Goal: Task Accomplishment & Management: Manage account settings

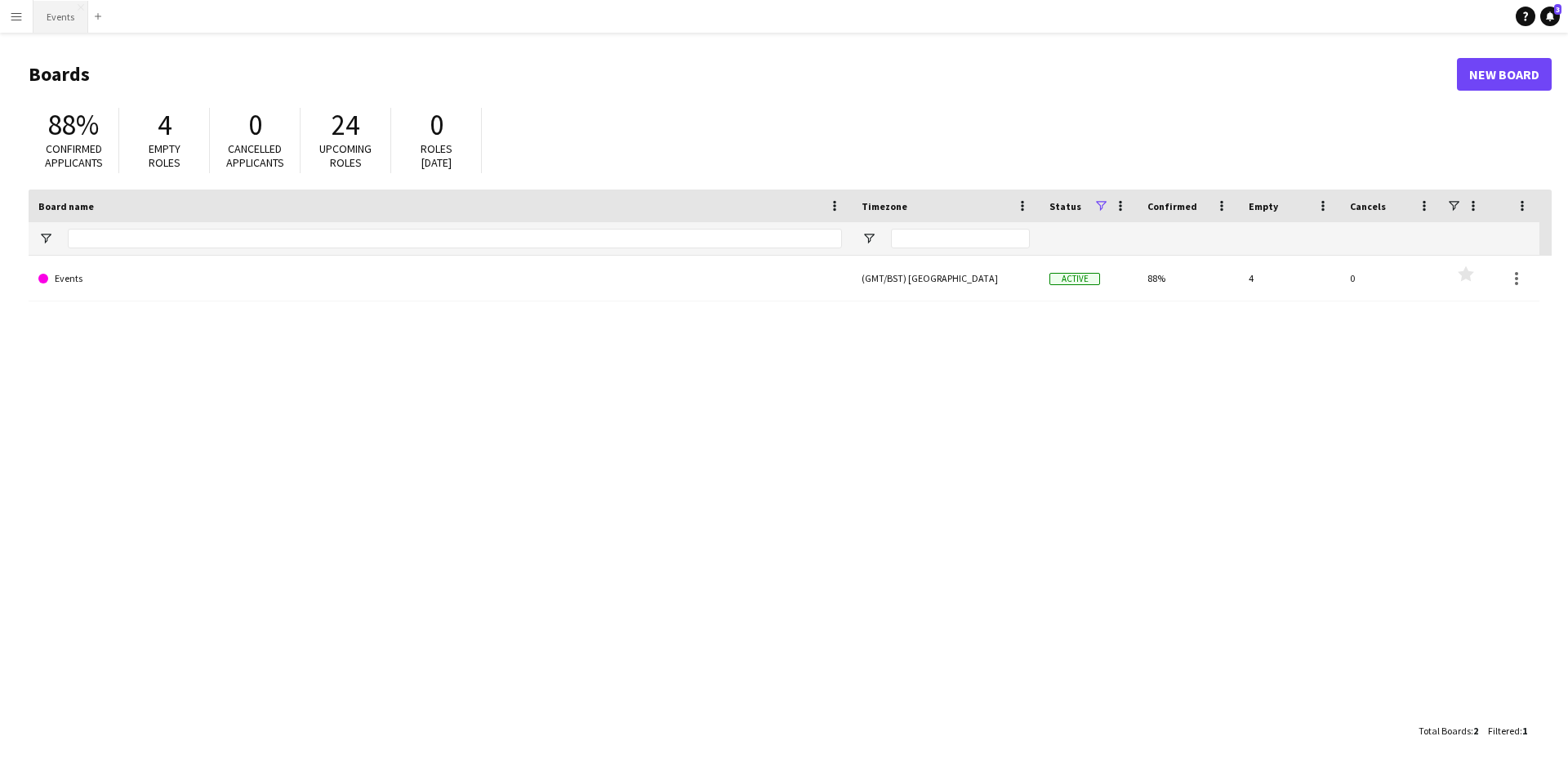
click at [65, 21] on button "Events Close" at bounding box center [61, 17] width 55 height 32
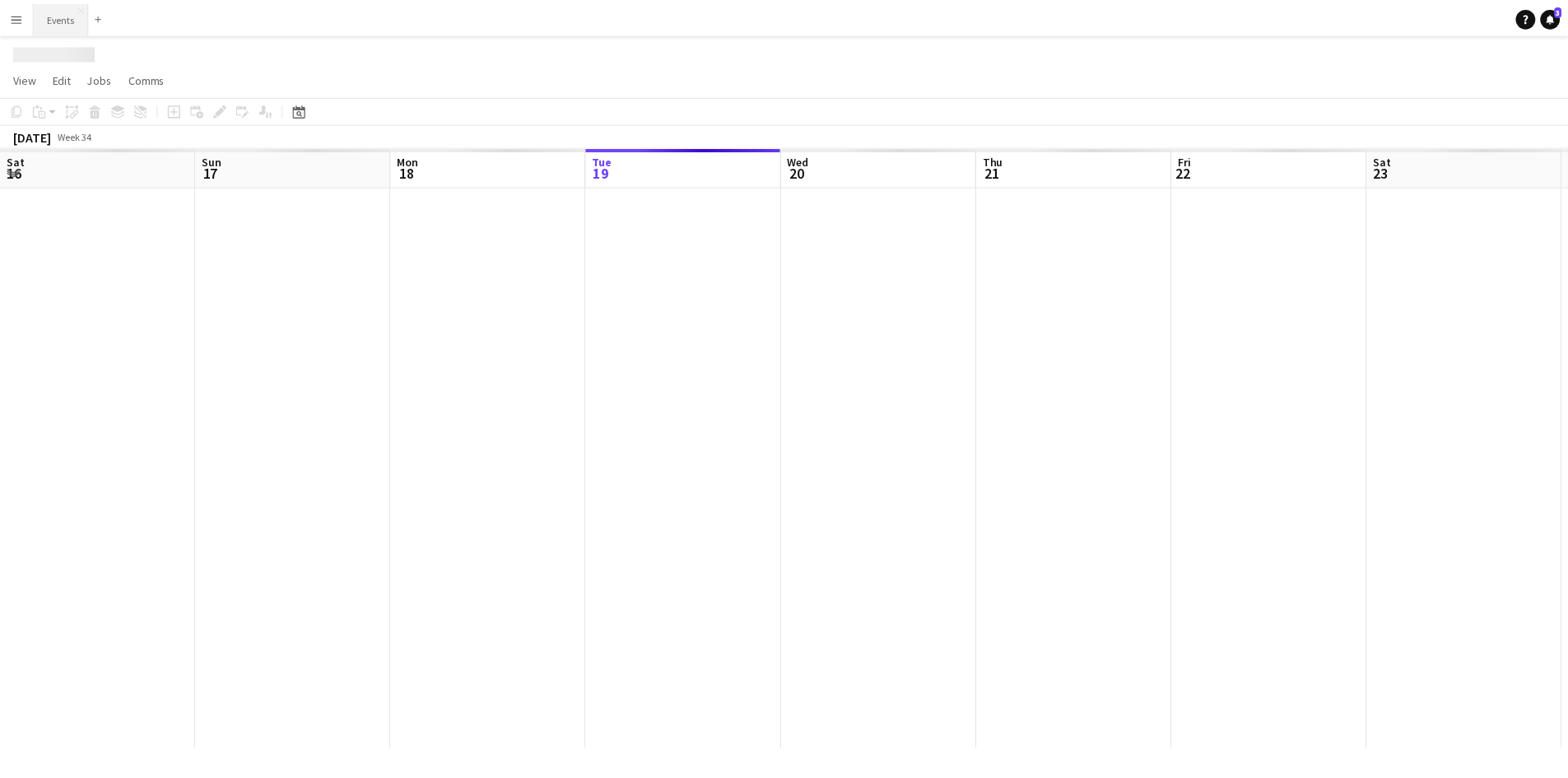
scroll to position [0, 393]
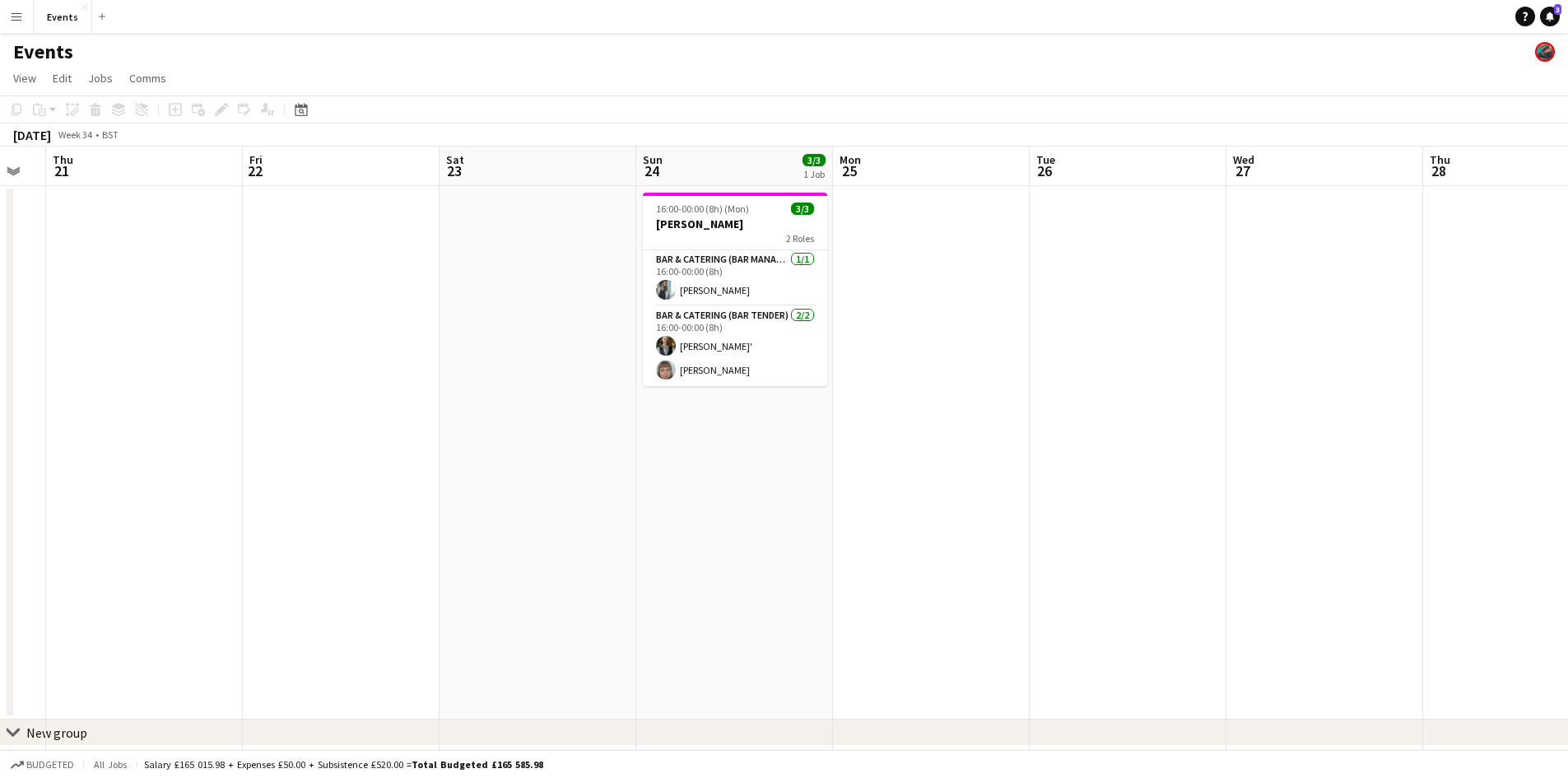
drag, startPoint x: 871, startPoint y: 378, endPoint x: 324, endPoint y: 393, distance: 547.2
click at [324, 393] on app-calendar-viewport "Mon 18 Tue 19 Wed 20 Thu 21 Fri 22 Sat 23 Sun 24 3/3 1 Job Mon 25 Tue 26 Wed 27…" at bounding box center [784, 470] width 1568 height 649
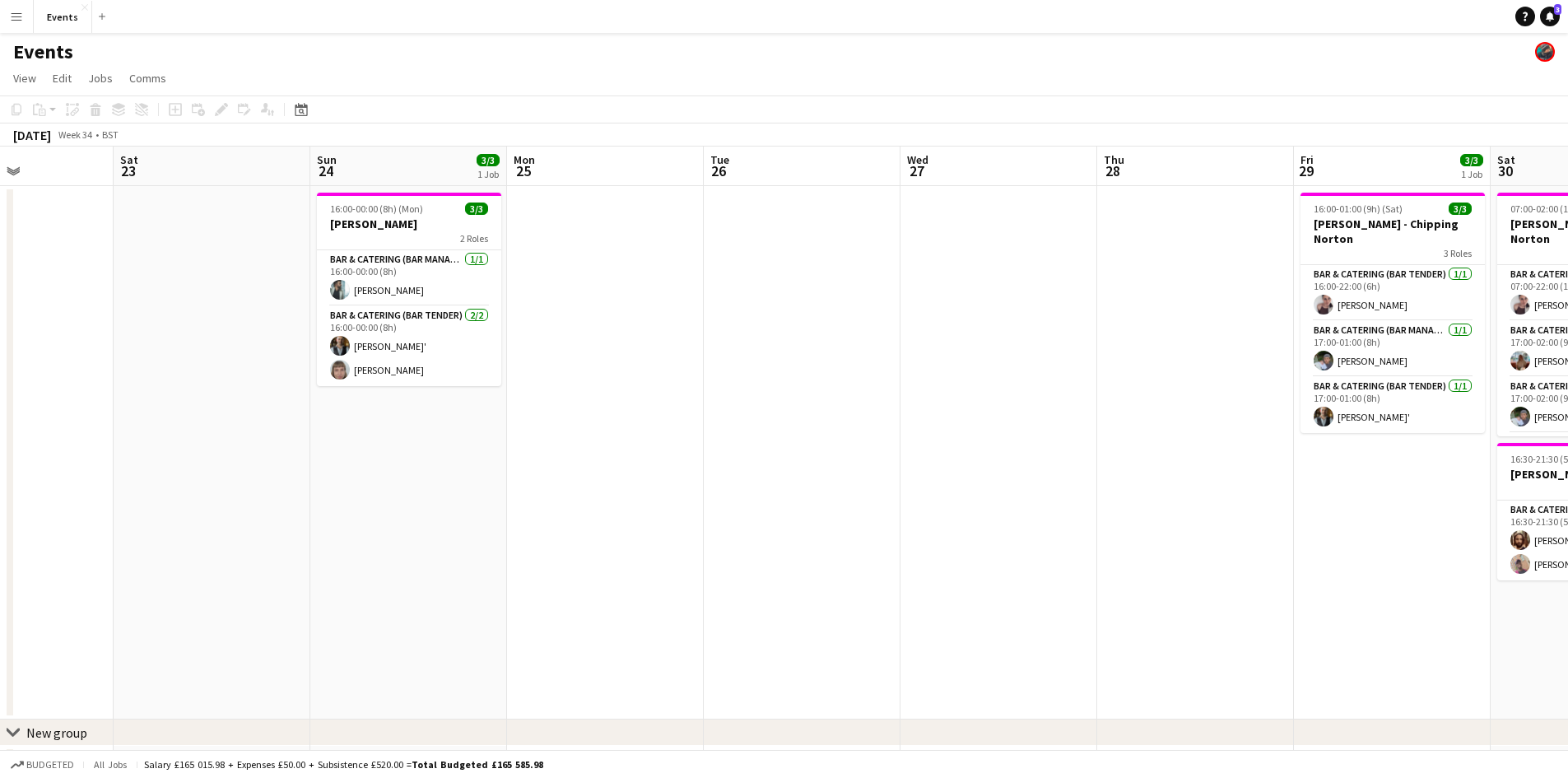
drag, startPoint x: 915, startPoint y: 376, endPoint x: 591, endPoint y: 453, distance: 333.0
click at [591, 453] on app-calendar-viewport "Wed 20 Thu 21 Fri 22 Sat 23 Sun 24 3/3 1 Job Mon 25 Tue 26 Wed 27 Thu 28 Fri 29…" at bounding box center [784, 470] width 1568 height 649
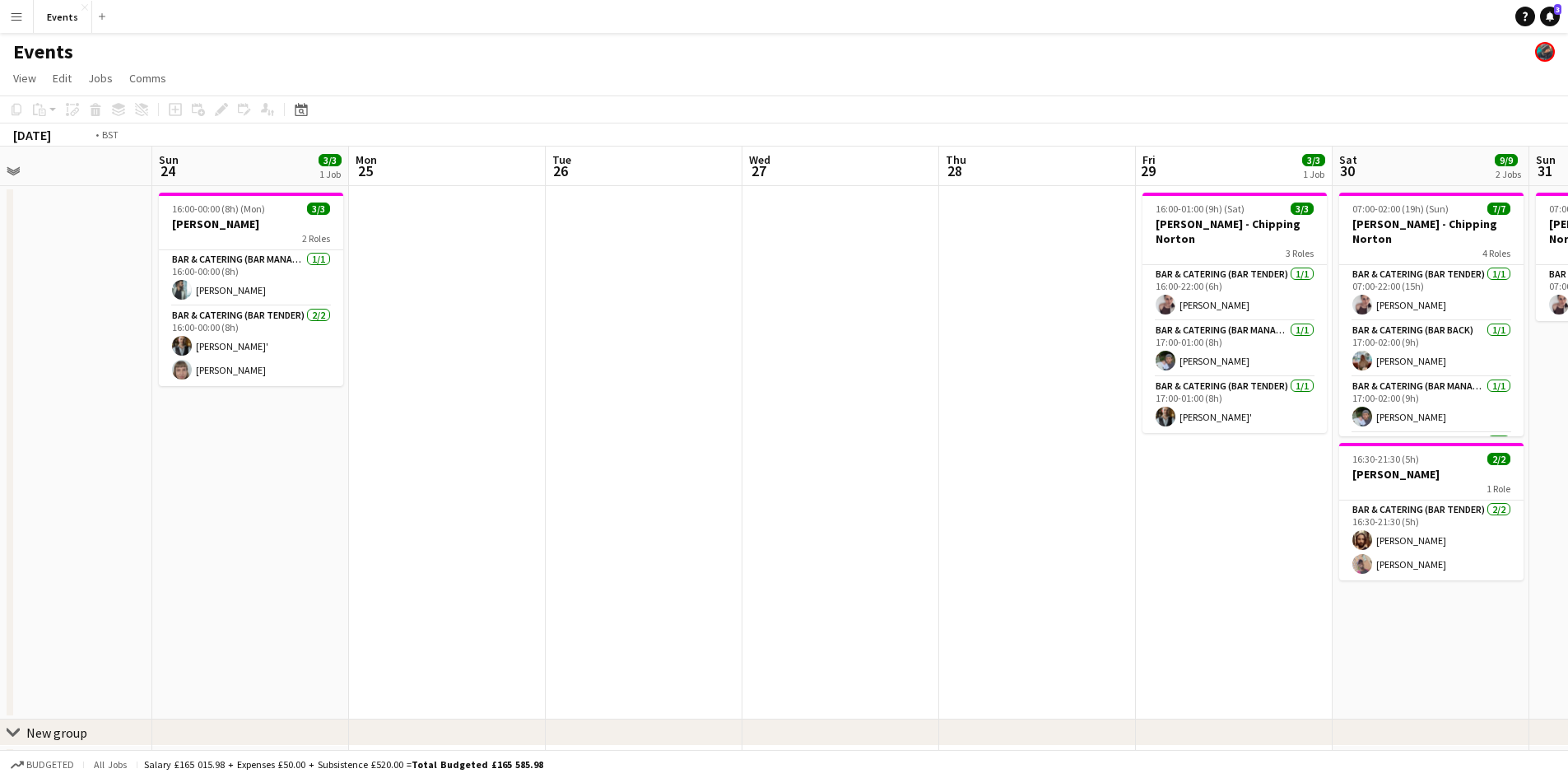
drag, startPoint x: 1073, startPoint y: 436, endPoint x: 278, endPoint y: 465, distance: 795.5
click at [278, 465] on app-calendar-viewport "Wed 20 Thu 21 Fri 22 Sat 23 Sun 24 3/3 1 Job Mon 25 Tue 26 Wed 27 Thu 28 Fri 29…" at bounding box center [784, 470] width 1568 height 649
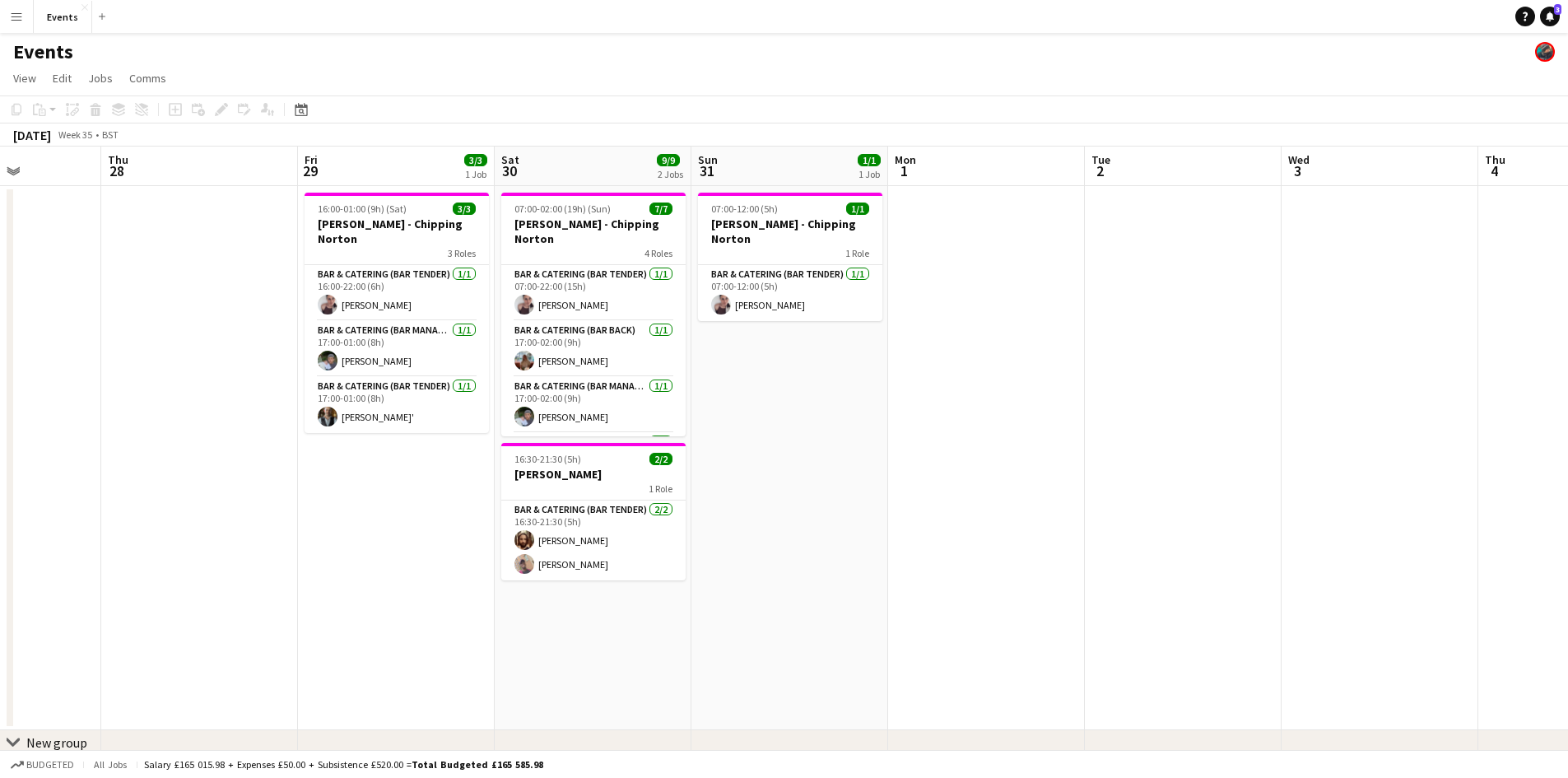
drag, startPoint x: 558, startPoint y: 501, endPoint x: 147, endPoint y: 519, distance: 411.4
click at [158, 519] on app-calendar-viewport "Mon 25 Tue 26 Wed 27 Thu 28 Fri 29 3/3 1 Job Sat 30 9/9 2 Jobs Sun 31 1/1 1 Job…" at bounding box center [784, 476] width 1568 height 659
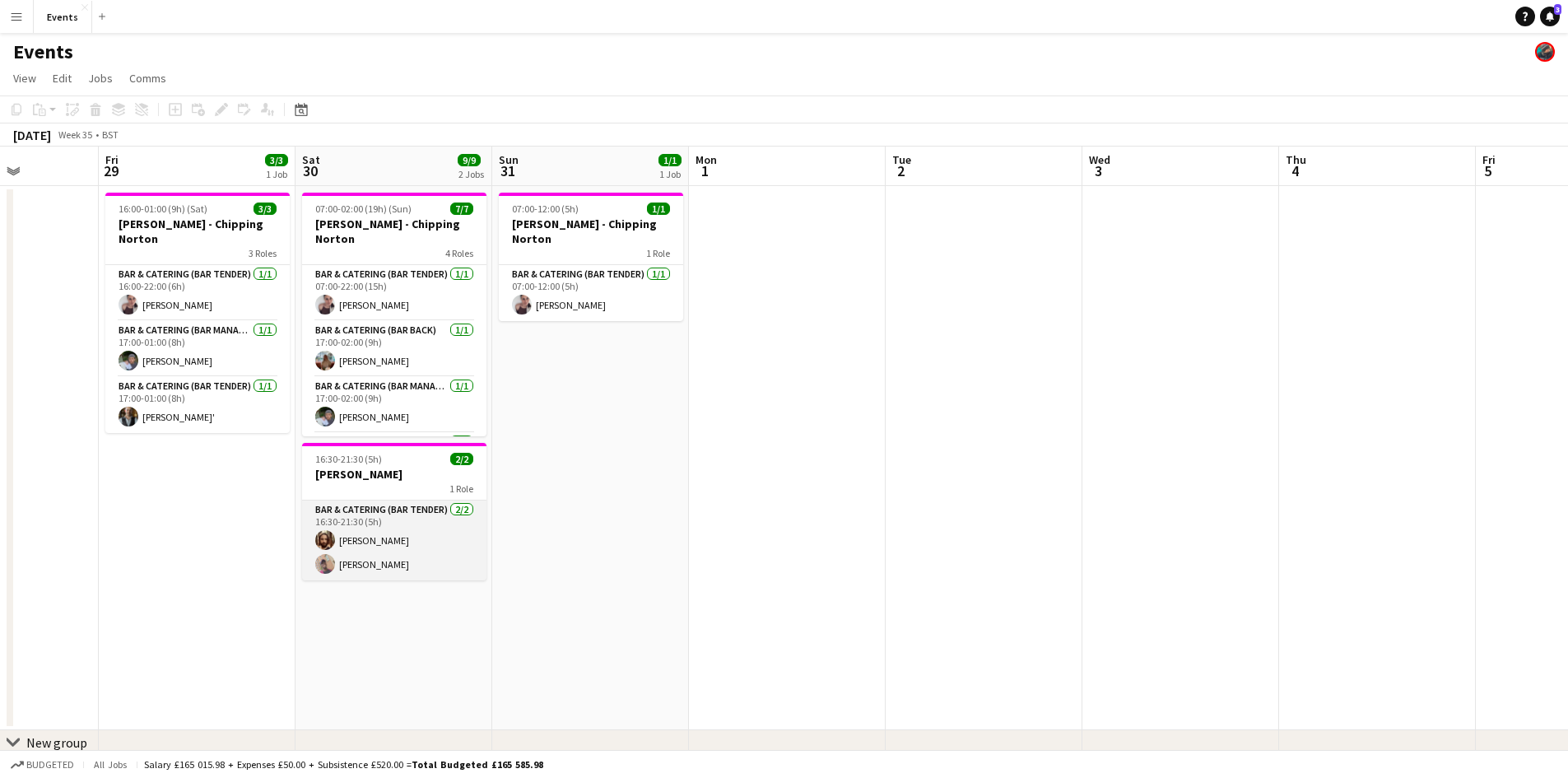
click at [418, 565] on app-card-role "Bar & Catering (Bar Tender) [DATE] 16:30-21:30 (5h) [PERSON_NAME]" at bounding box center [394, 541] width 184 height 80
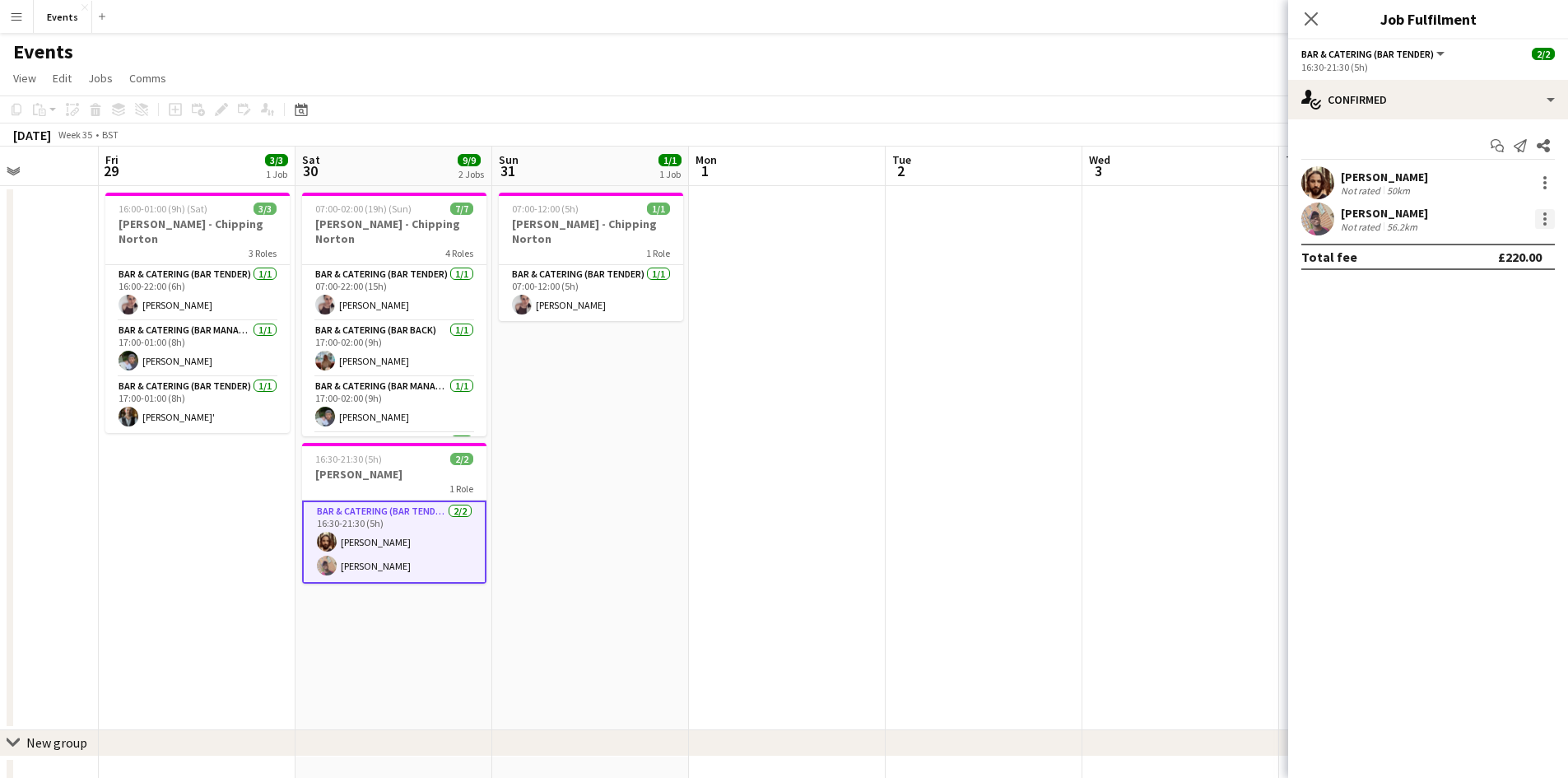
click at [1546, 219] on div at bounding box center [1544, 218] width 3 height 3
click at [1492, 409] on span "Remove" at bounding box center [1490, 408] width 102 height 15
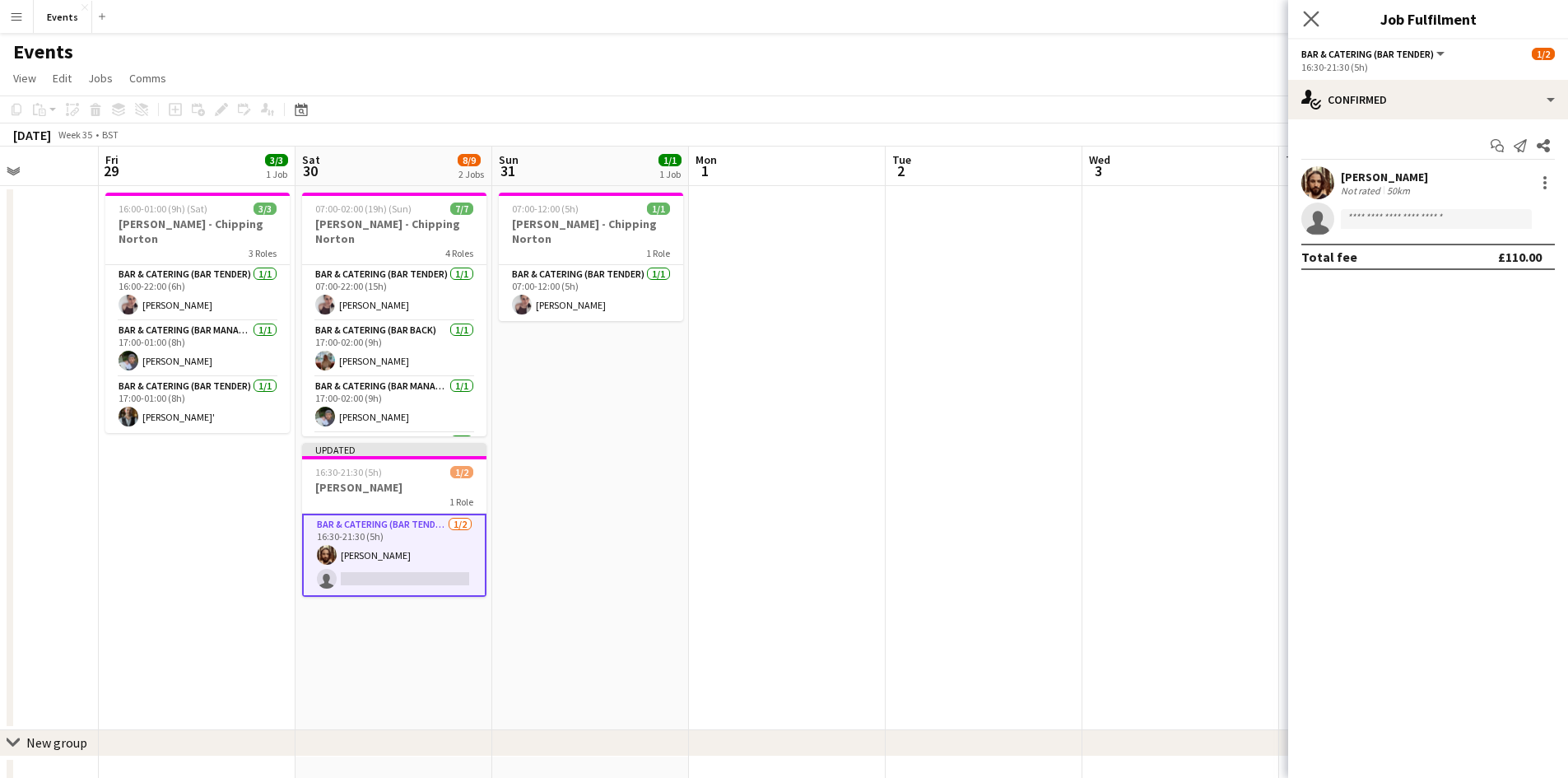
click at [1302, 18] on app-icon "Close pop-in" at bounding box center [1312, 19] width 24 height 24
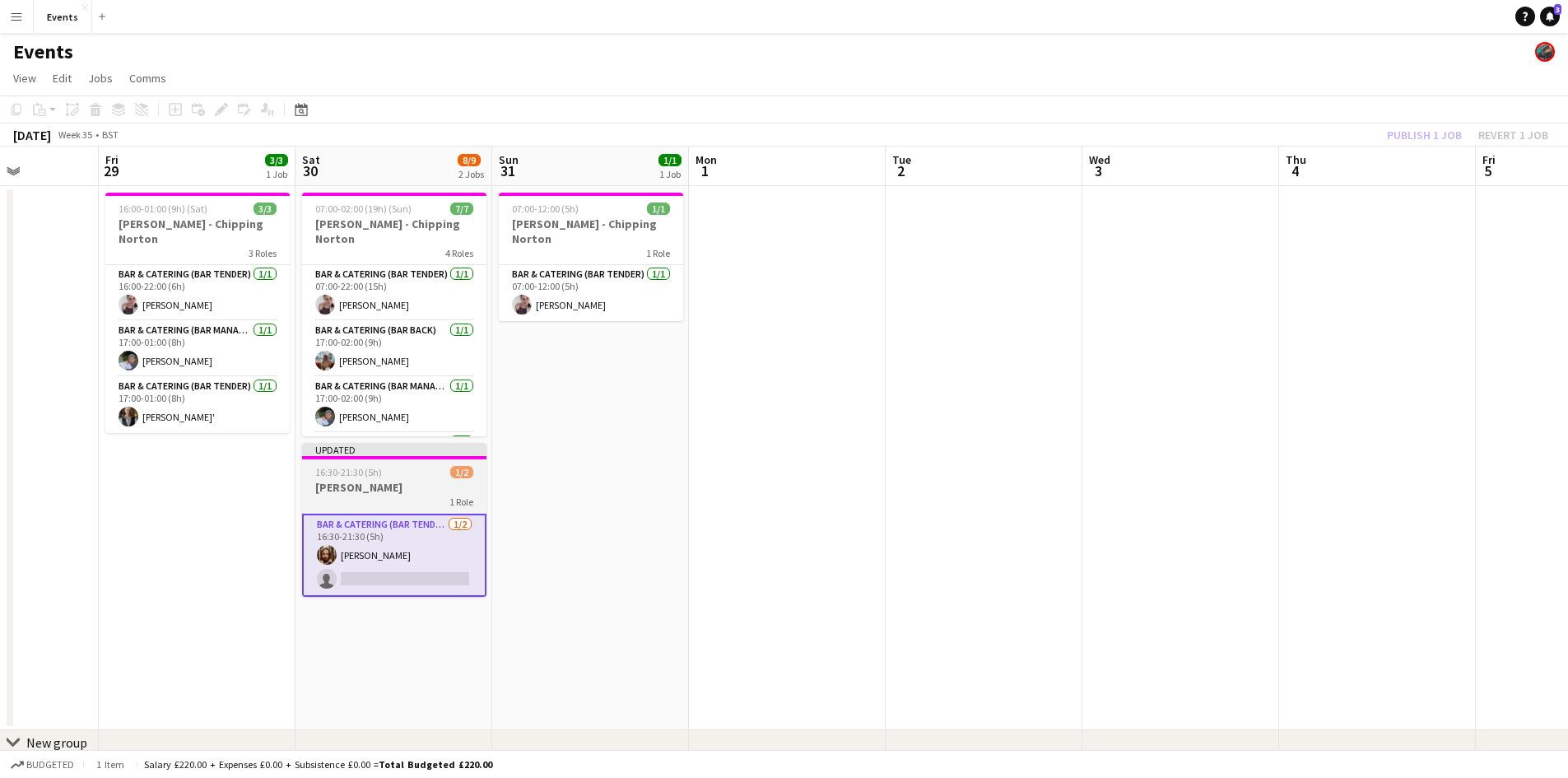
click at [371, 472] on span "16:30-21:30 (5h)" at bounding box center [349, 472] width 66 height 12
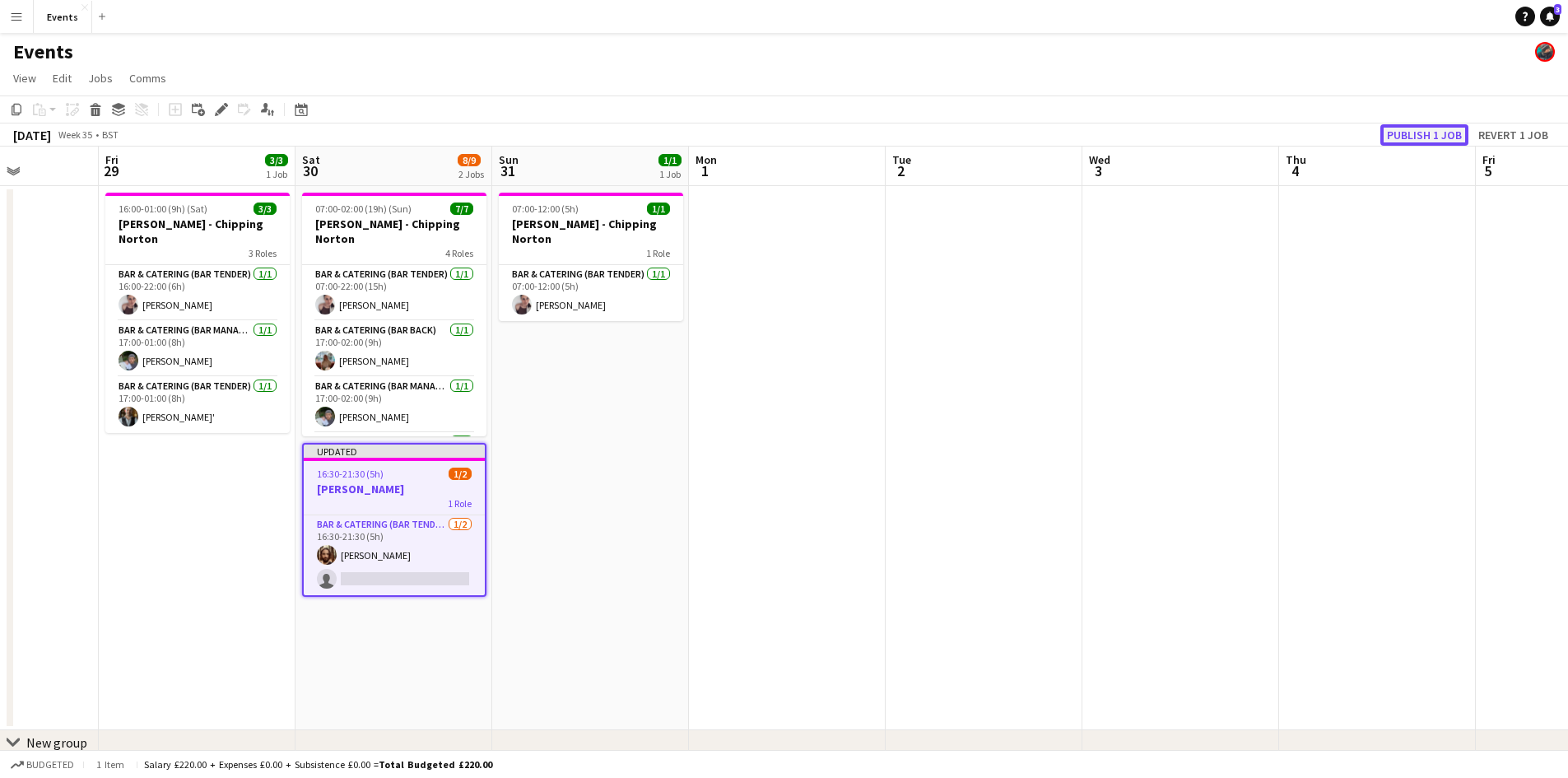
click at [1429, 133] on button "Publish 1 job" at bounding box center [1424, 135] width 88 height 22
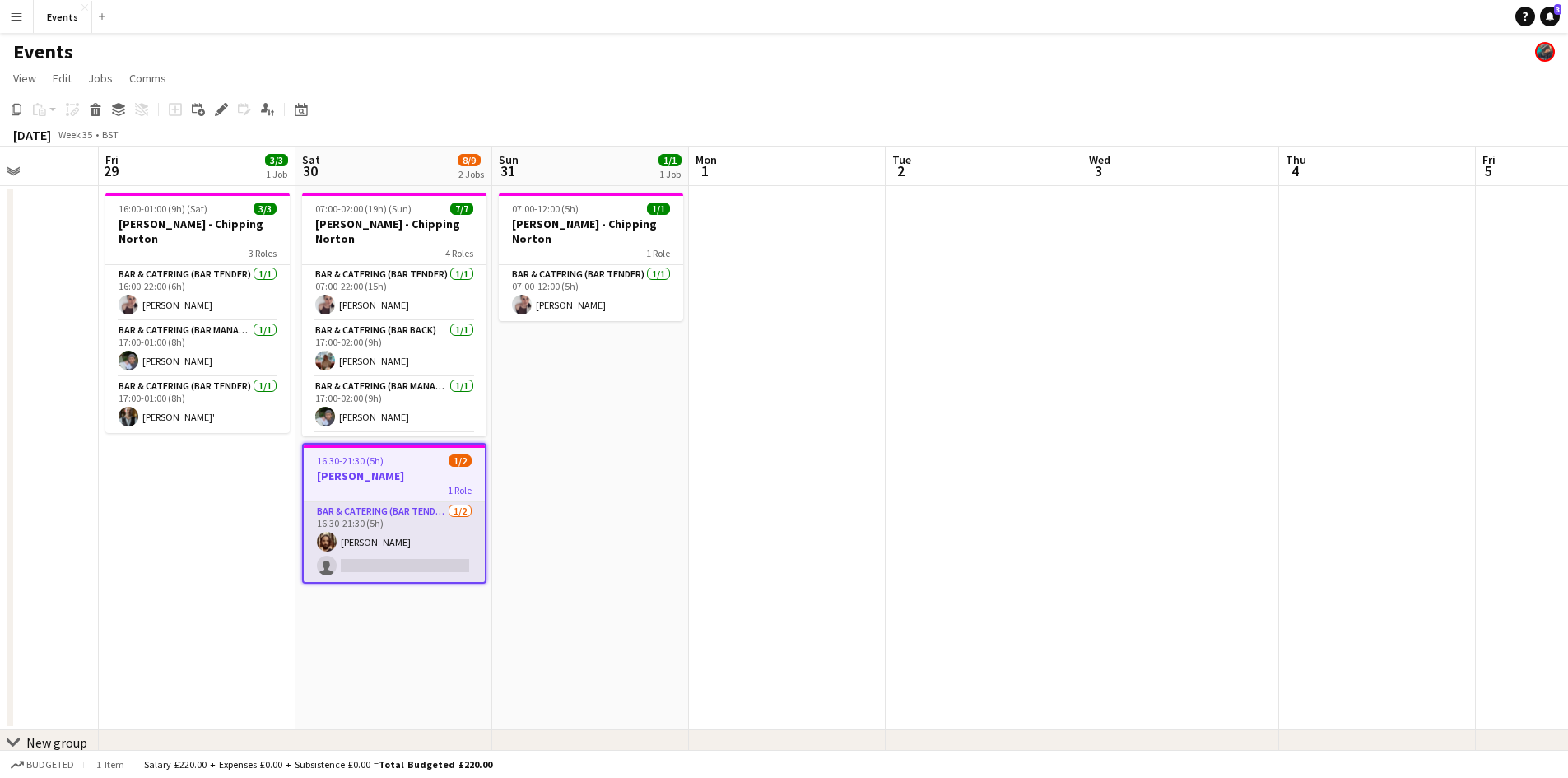
click at [417, 530] on app-card-role "Bar & Catering (Bar Tender) [DATE] 16:30-21:30 (5h) [PERSON_NAME] single-neutra…" at bounding box center [394, 542] width 181 height 80
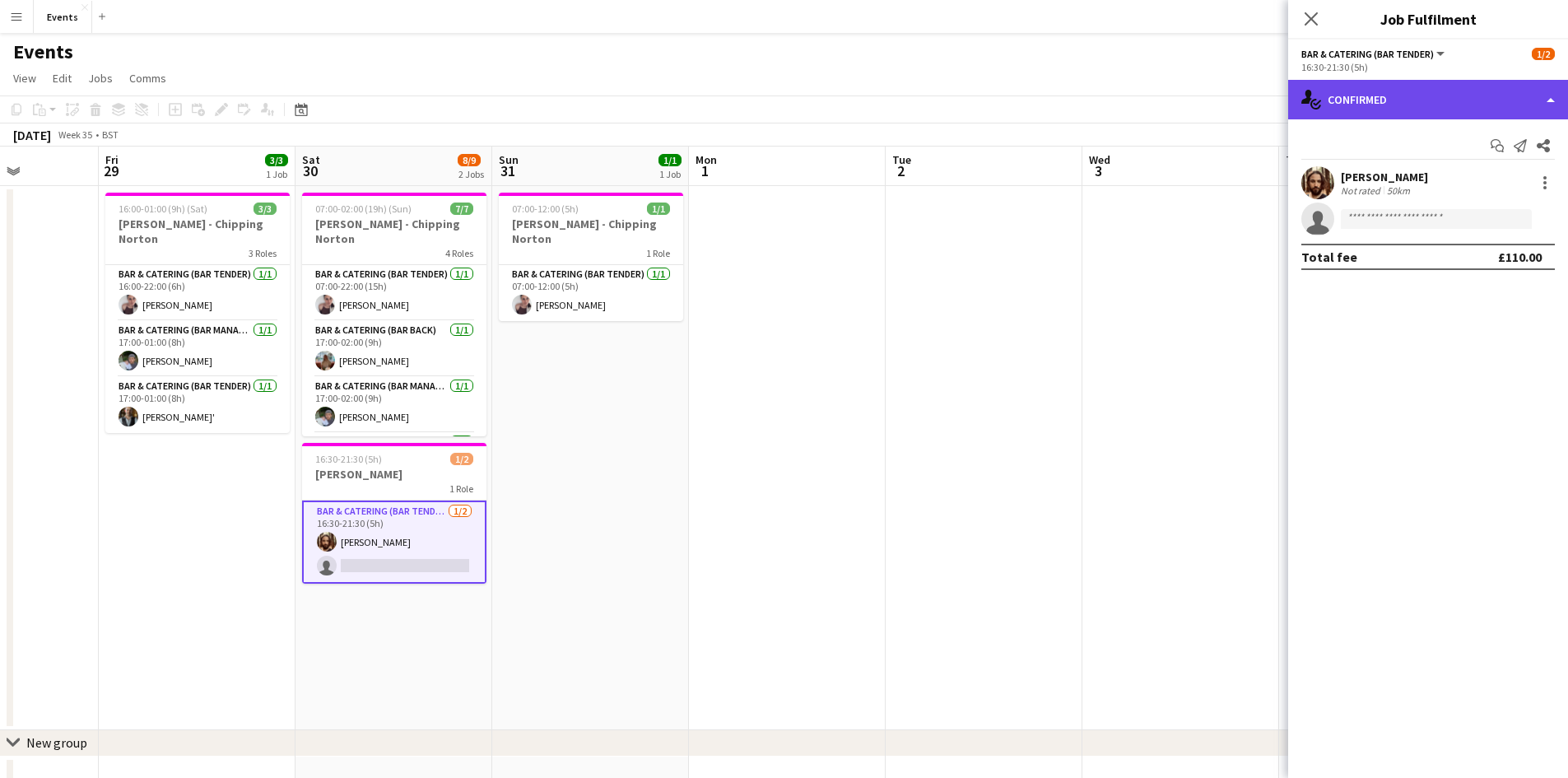
click at [1431, 104] on div "single-neutral-actions-check-2 Confirmed" at bounding box center [1427, 100] width 280 height 40
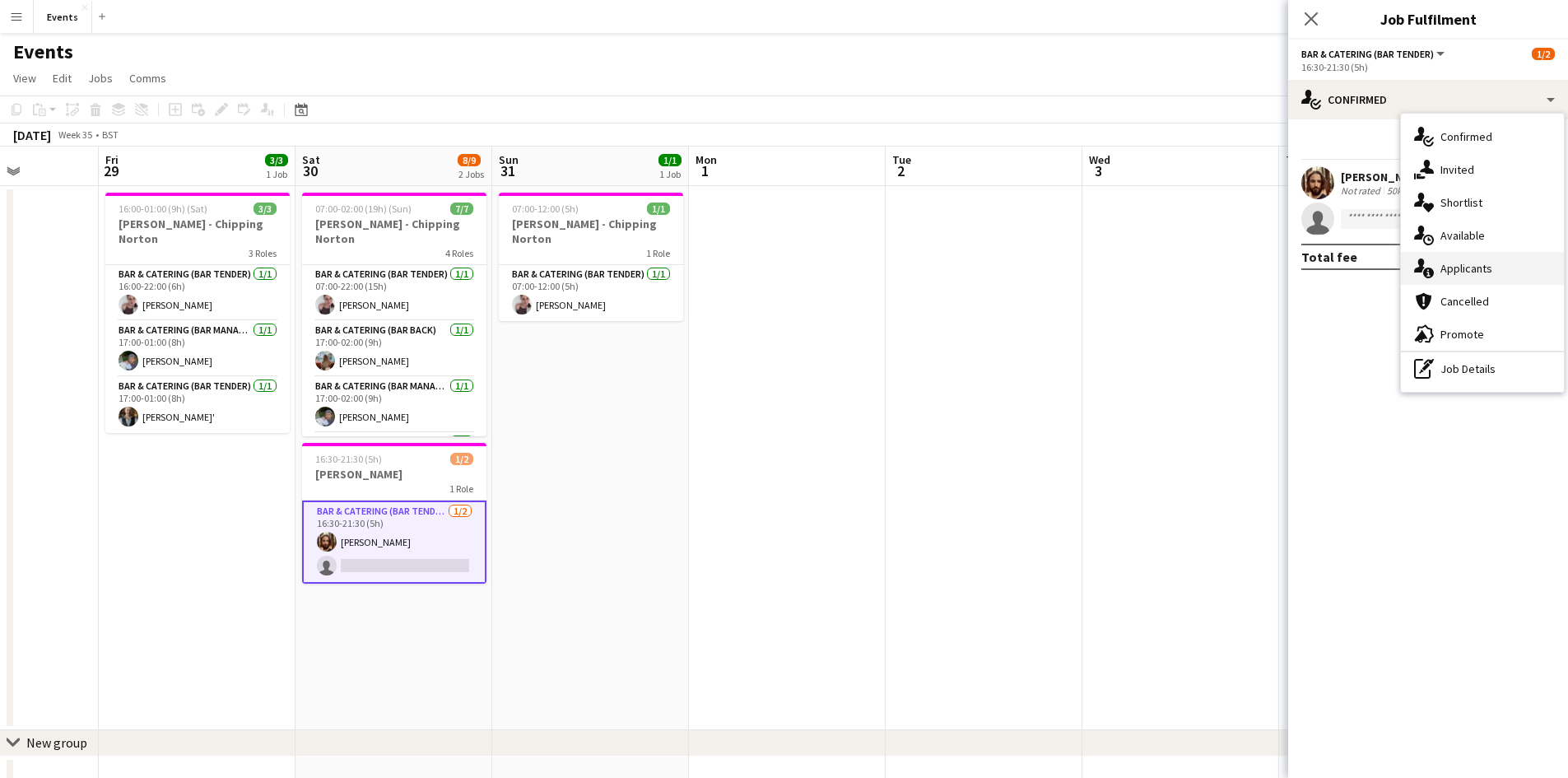
click at [1462, 260] on div "single-neutral-actions-information Applicants" at bounding box center [1483, 268] width 163 height 33
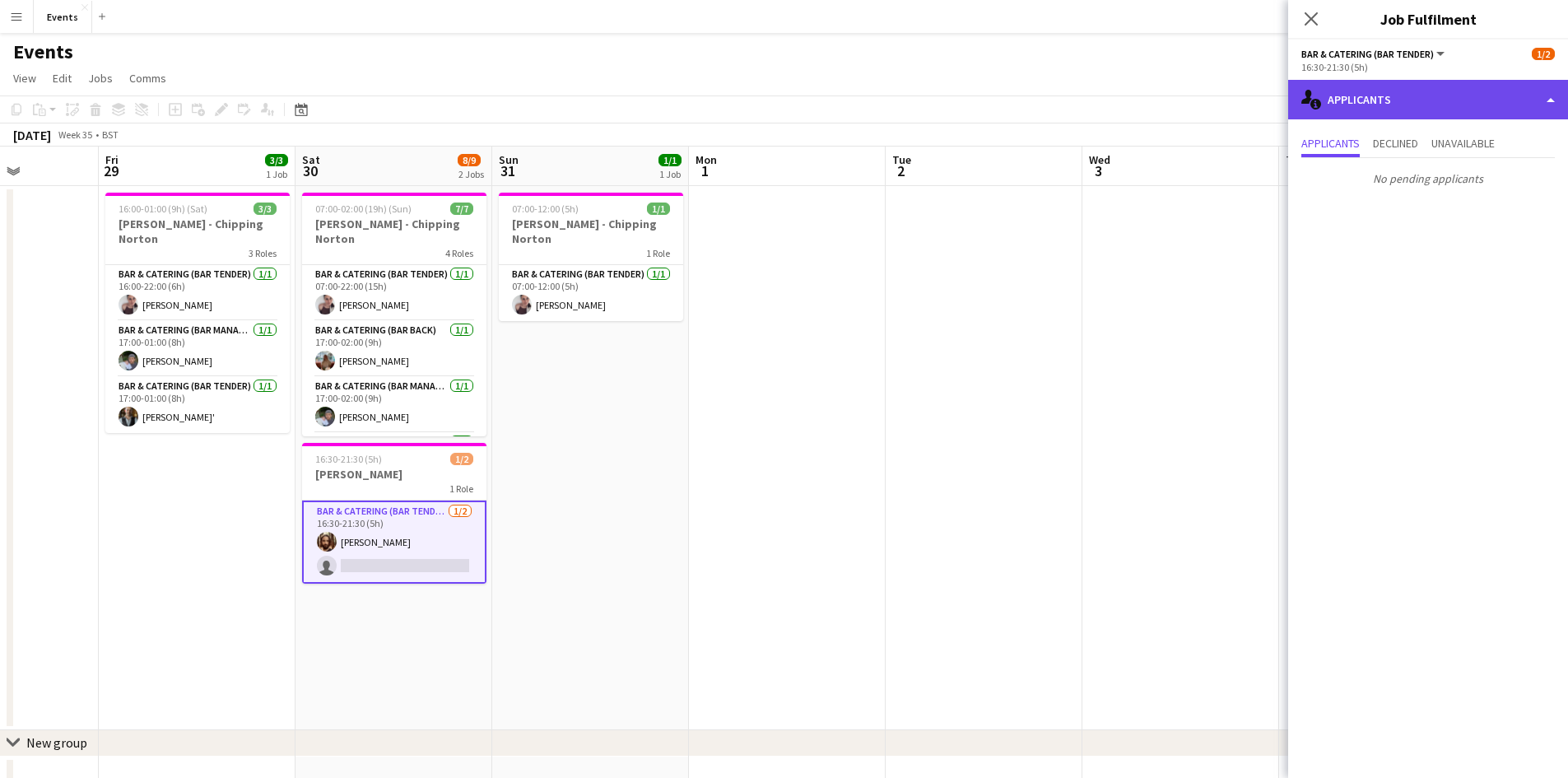
click at [1376, 87] on div "single-neutral-actions-information Applicants" at bounding box center [1427, 100] width 280 height 40
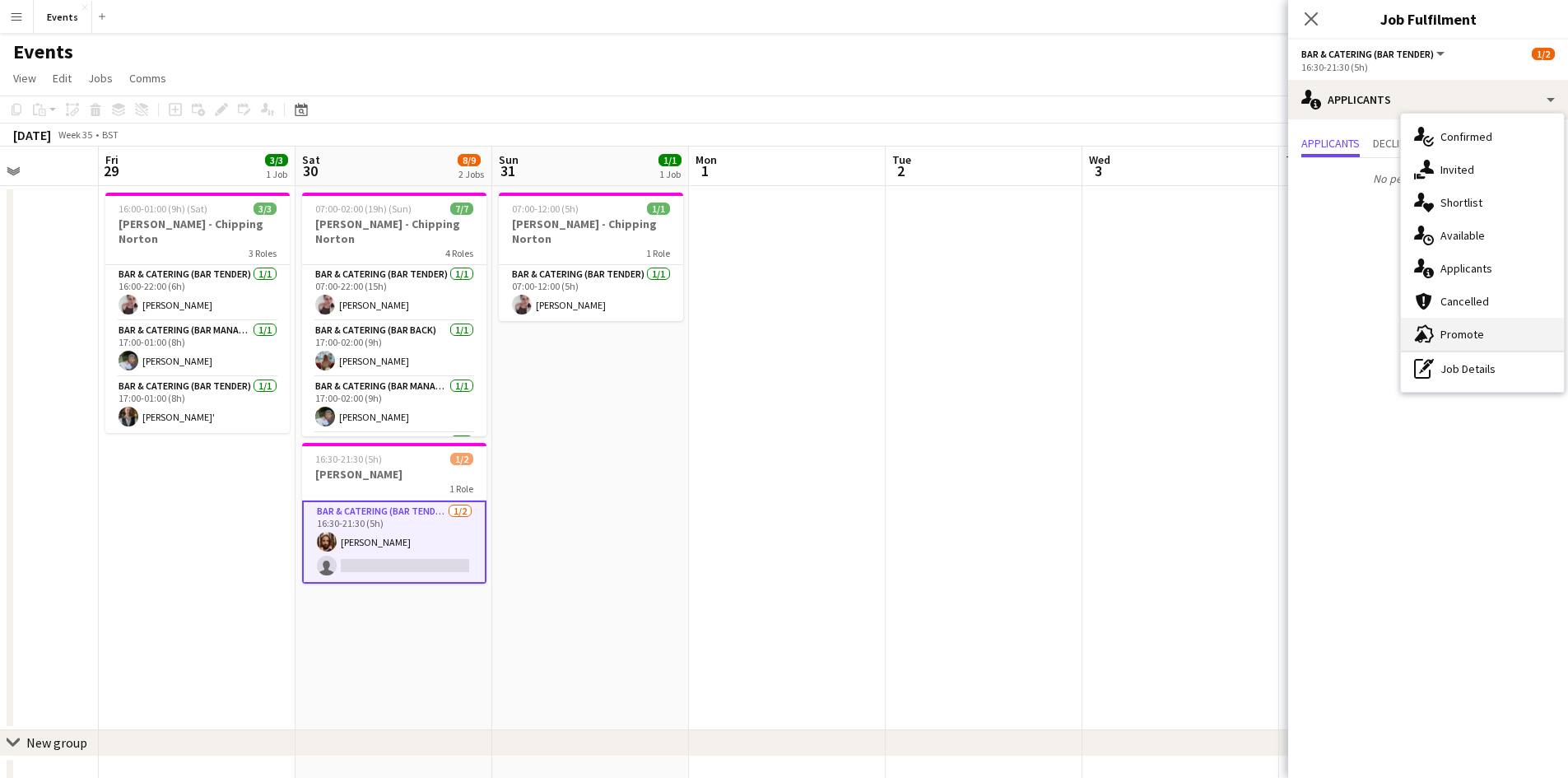
click at [1464, 326] on div "advertising-megaphone Promote" at bounding box center [1483, 334] width 163 height 33
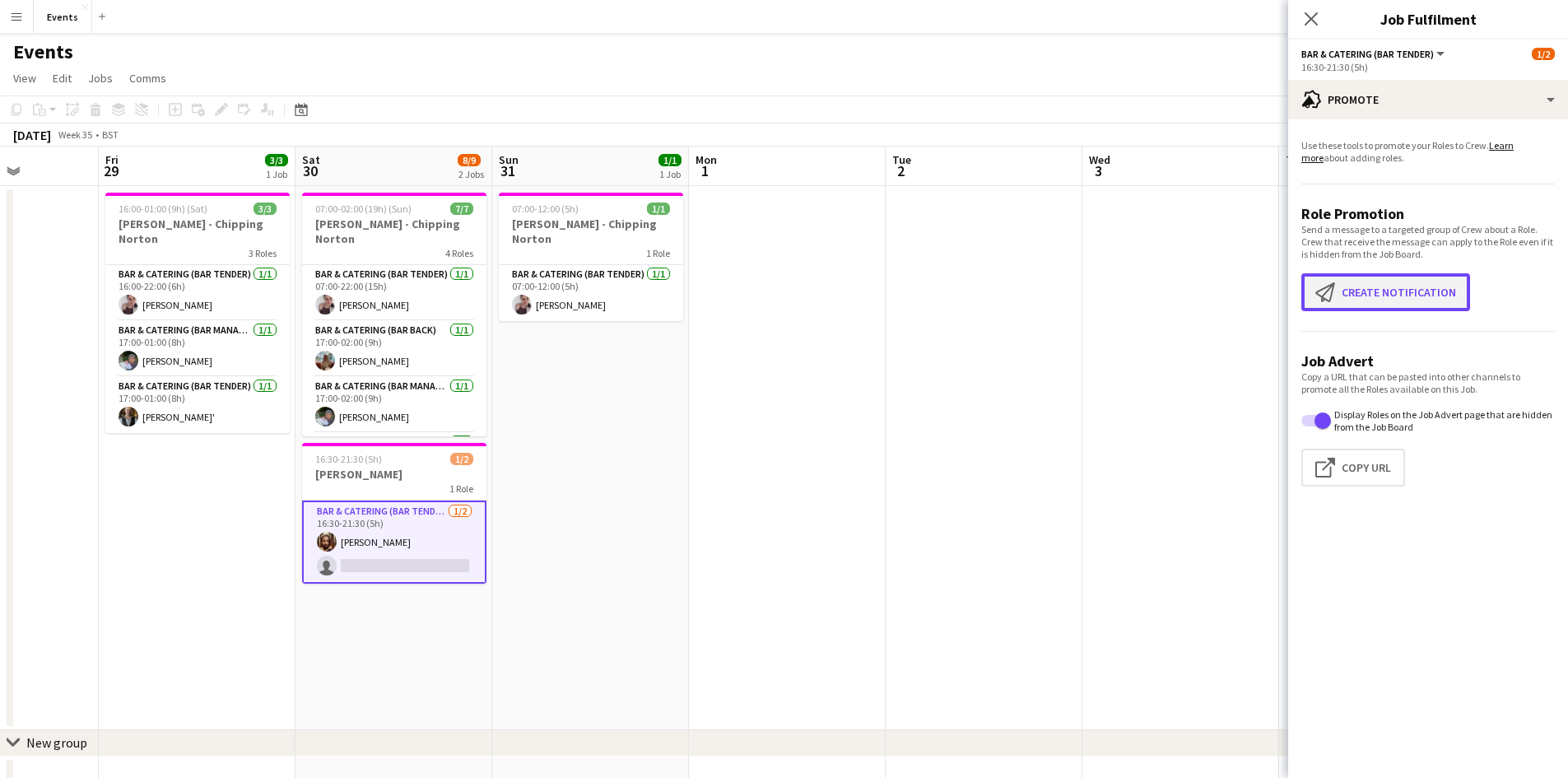
click at [1414, 294] on button "Create notification Create notification" at bounding box center [1386, 293] width 169 height 38
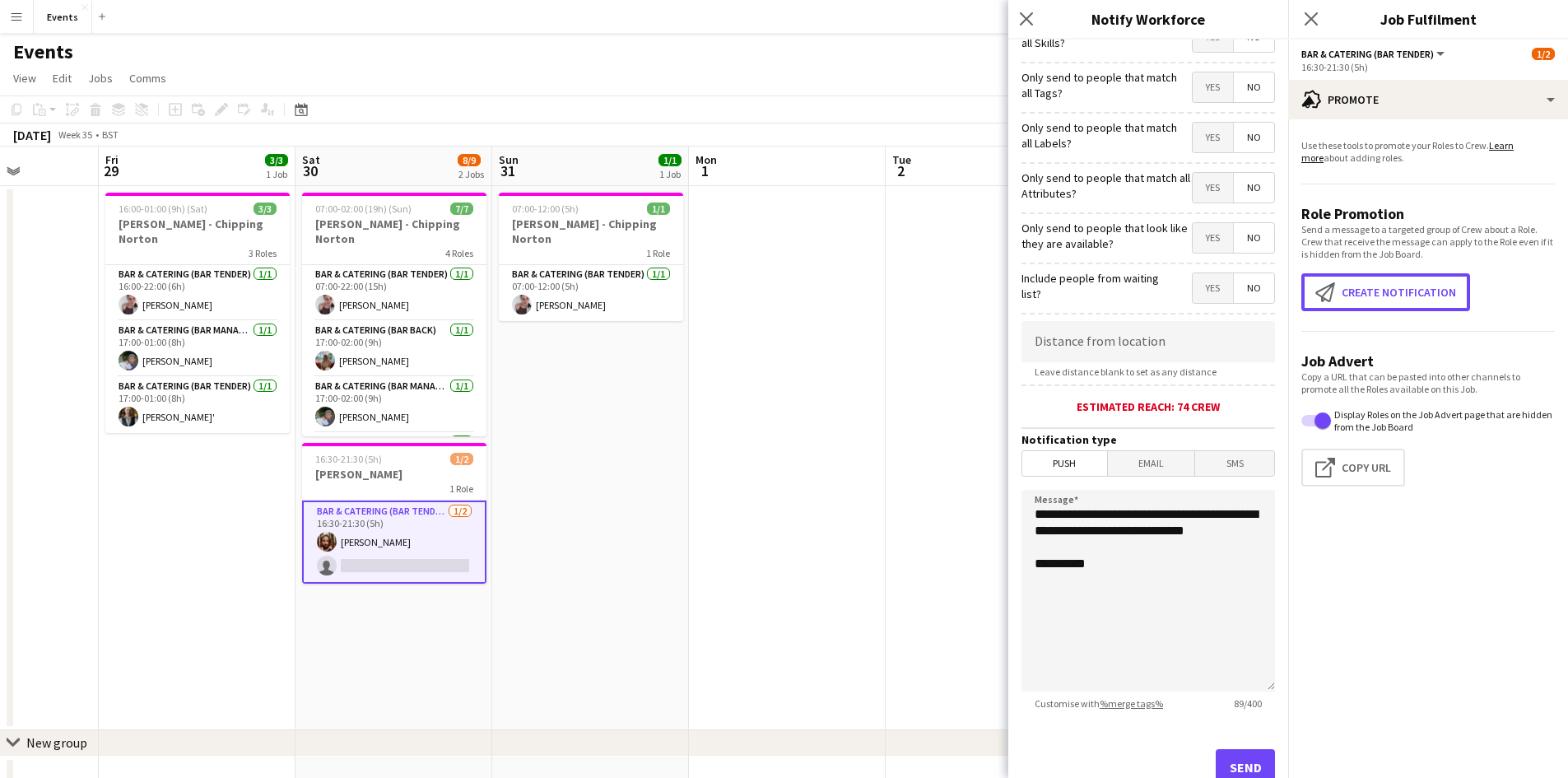
scroll to position [128, 0]
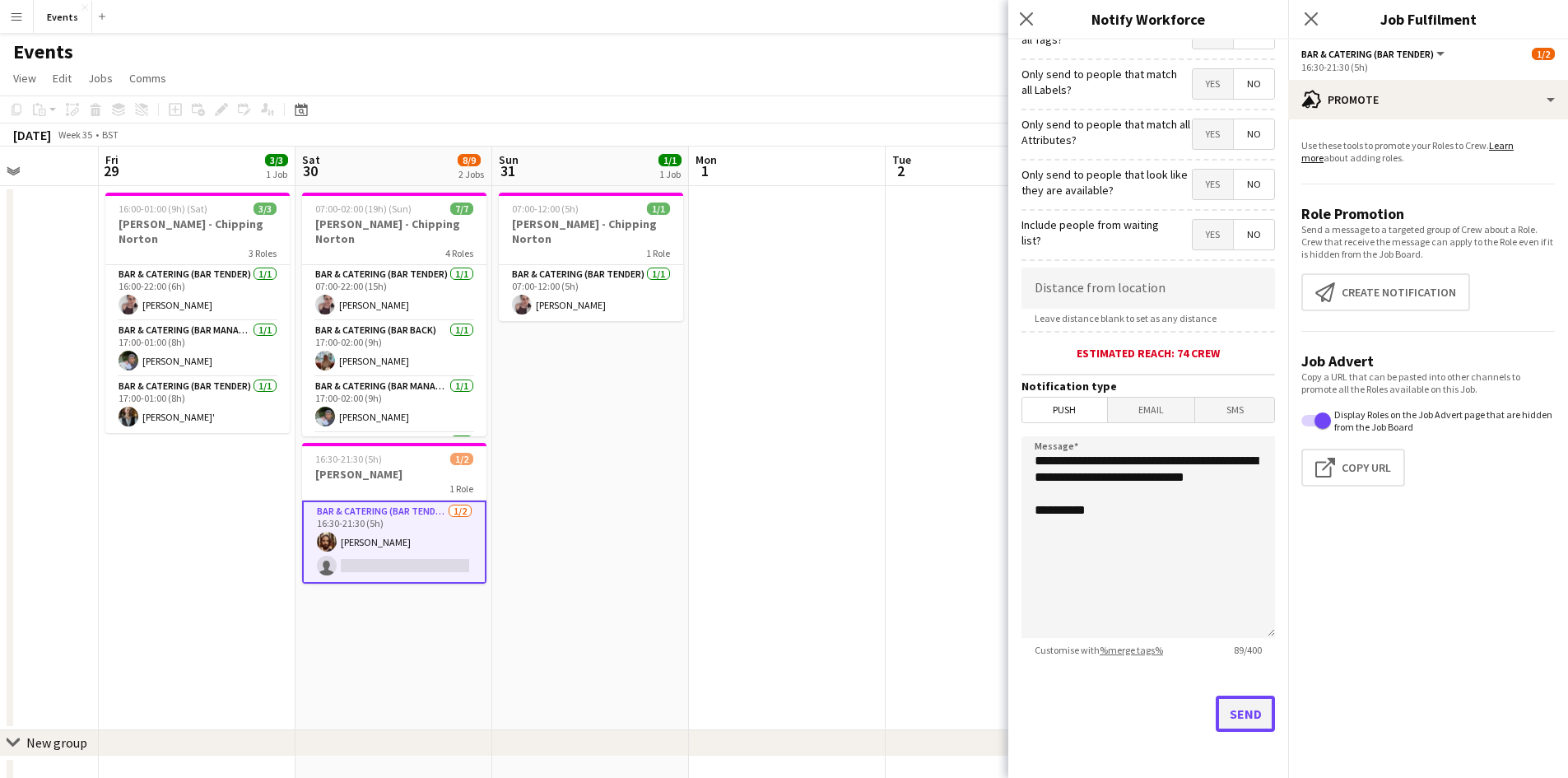
click at [1219, 705] on button "Send" at bounding box center [1245, 713] width 59 height 36
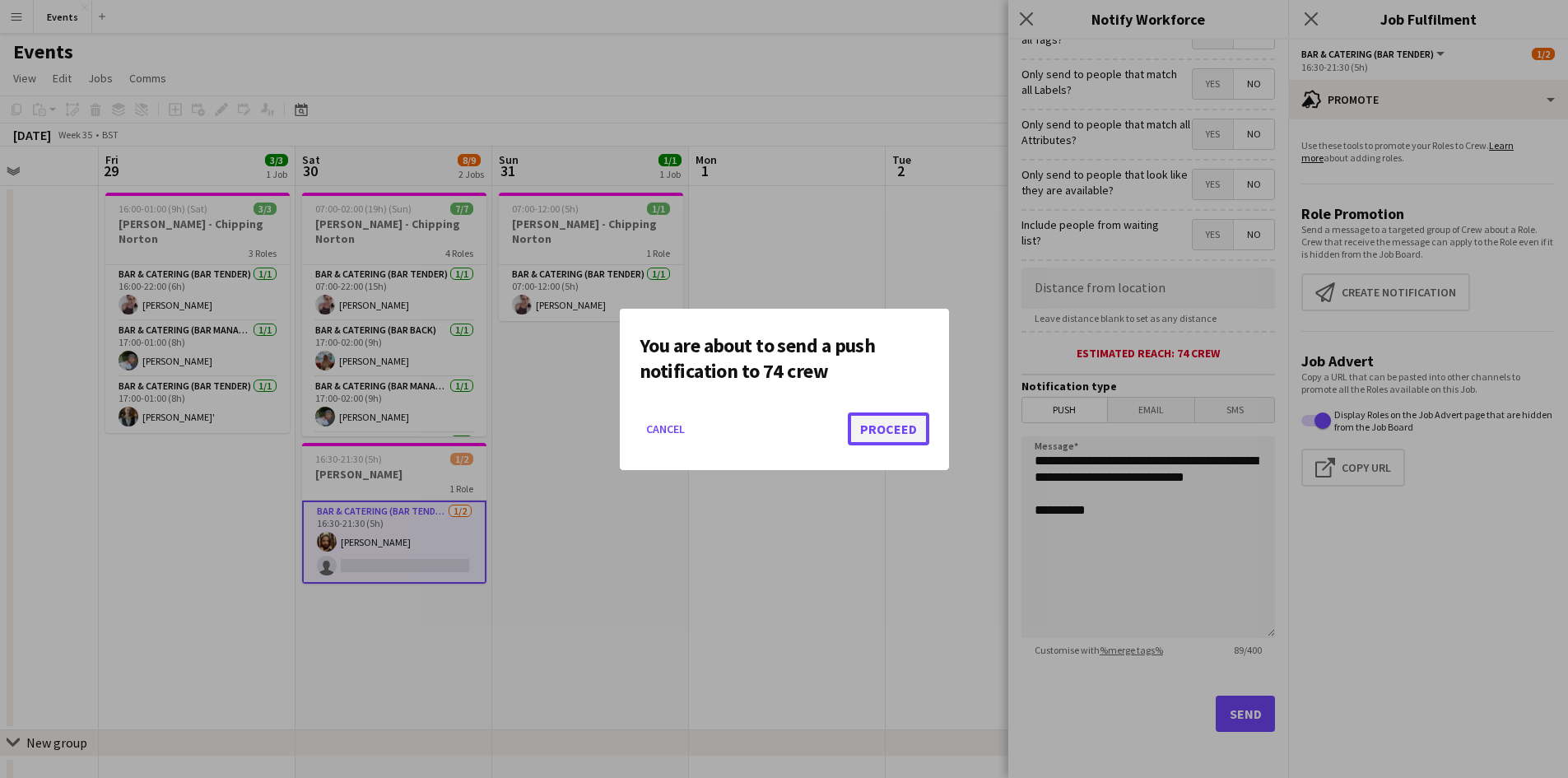
click at [910, 442] on button "Proceed" at bounding box center [889, 428] width 82 height 33
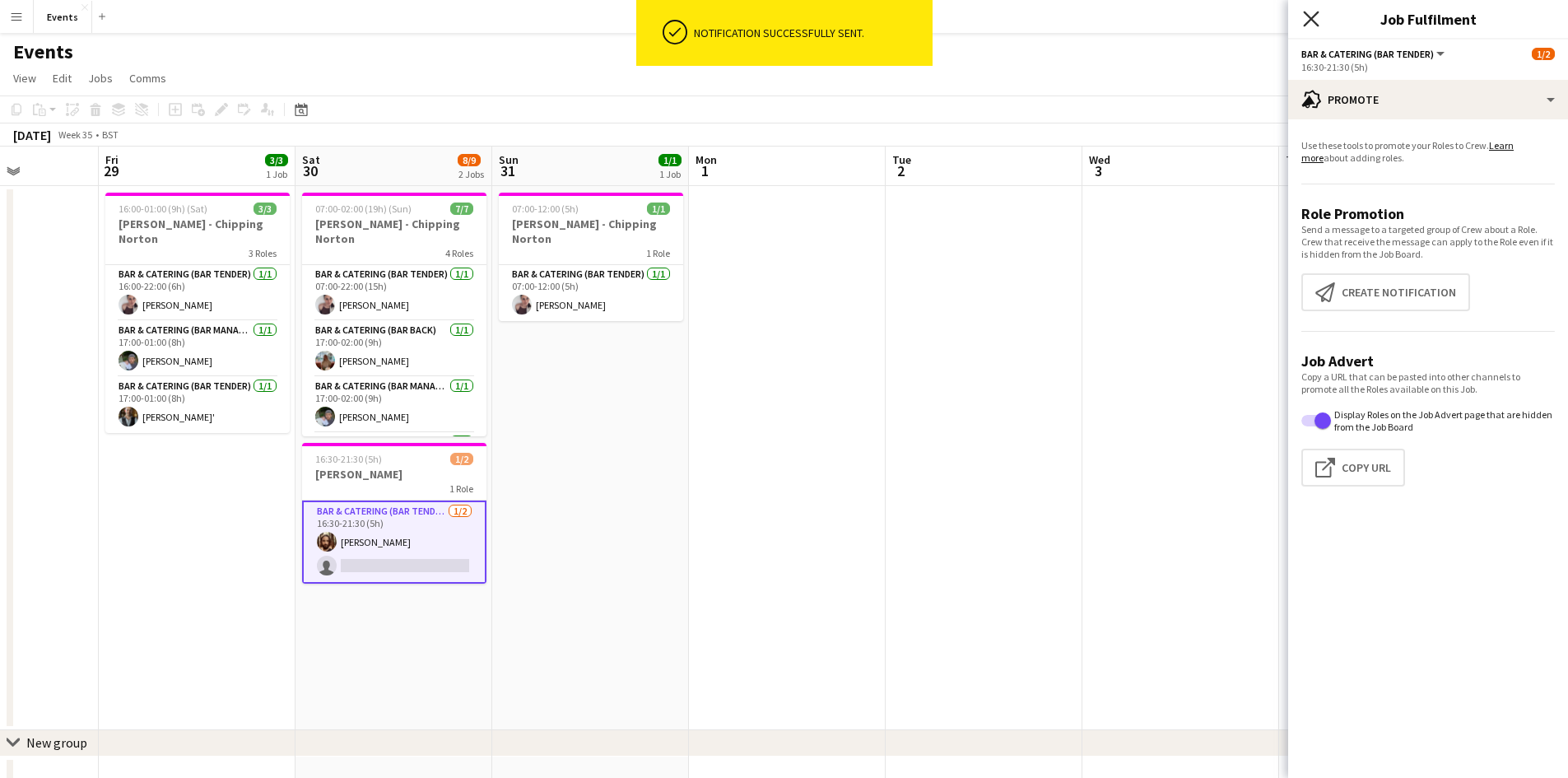
click at [1318, 20] on icon "Close pop-in" at bounding box center [1311, 18] width 15 height 15
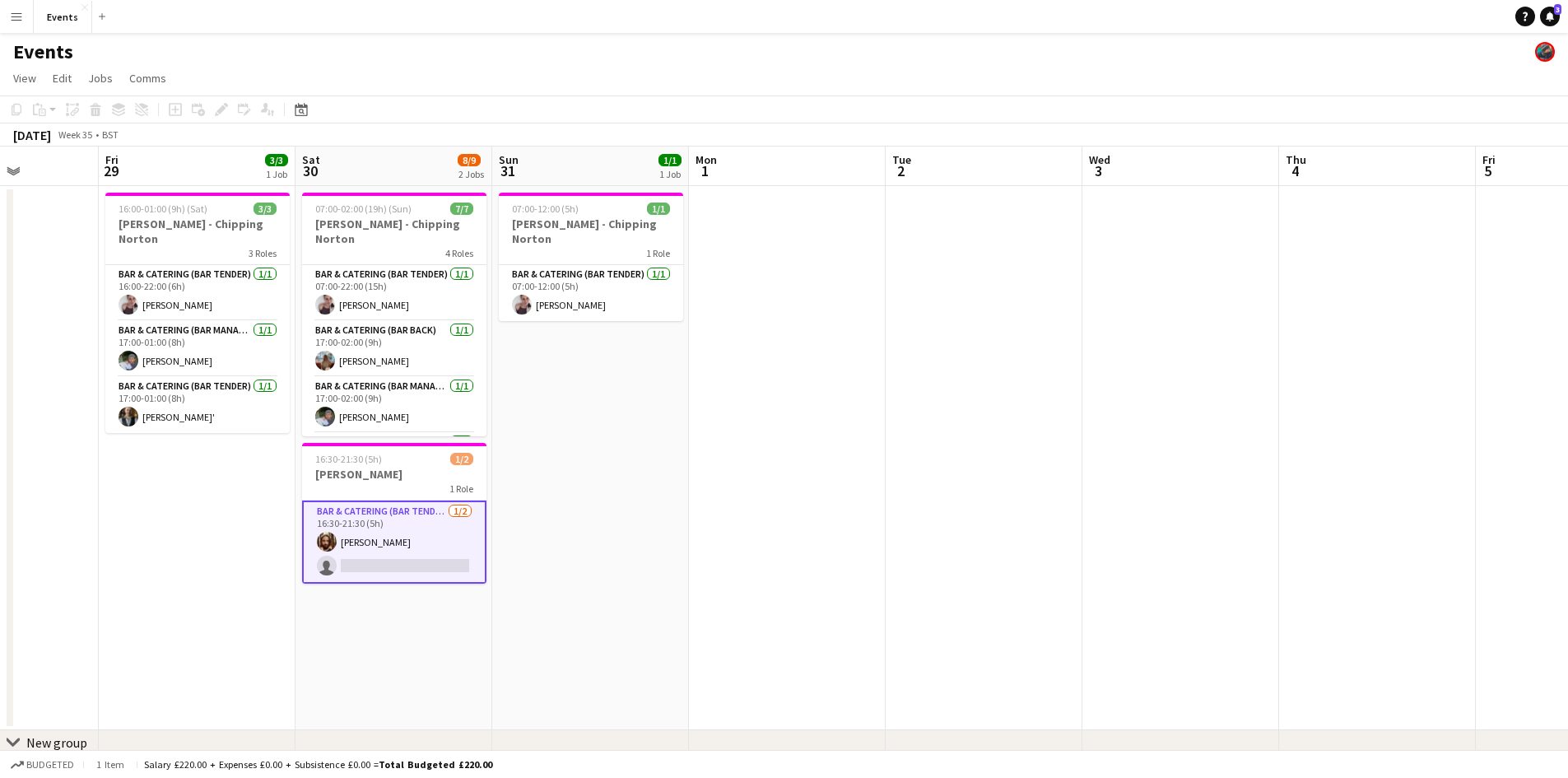
click at [369, 522] on app-card-role "Bar & Catering (Bar Tender) [DATE] 16:30-21:30 (5h) [PERSON_NAME] single-neutra…" at bounding box center [394, 542] width 184 height 84
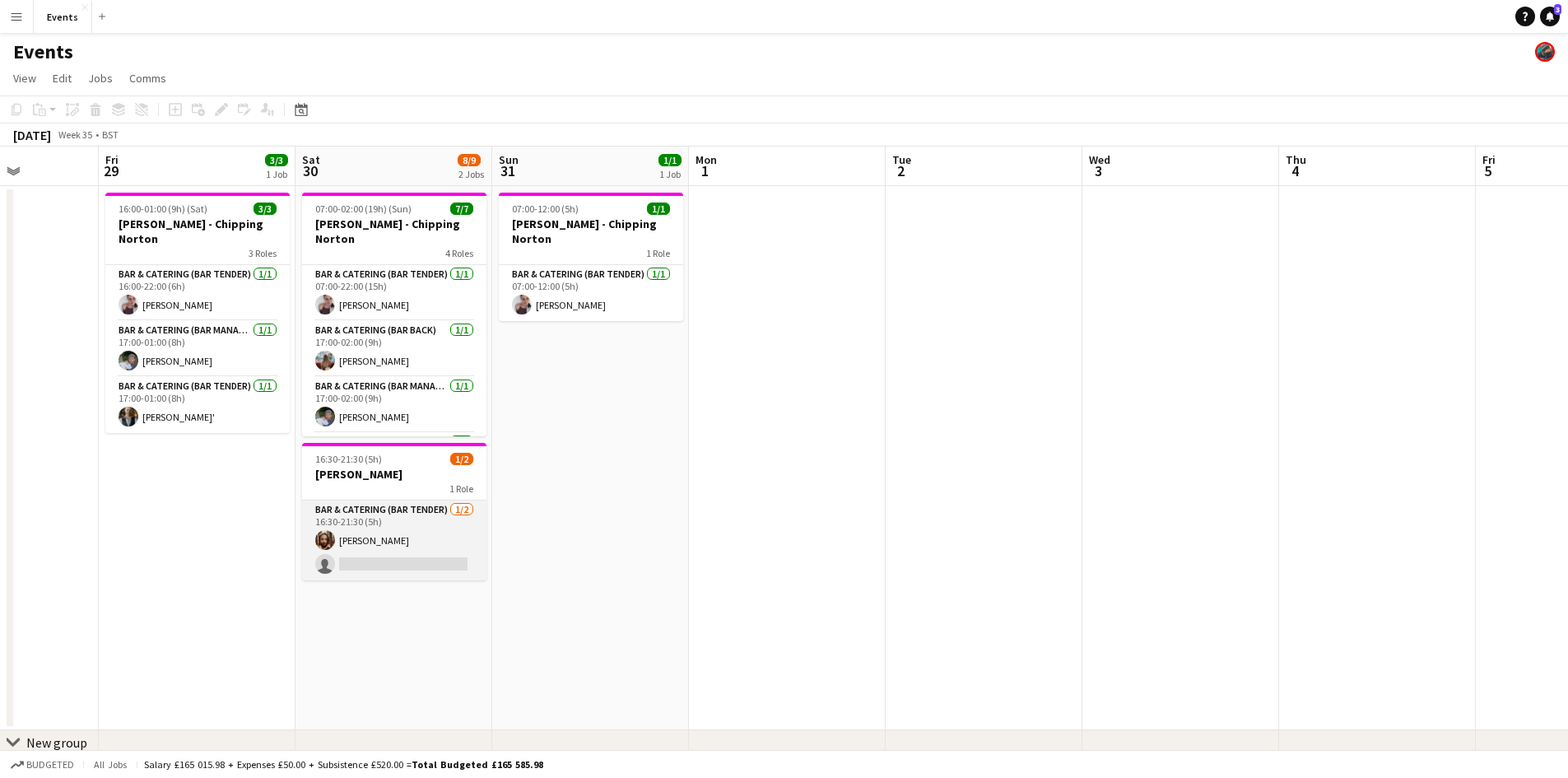
click at [369, 522] on app-card-role "Bar & Catering (Bar Tender) [DATE] 16:30-21:30 (5h) [PERSON_NAME] single-neutra…" at bounding box center [394, 541] width 184 height 80
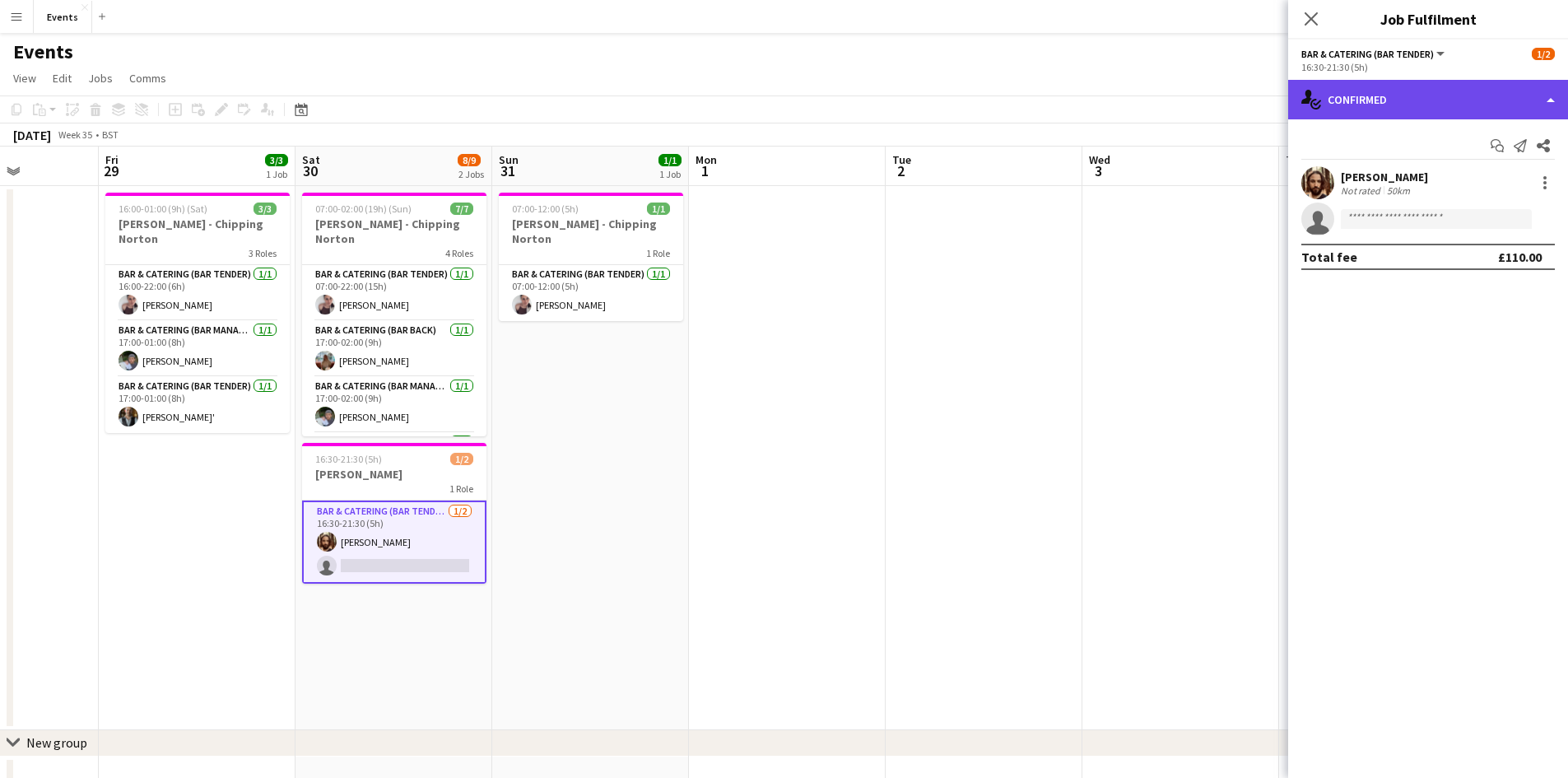
click at [1555, 101] on div "single-neutral-actions-check-2 Confirmed" at bounding box center [1427, 100] width 280 height 40
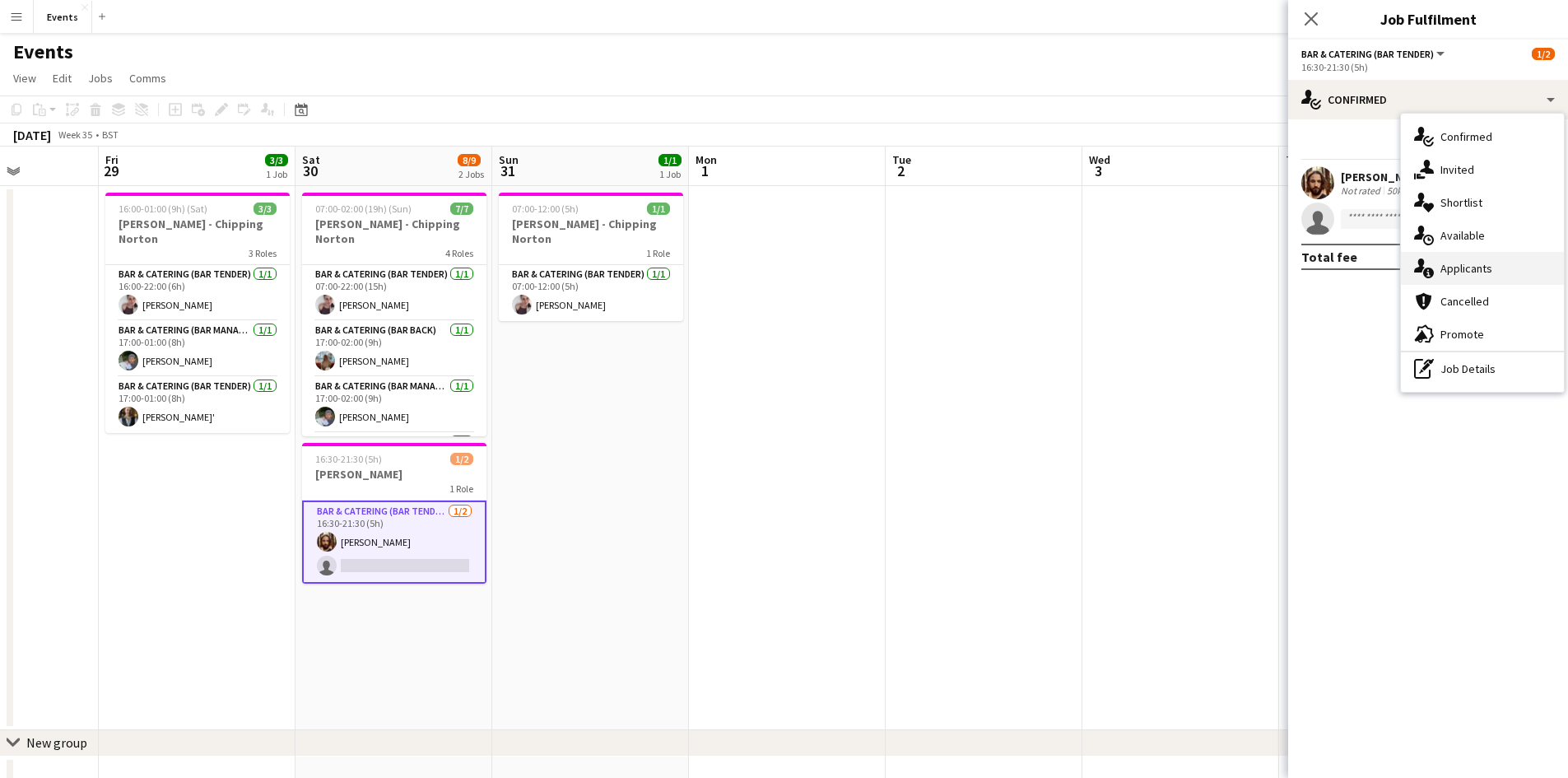
click at [1491, 270] on div "single-neutral-actions-information Applicants" at bounding box center [1483, 268] width 163 height 33
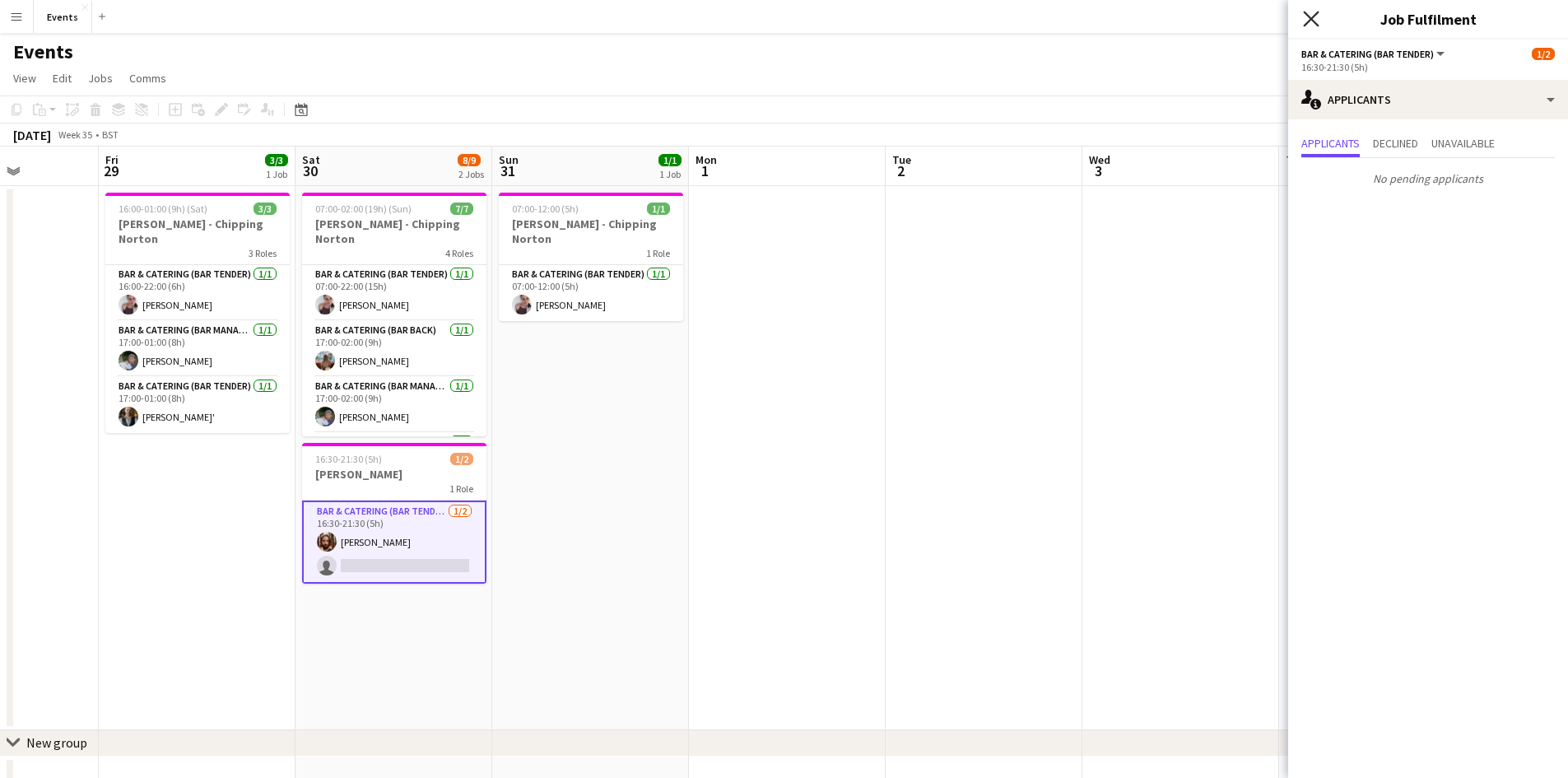
click at [1313, 20] on icon at bounding box center [1311, 18] width 15 height 15
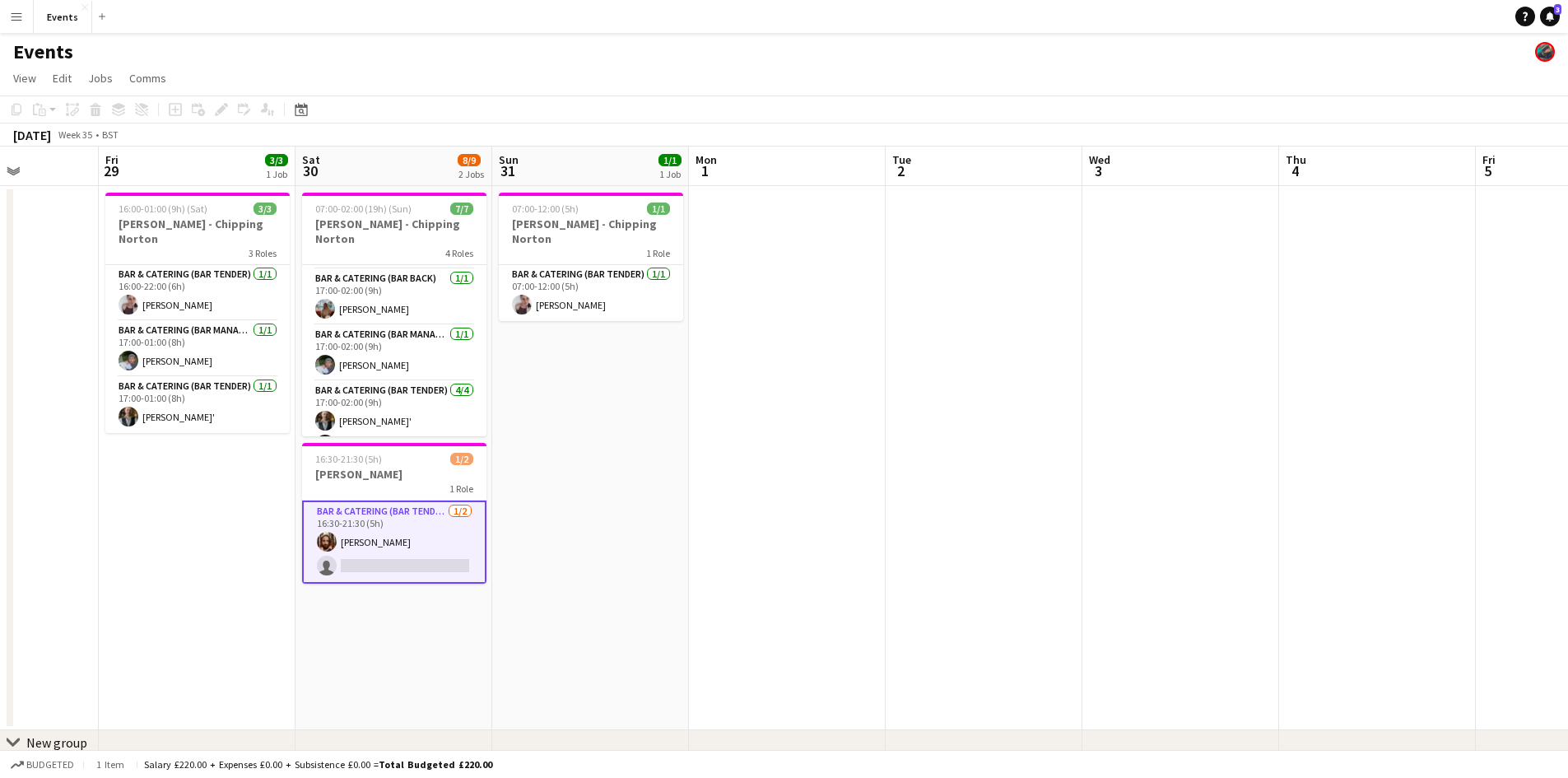
scroll to position [0, 0]
click at [368, 533] on app-card-role "Bar & Catering (Bar Tender) [DATE] 16:30-21:30 (5h) [PERSON_NAME] single-neutra…" at bounding box center [394, 542] width 184 height 84
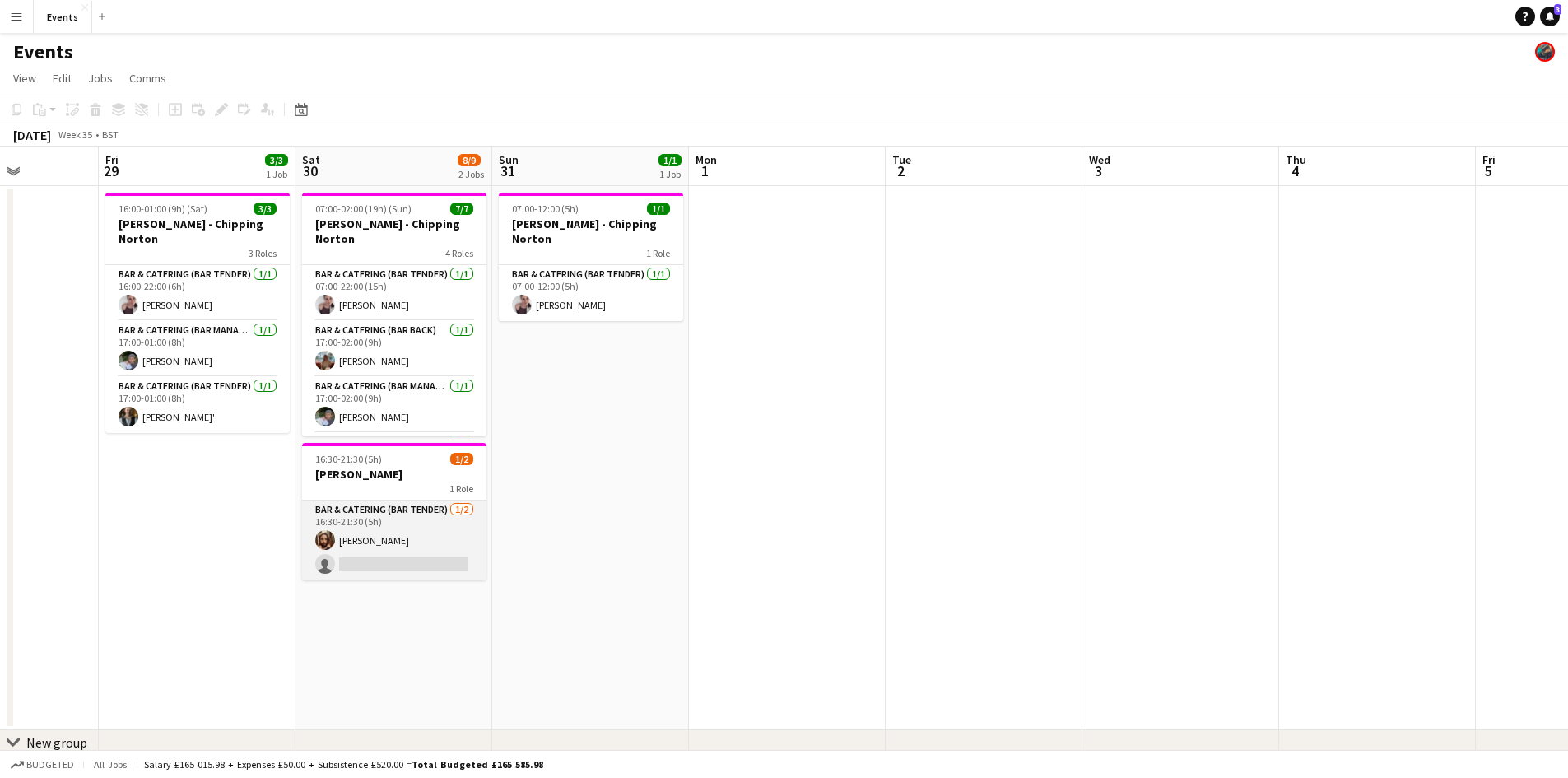
click at [388, 524] on app-card-role "Bar & Catering (Bar Tender) [DATE] 16:30-21:30 (5h) [PERSON_NAME] single-neutra…" at bounding box center [394, 541] width 184 height 80
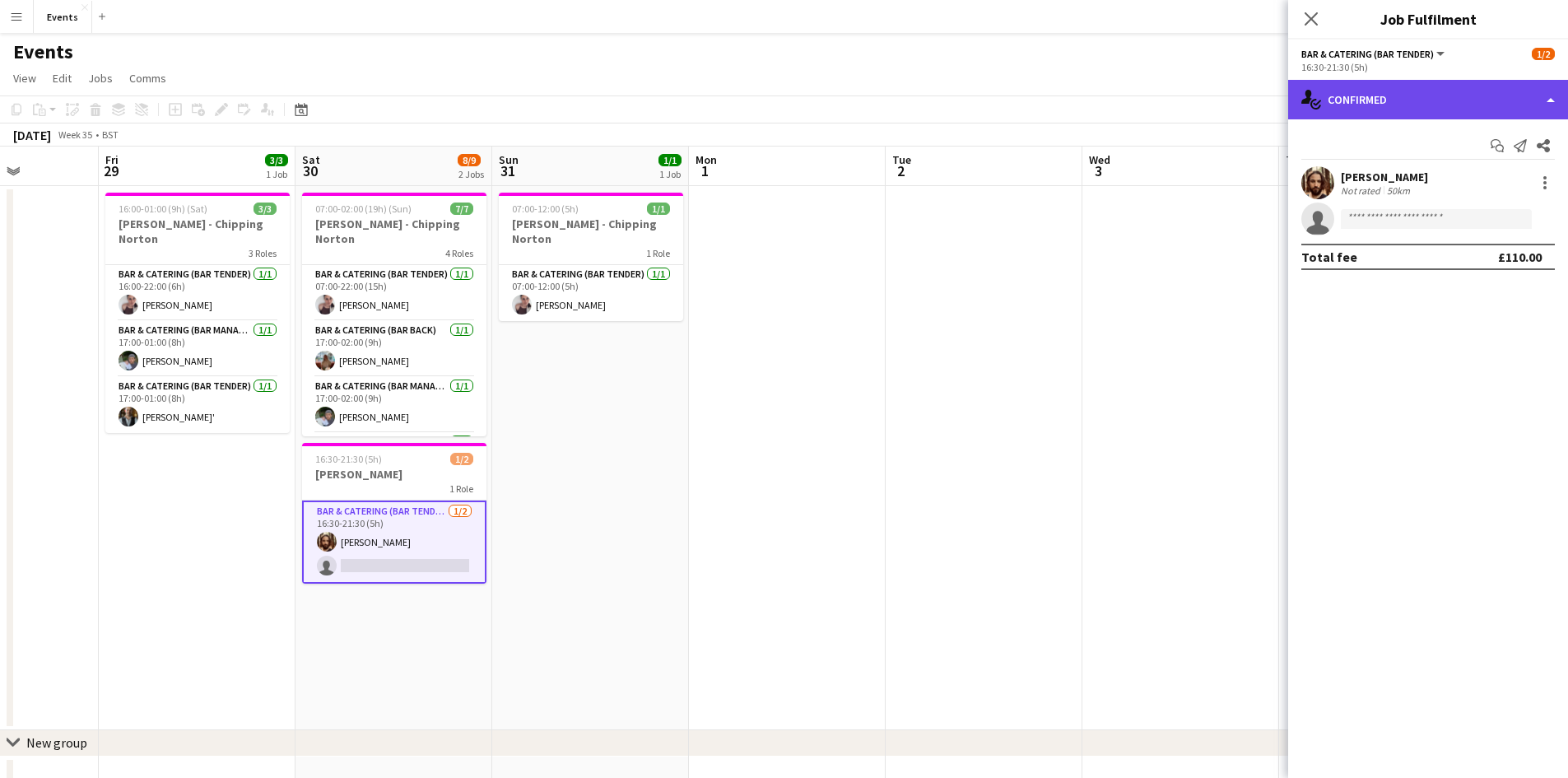
click at [1387, 99] on div "single-neutral-actions-check-2 Confirmed" at bounding box center [1427, 100] width 280 height 40
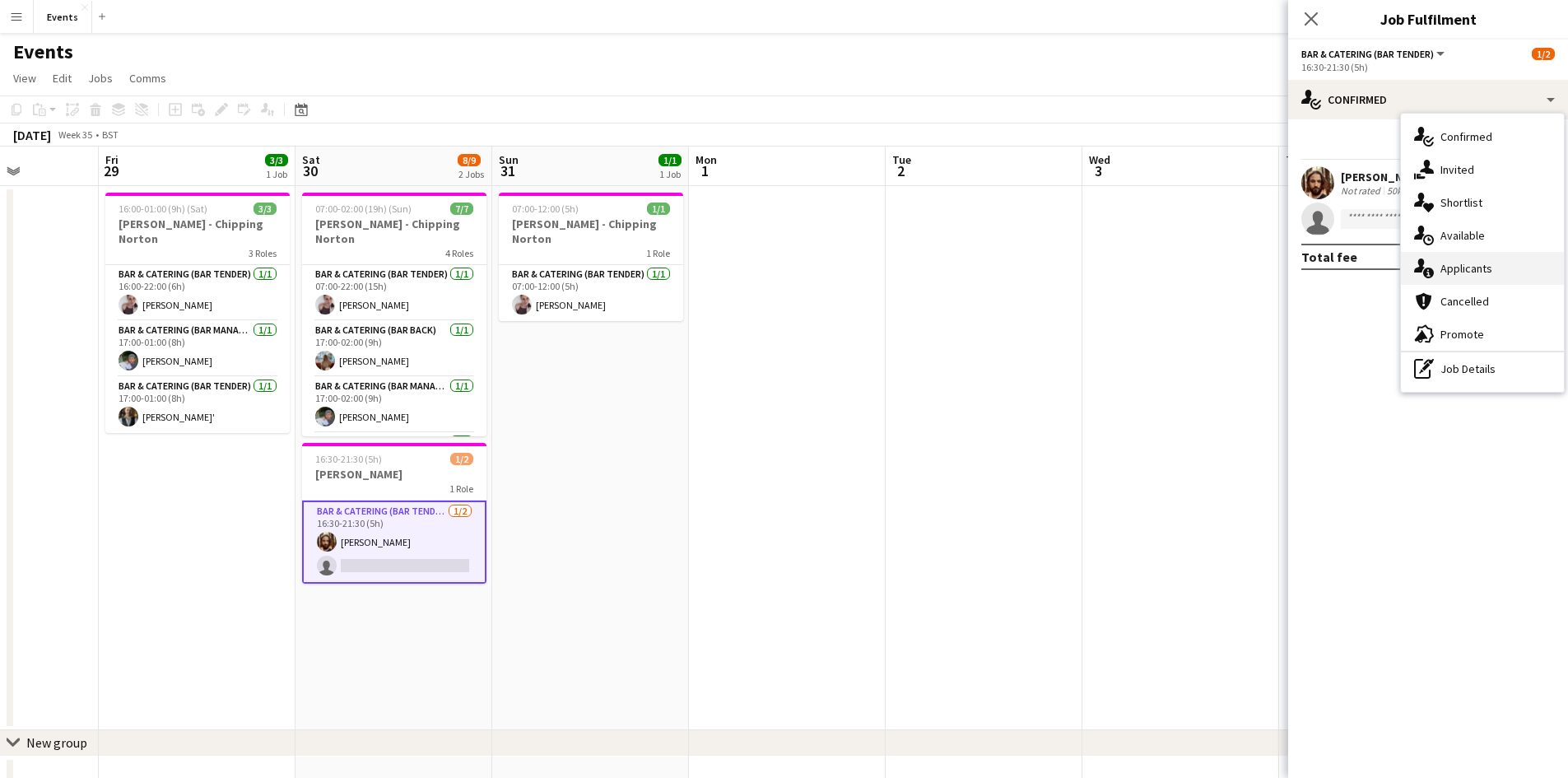
click at [1454, 278] on div "single-neutral-actions-information Applicants" at bounding box center [1483, 268] width 163 height 33
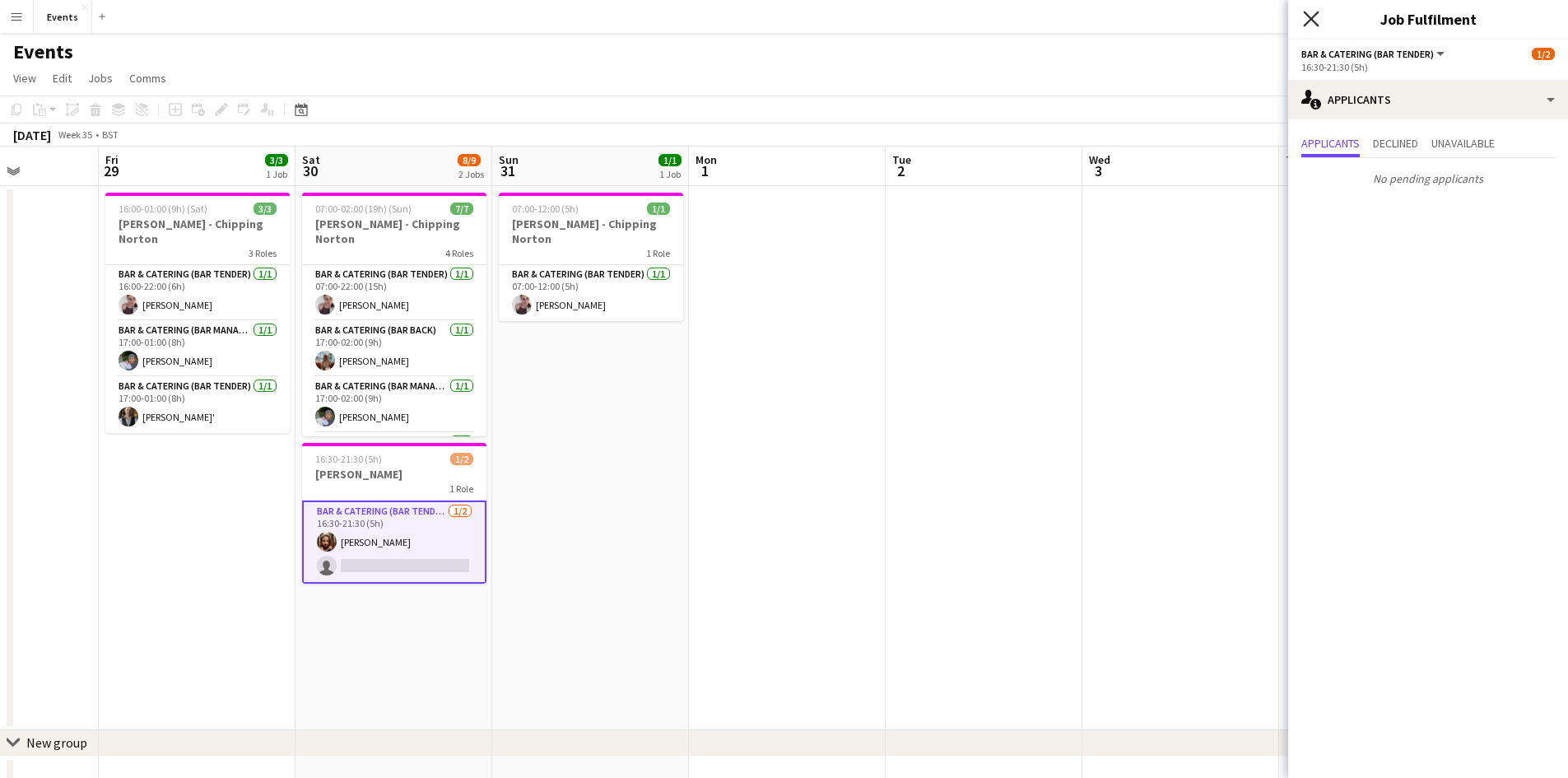
click at [1311, 26] on icon "Close pop-in" at bounding box center [1311, 18] width 15 height 15
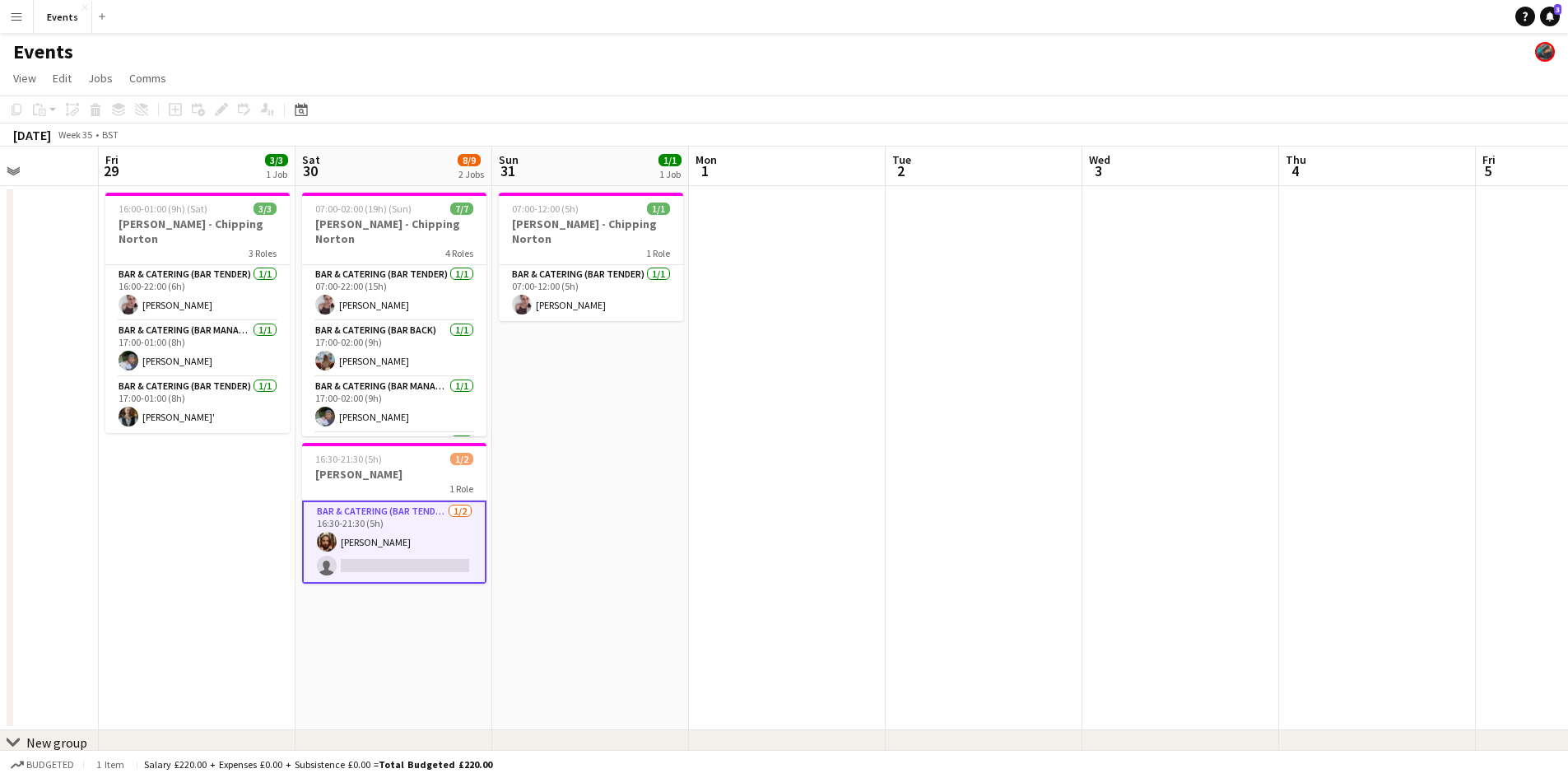
click at [365, 510] on app-card-role "Bar & Catering (Bar Tender) [DATE] 16:30-21:30 (5h) [PERSON_NAME] single-neutra…" at bounding box center [394, 542] width 184 height 84
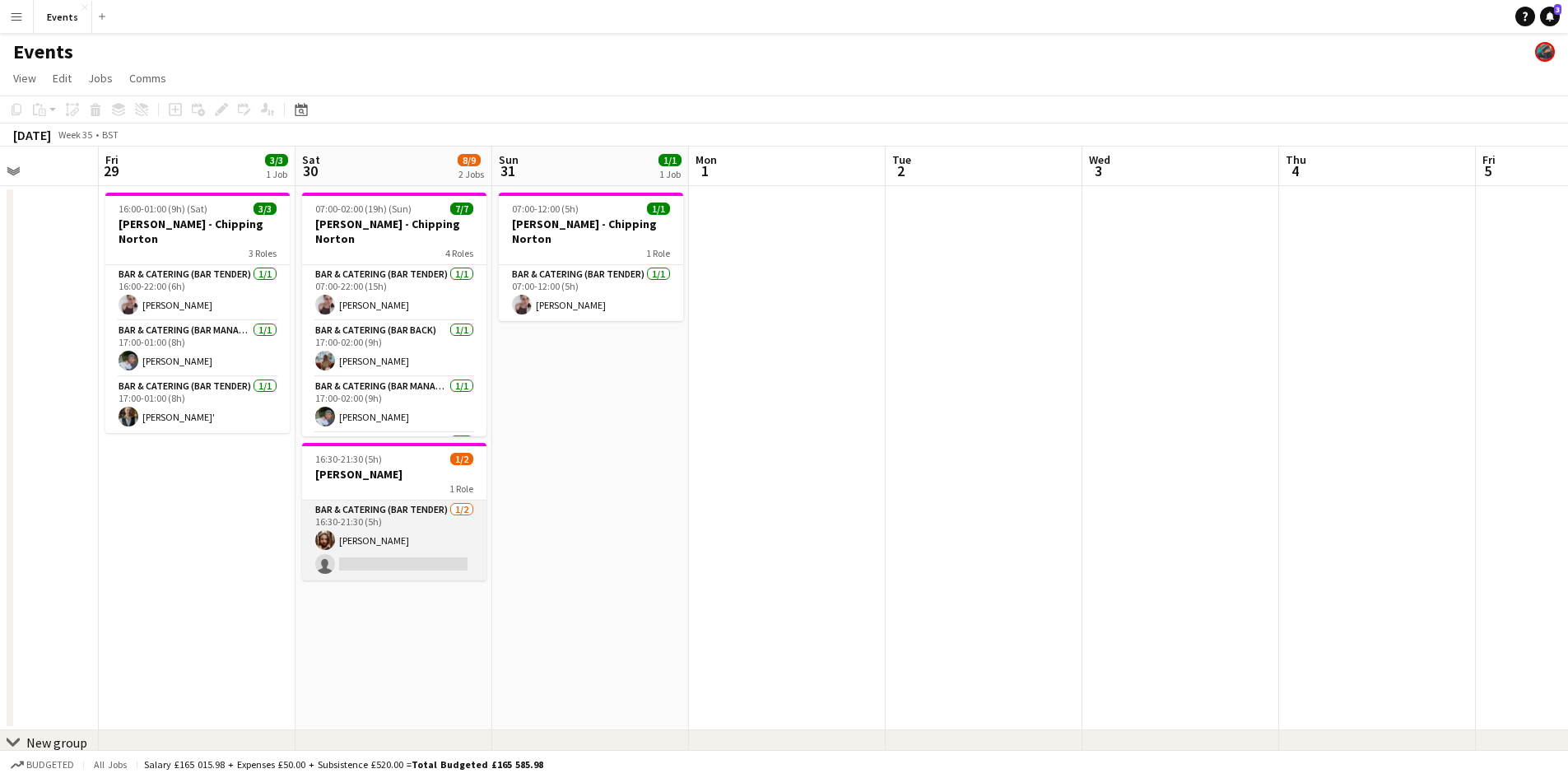
click at [396, 522] on app-card-role "Bar & Catering (Bar Tender) [DATE] 16:30-21:30 (5h) [PERSON_NAME] single-neutra…" at bounding box center [394, 541] width 184 height 80
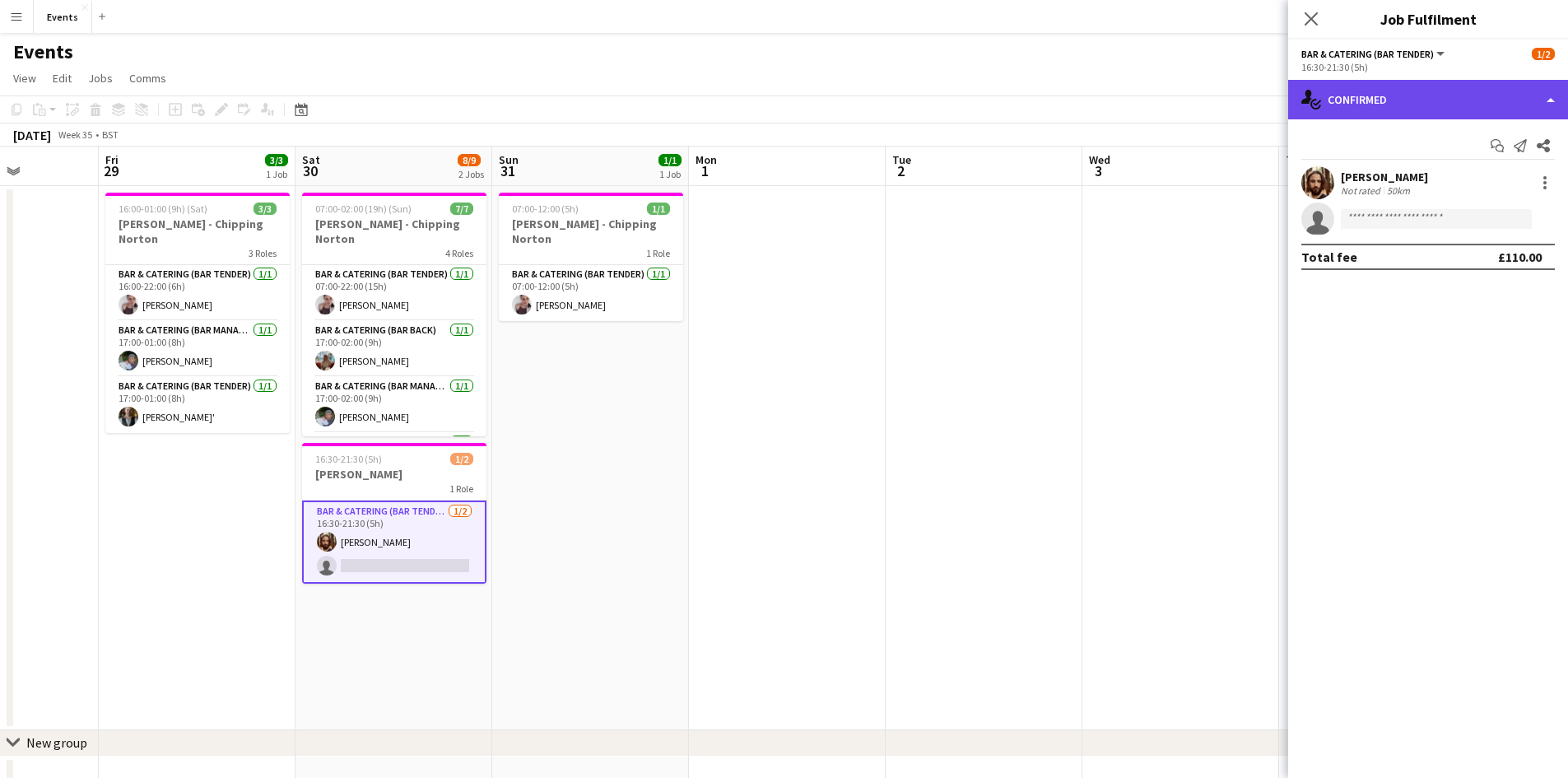
click at [1404, 108] on div "single-neutral-actions-check-2 Confirmed" at bounding box center [1427, 100] width 280 height 40
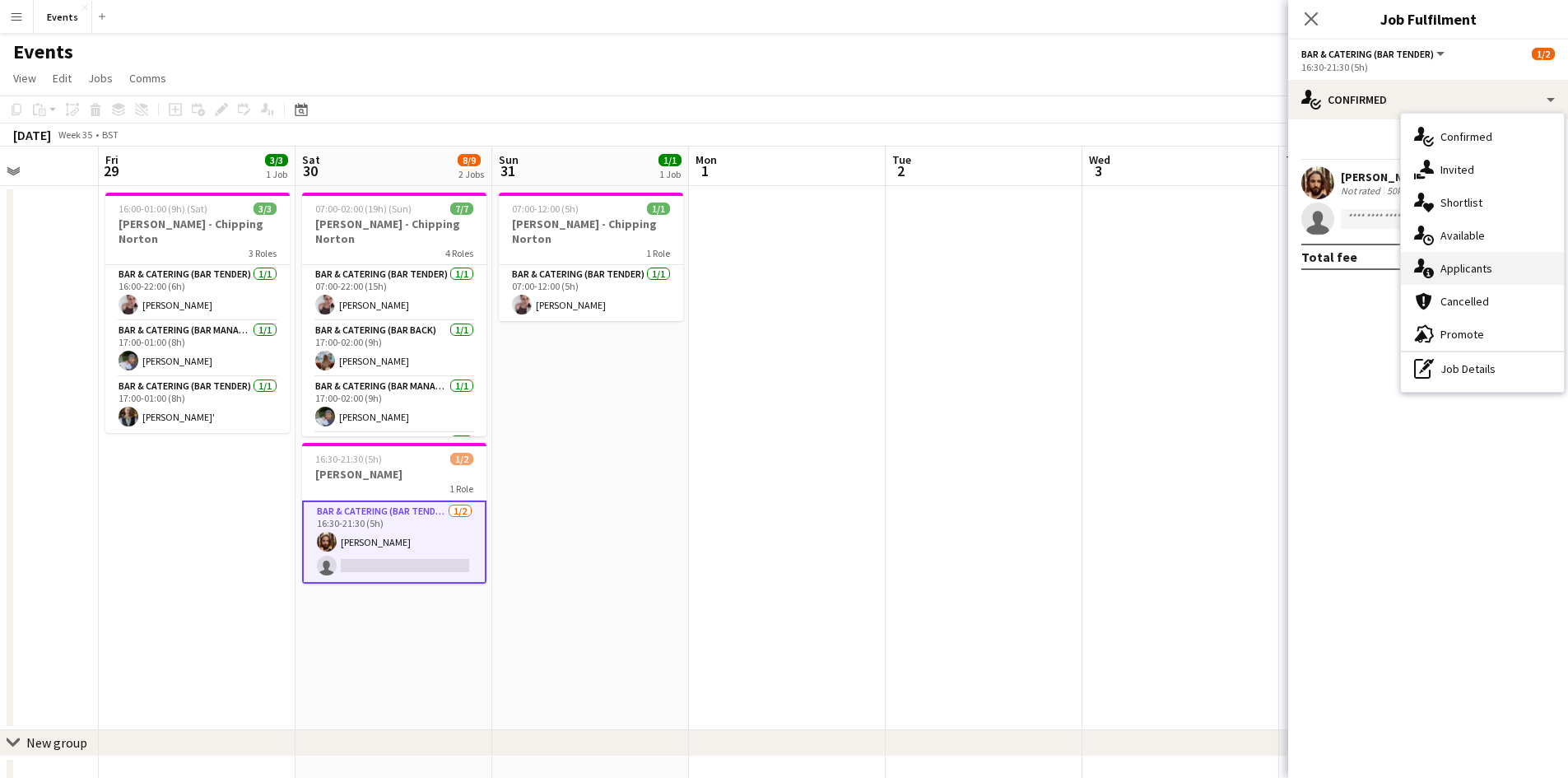
click at [1462, 261] on div "single-neutral-actions-information Applicants" at bounding box center [1483, 268] width 163 height 33
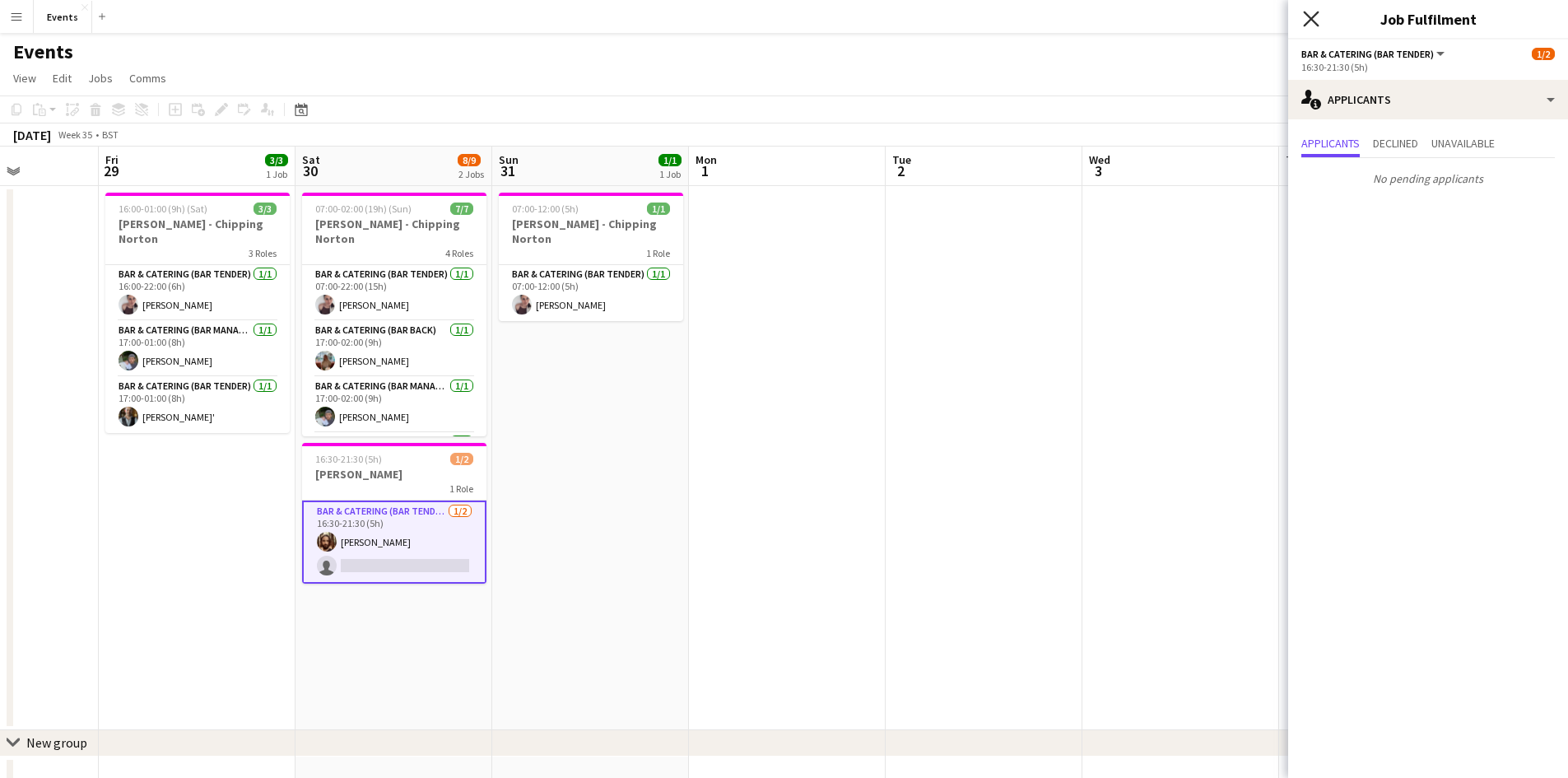
click at [1311, 23] on icon "Close pop-in" at bounding box center [1311, 18] width 15 height 15
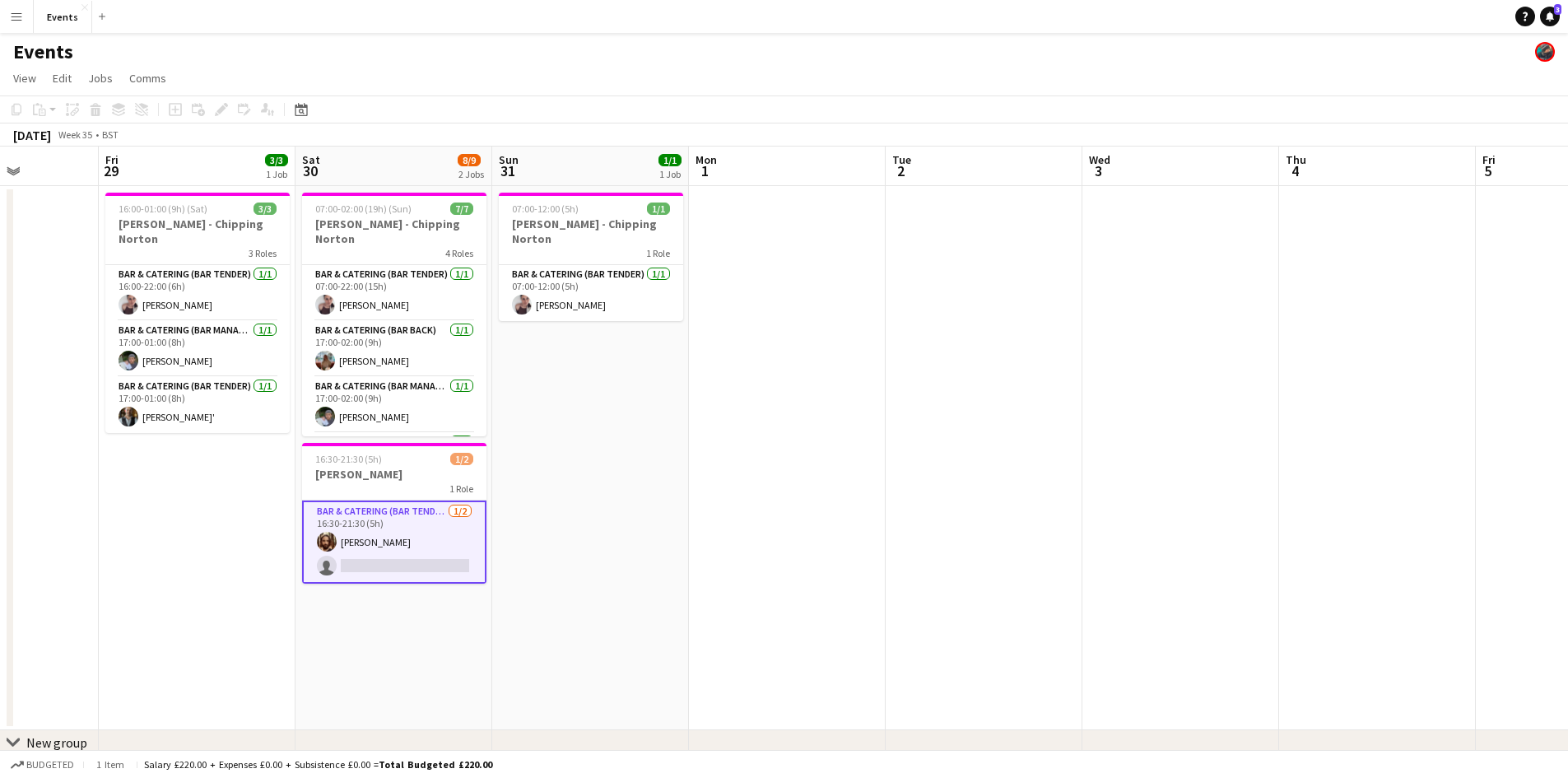
drag, startPoint x: 657, startPoint y: 438, endPoint x: 1140, endPoint y: 400, distance: 484.5
click at [1140, 400] on app-calendar-viewport "Tue 26 Wed 27 Thu 28 Fri 29 3/3 1 Job Sat 30 8/9 2 Jobs Sun 31 1/1 1 Job Mon 1 …" at bounding box center [784, 476] width 1568 height 659
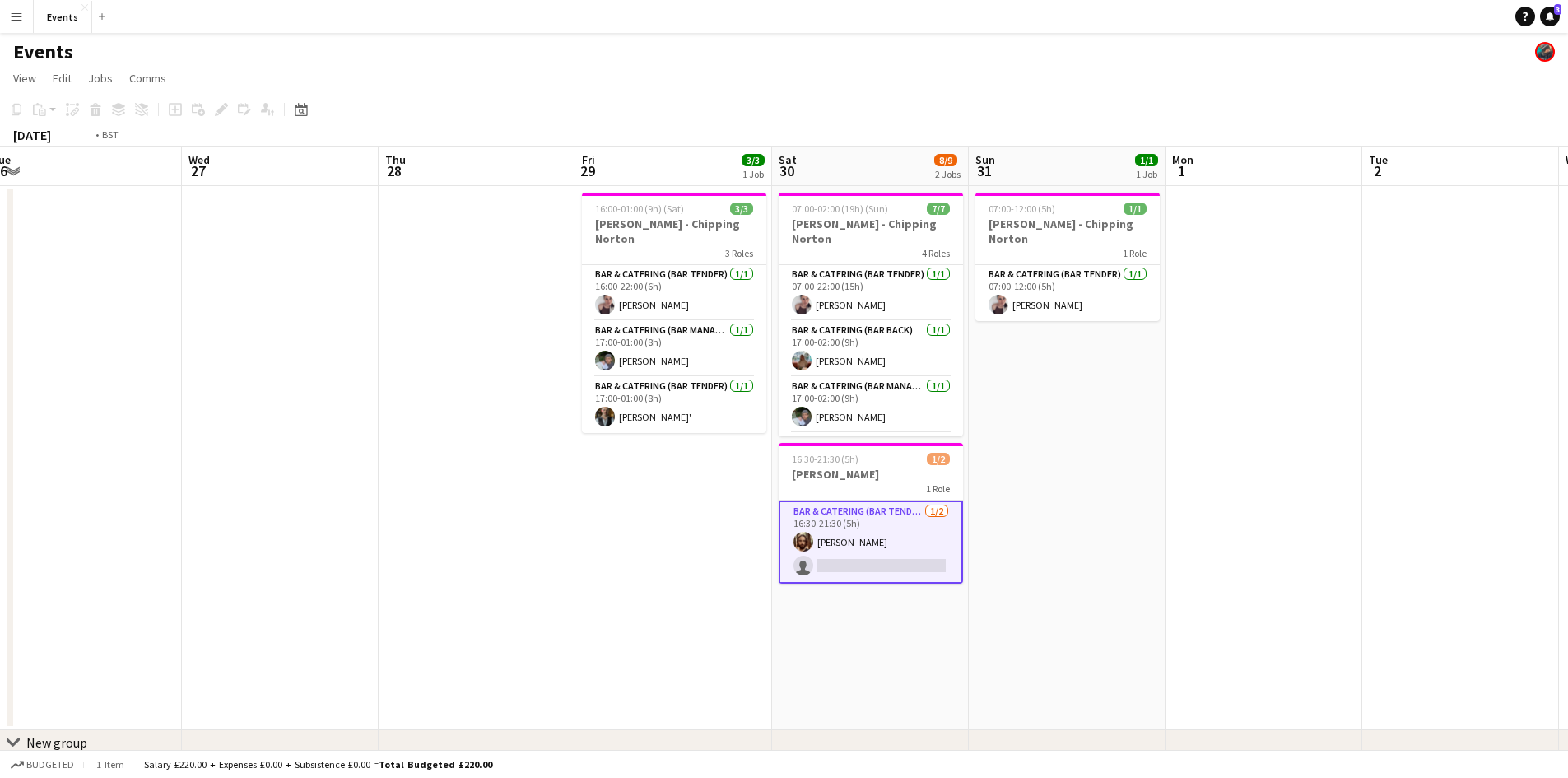
drag, startPoint x: 608, startPoint y: 530, endPoint x: 1031, endPoint y: 509, distance: 423.5
click at [1030, 509] on app-calendar-viewport "Sun 24 3/3 1 Job Mon 25 Tue 26 Wed 27 Thu 28 Fri 29 3/3 1 Job Sat 30 8/9 2 Jobs…" at bounding box center [784, 476] width 1568 height 659
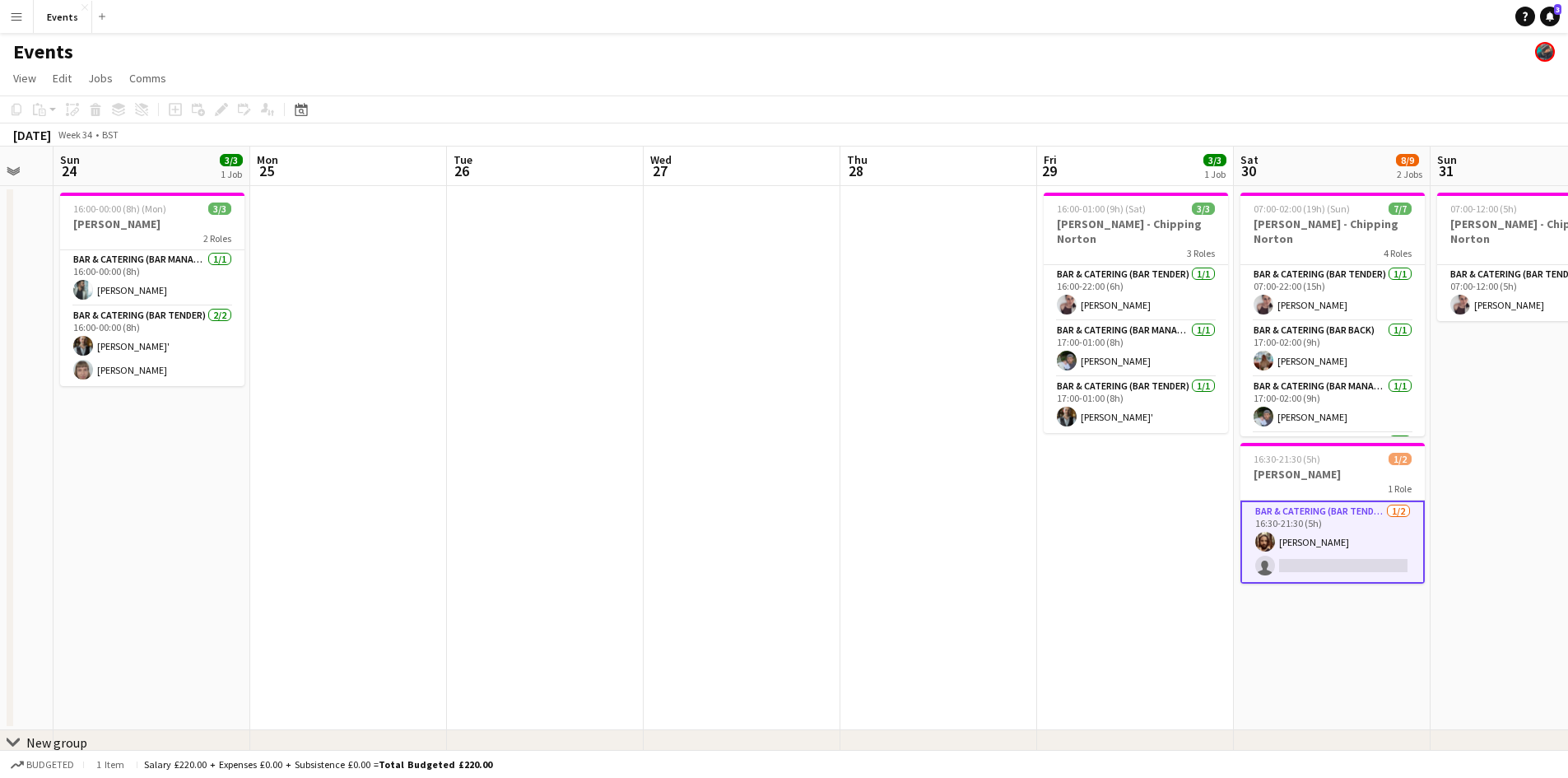
drag, startPoint x: 392, startPoint y: 534, endPoint x: 939, endPoint y: 515, distance: 547.3
click at [878, 522] on app-calendar-viewport "Fri 22 Sat 23 Sun 24 3/3 1 Job Mon 25 Tue 26 Wed 27 Thu 28 Fri 29 3/3 1 Job Sat…" at bounding box center [784, 476] width 1568 height 659
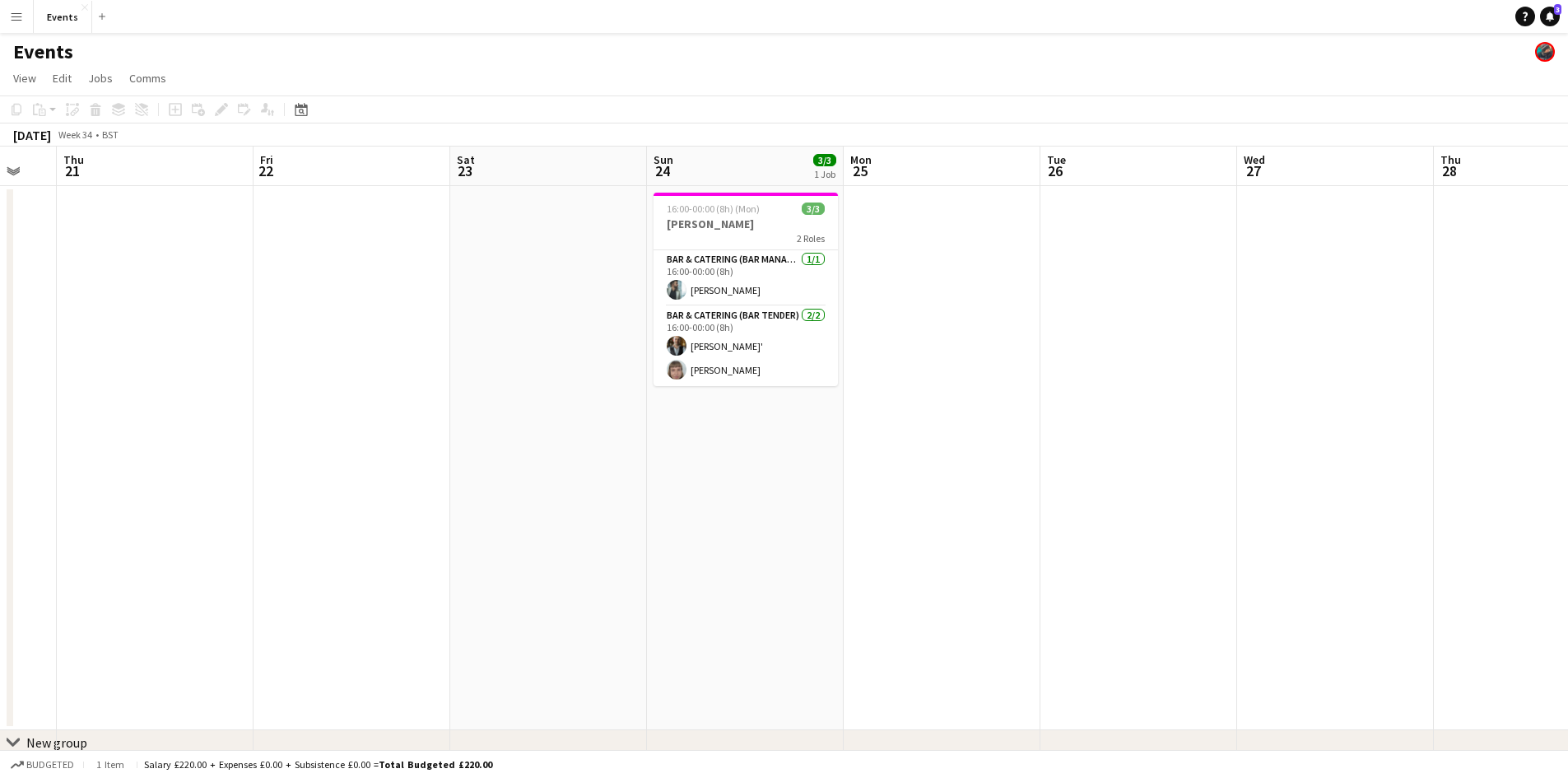
drag, startPoint x: 473, startPoint y: 562, endPoint x: 653, endPoint y: 530, distance: 182.8
click at [652, 530] on app-calendar-viewport "Tue 19 Wed 20 Thu 21 Fri 22 Sat 23 Sun 24 3/3 1 Job Mon 25 Tue 26 Wed 27 Thu 28…" at bounding box center [784, 476] width 1568 height 659
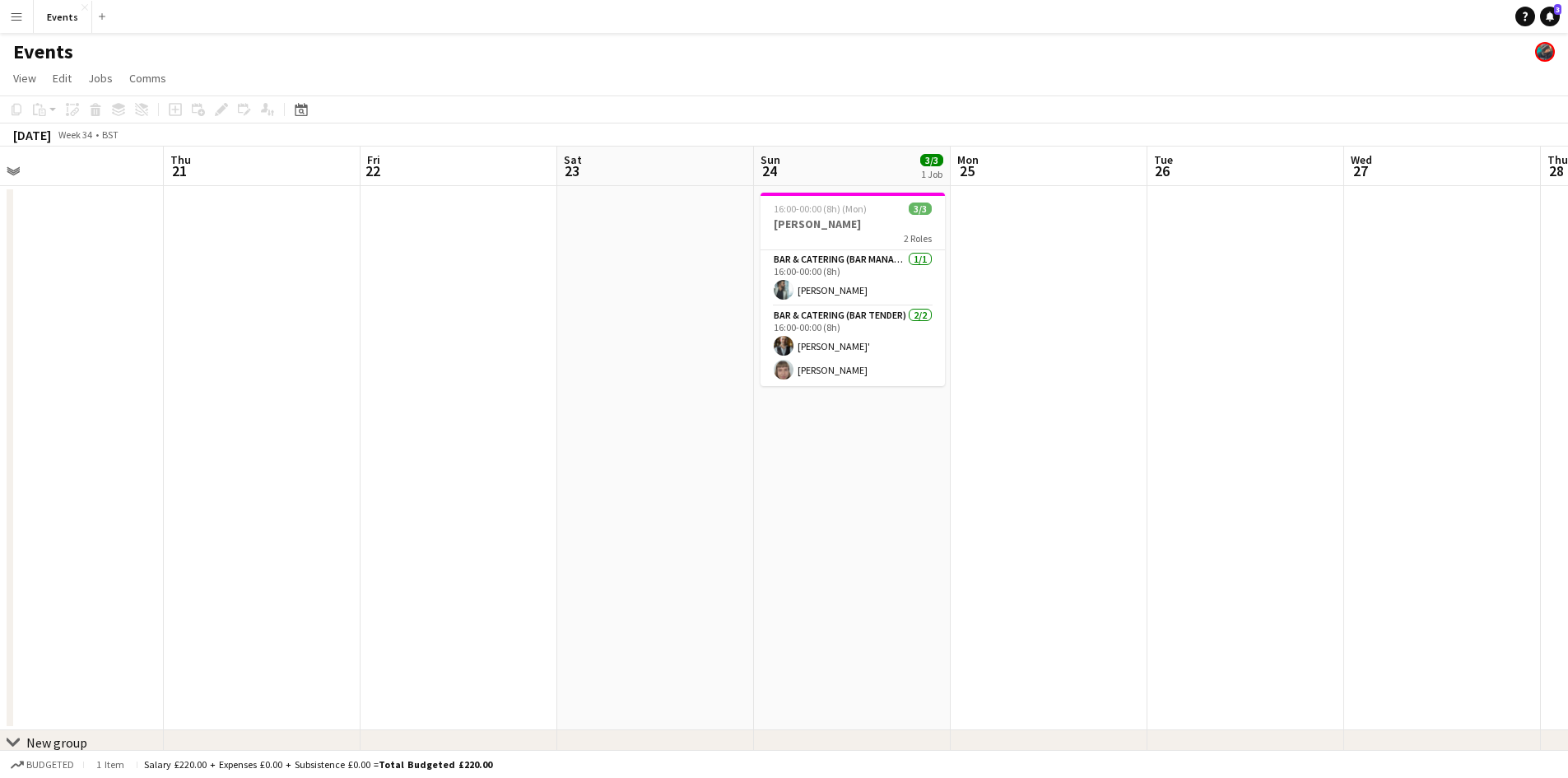
drag, startPoint x: 299, startPoint y: 541, endPoint x: 777, endPoint y: 528, distance: 478.2
click at [754, 529] on app-calendar-viewport "Mon 18 Tue 19 Wed 20 Thu 21 Fri 22 Sat 23 Sun 24 3/3 1 Job Mon 25 Tue 26 Wed 27…" at bounding box center [784, 476] width 1568 height 659
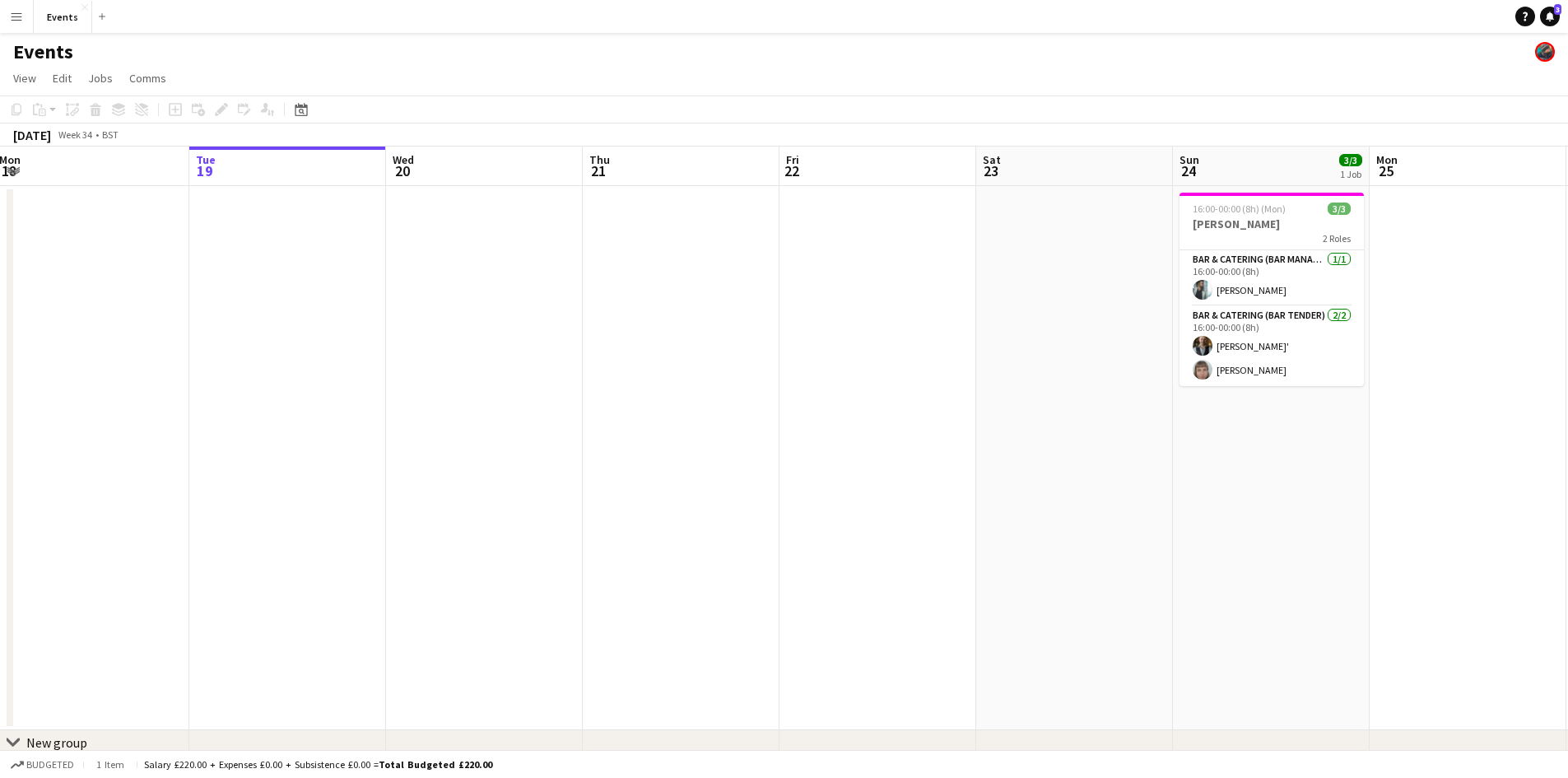
scroll to position [0, 501]
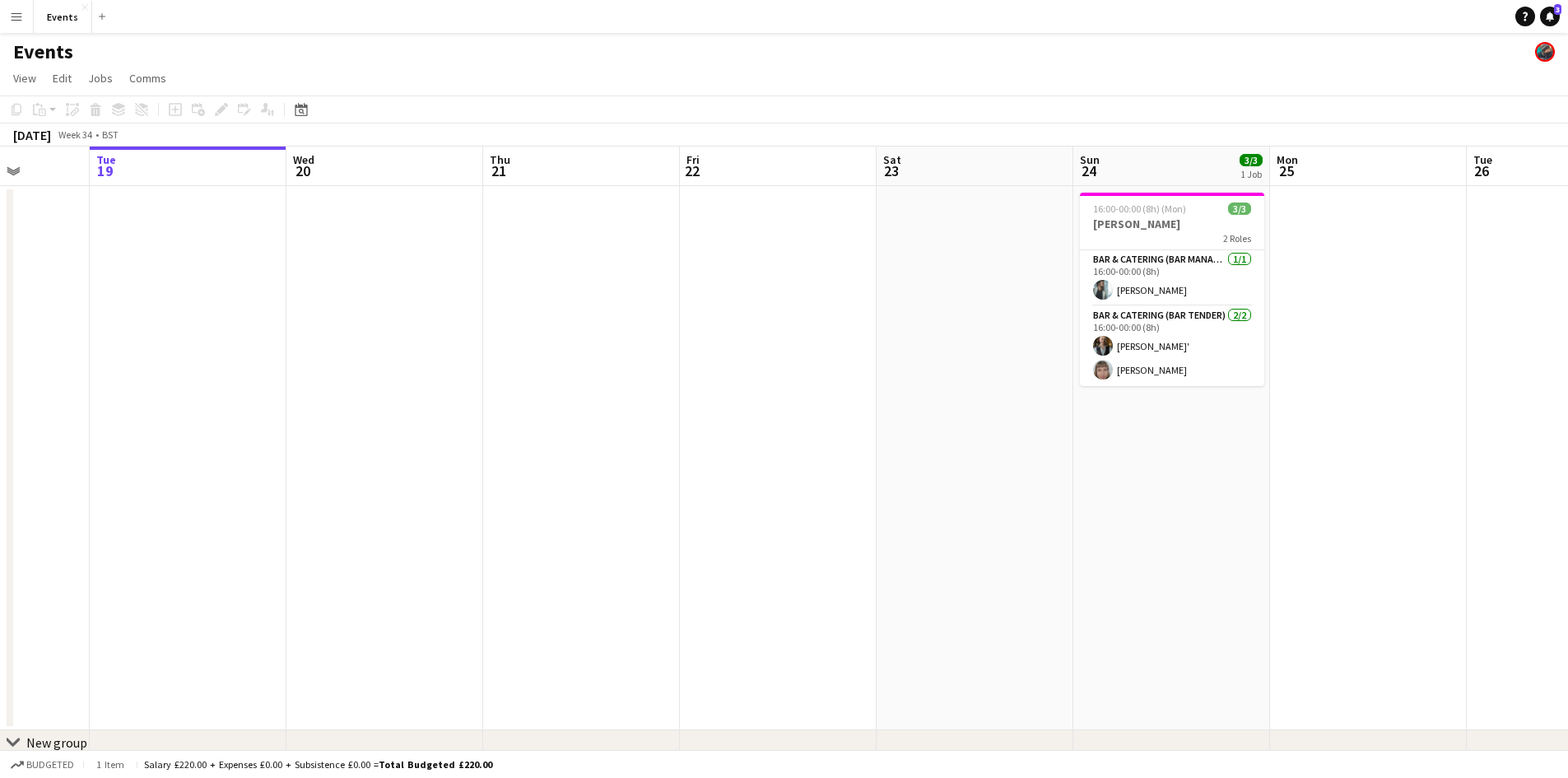
drag, startPoint x: 1030, startPoint y: 479, endPoint x: 143, endPoint y: 500, distance: 887.2
click at [143, 500] on app-calendar-viewport "Sat 16 12/12 2 Jobs Sun 17 Mon 18 Tue 19 Wed 20 Thu 21 Fri 22 Sat 23 Sun 24 3/3…" at bounding box center [784, 476] width 1568 height 659
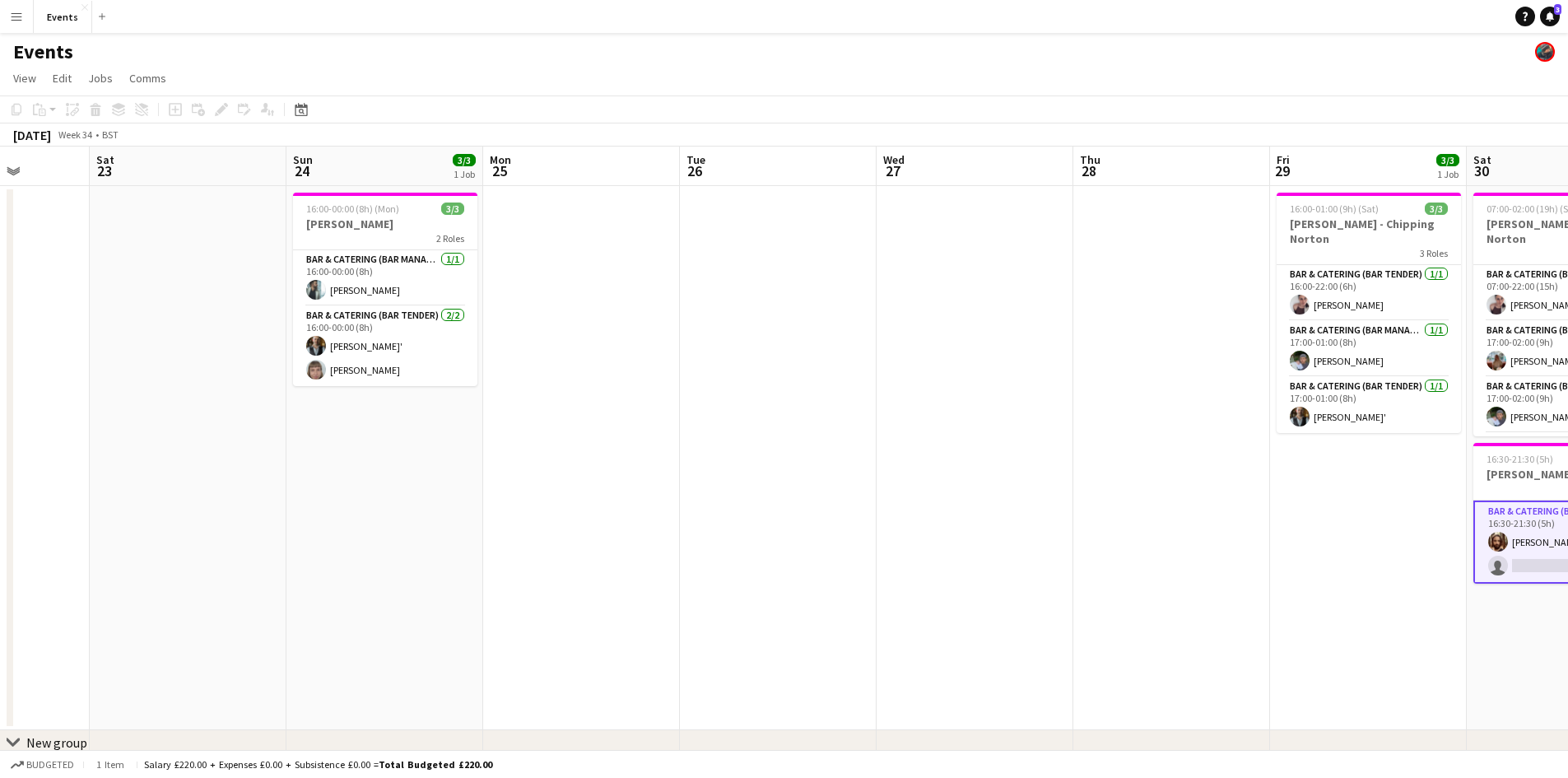
click at [837, 465] on app-calendar-viewport "Wed 20 Thu 21 Fri 22 Sat 23 Sun 24 3/3 1 Job Mon 25 Tue 26 Wed 27 Thu 28 Fri 29…" at bounding box center [784, 476] width 1568 height 659
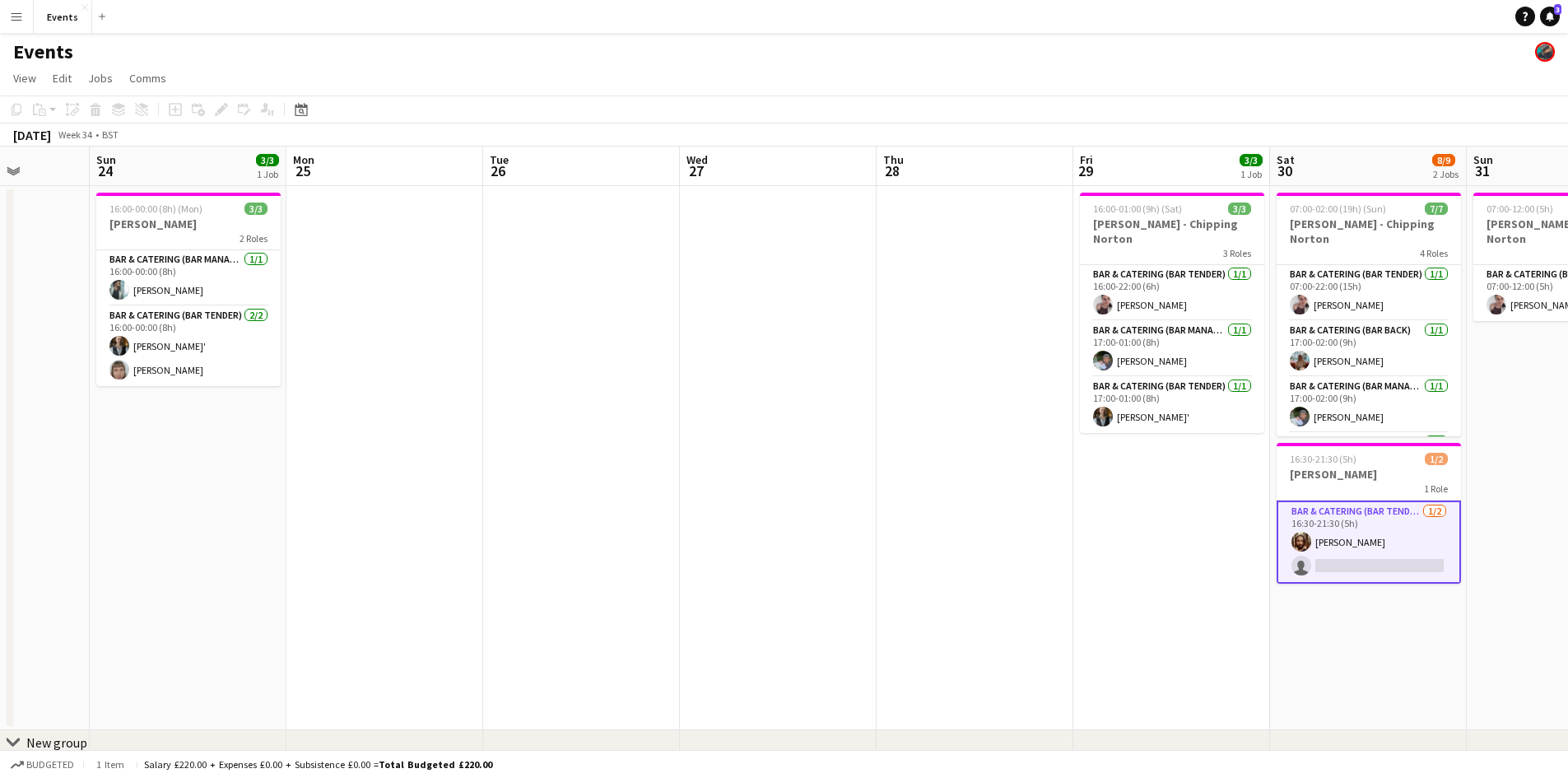
scroll to position [0, 467]
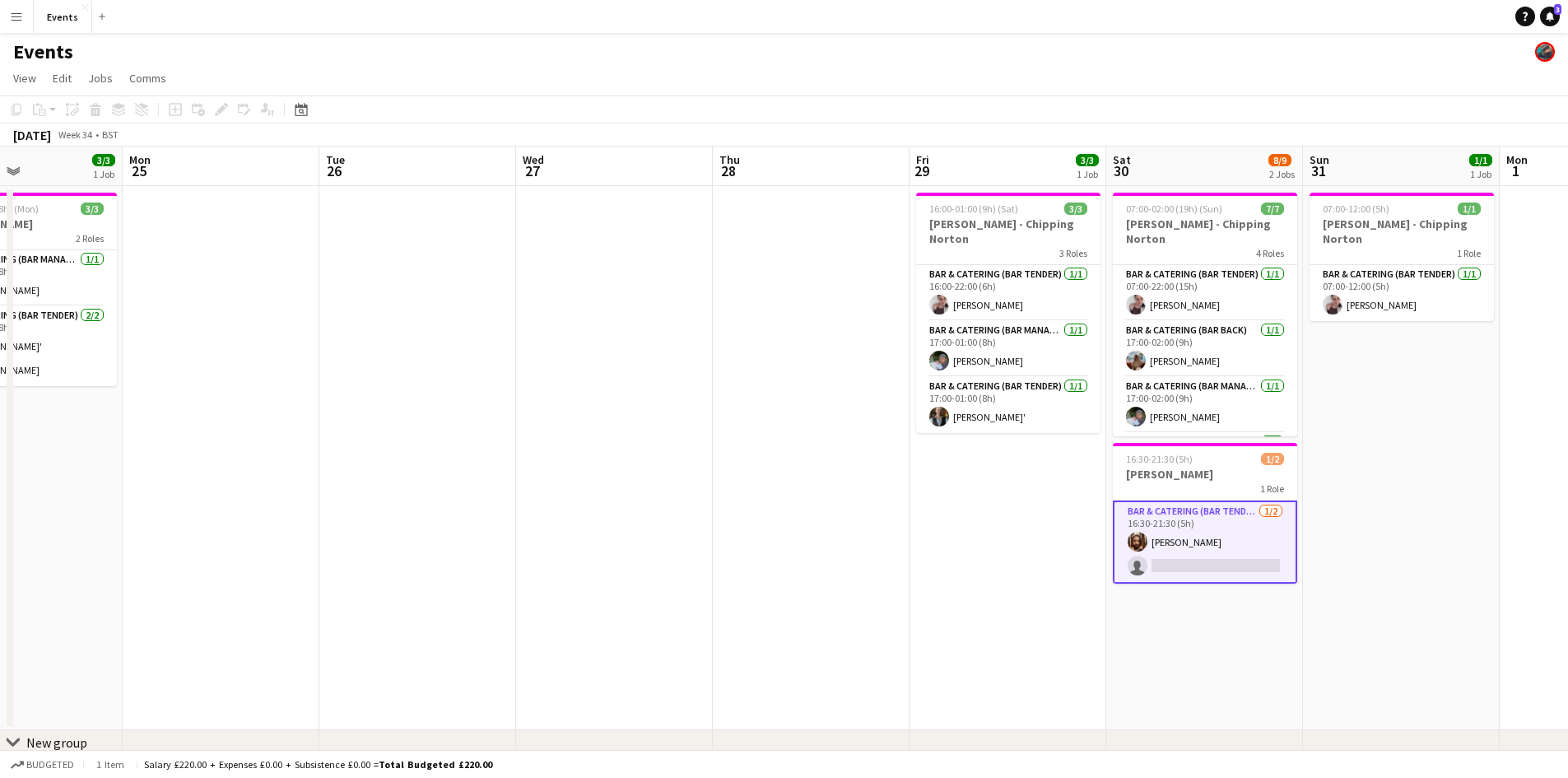
click at [1157, 530] on app-card-role "Bar & Catering (Bar Tender) [DATE] 16:30-21:30 (5h) [PERSON_NAME] single-neutra…" at bounding box center [1205, 542] width 184 height 84
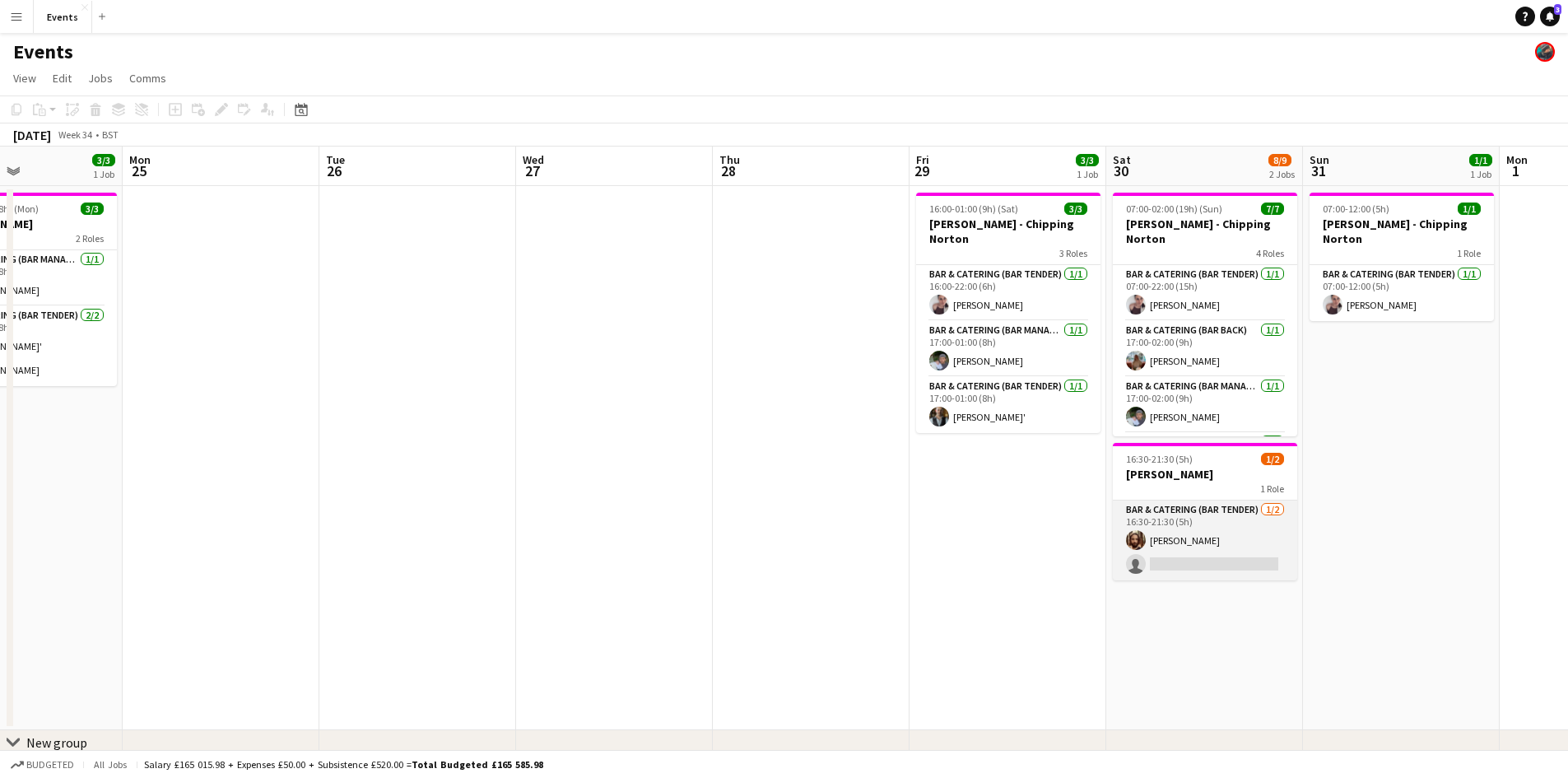
click at [1196, 519] on app-card-role "Bar & Catering (Bar Tender) [DATE] 16:30-21:30 (5h) [PERSON_NAME] single-neutra…" at bounding box center [1205, 541] width 184 height 80
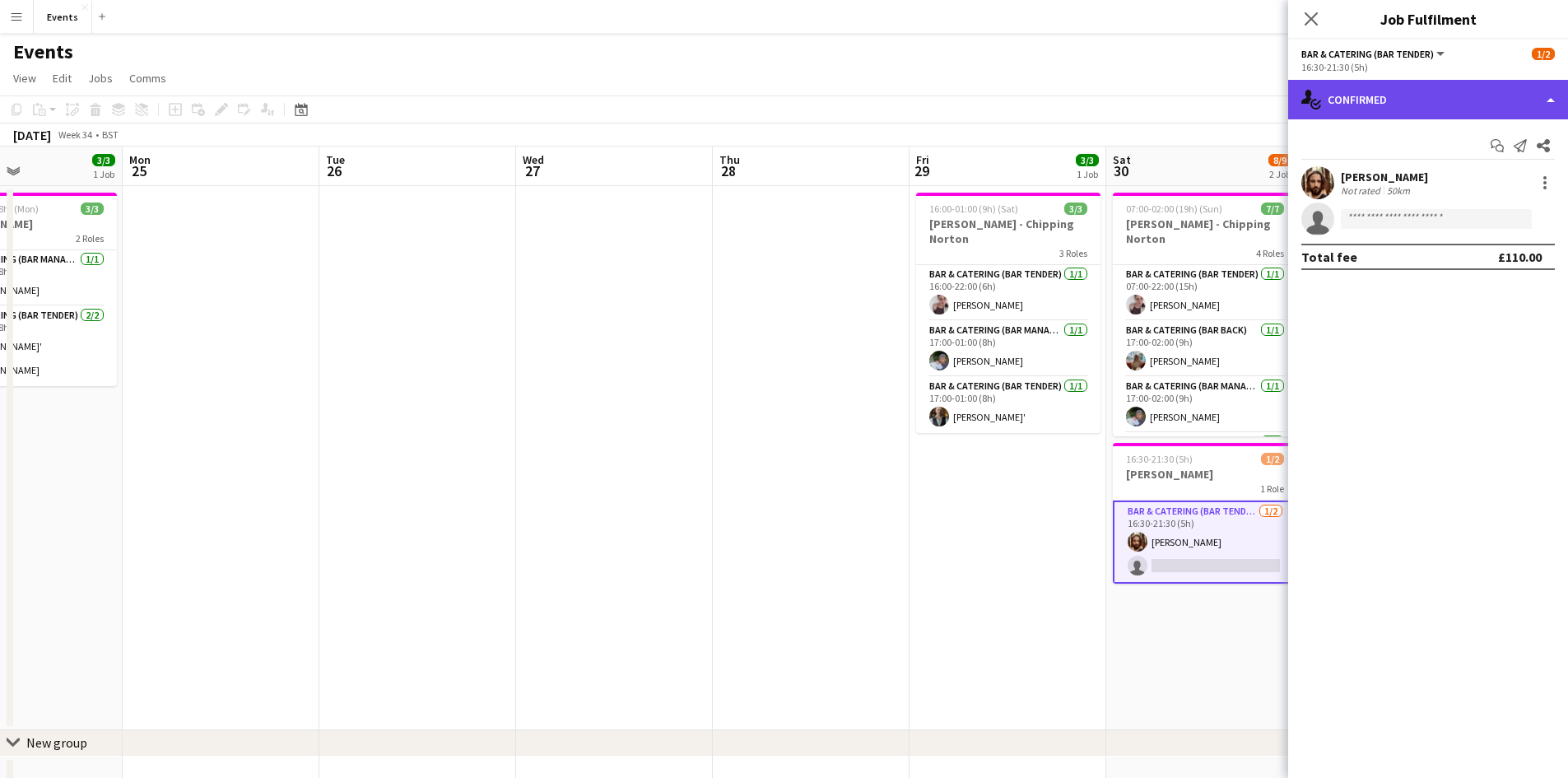
click at [1477, 93] on div "single-neutral-actions-check-2 Confirmed" at bounding box center [1427, 100] width 280 height 40
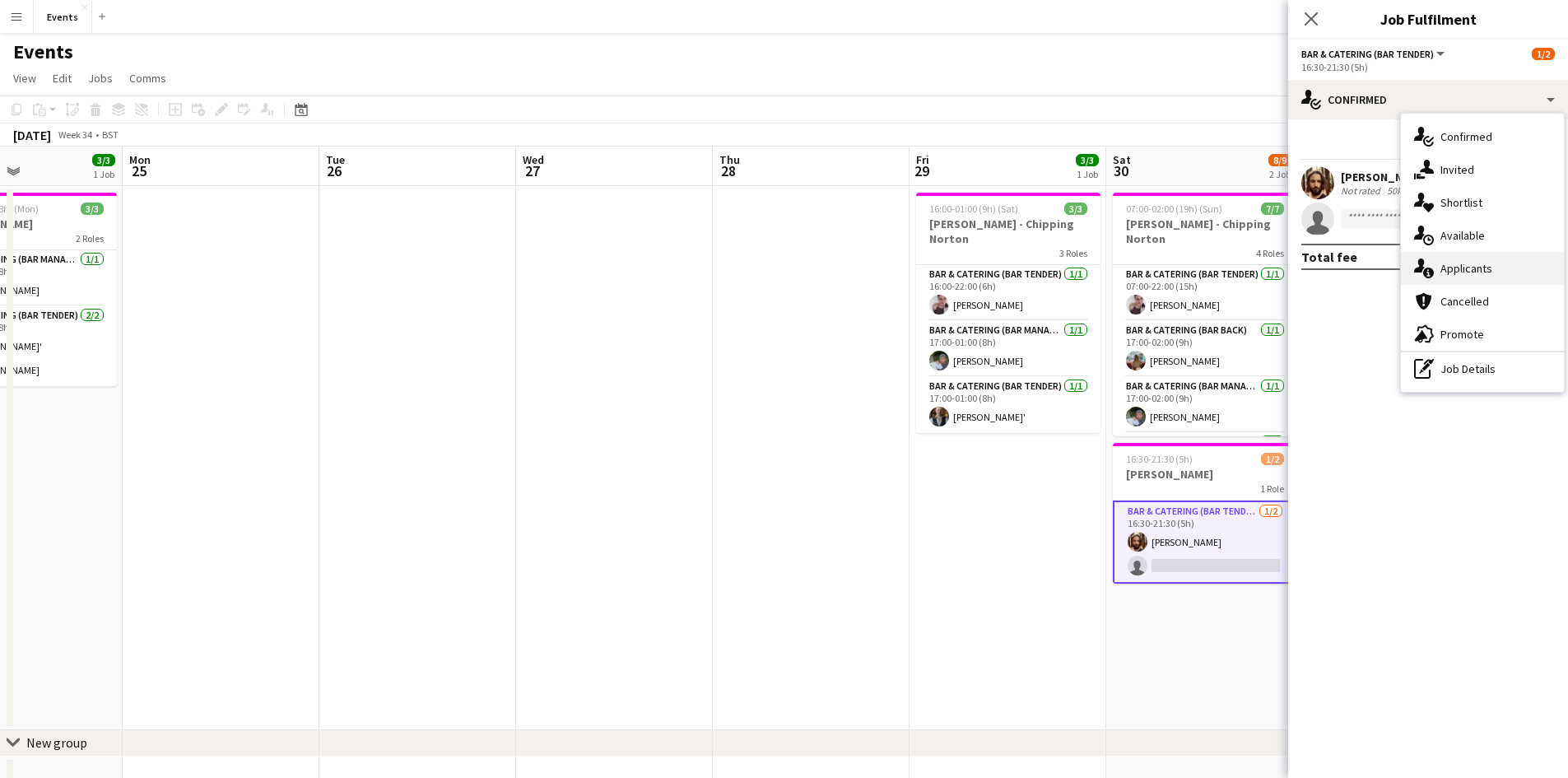
click at [1457, 275] on div "single-neutral-actions-information Applicants" at bounding box center [1483, 268] width 163 height 33
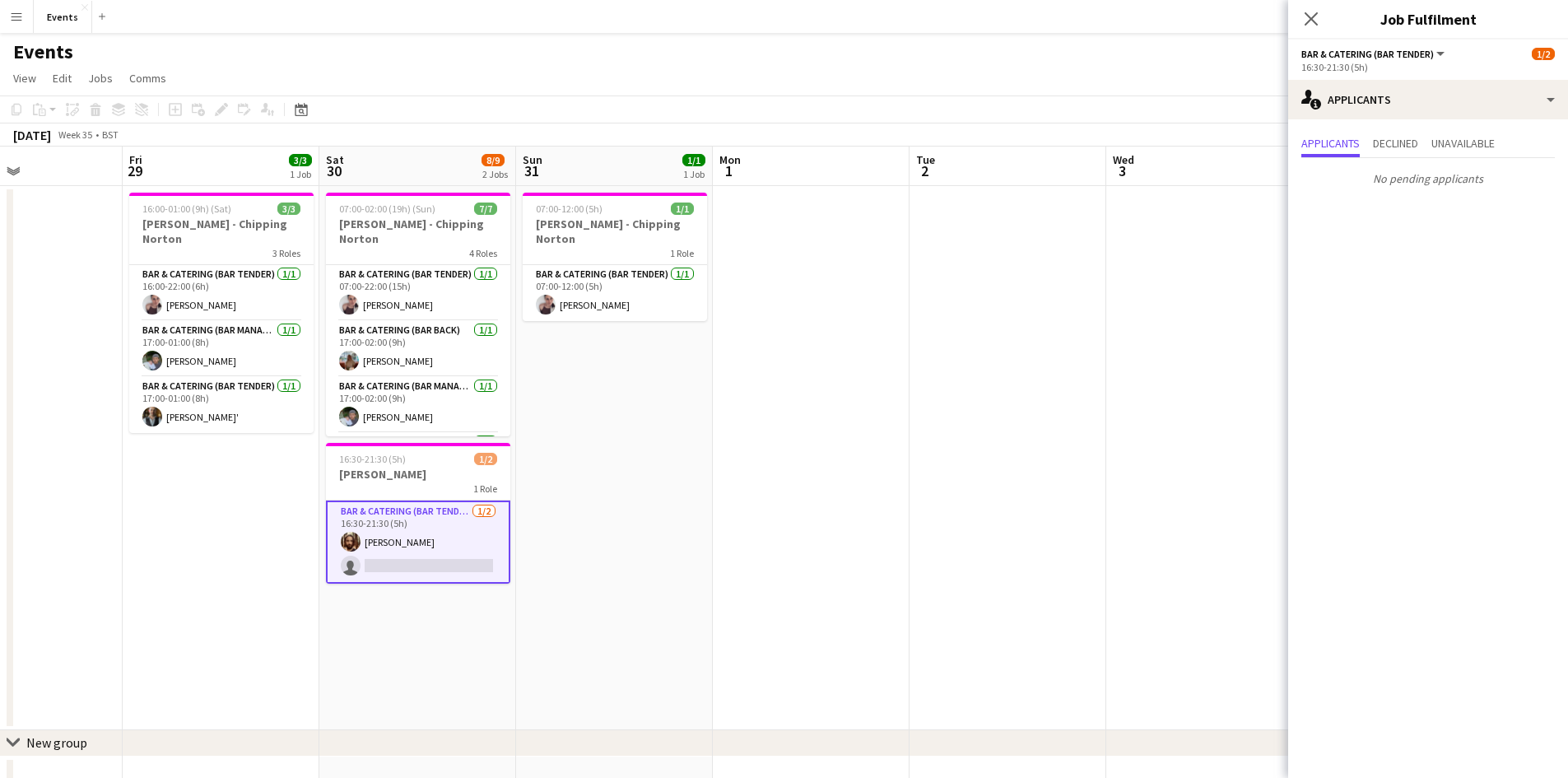
scroll to position [0, 469]
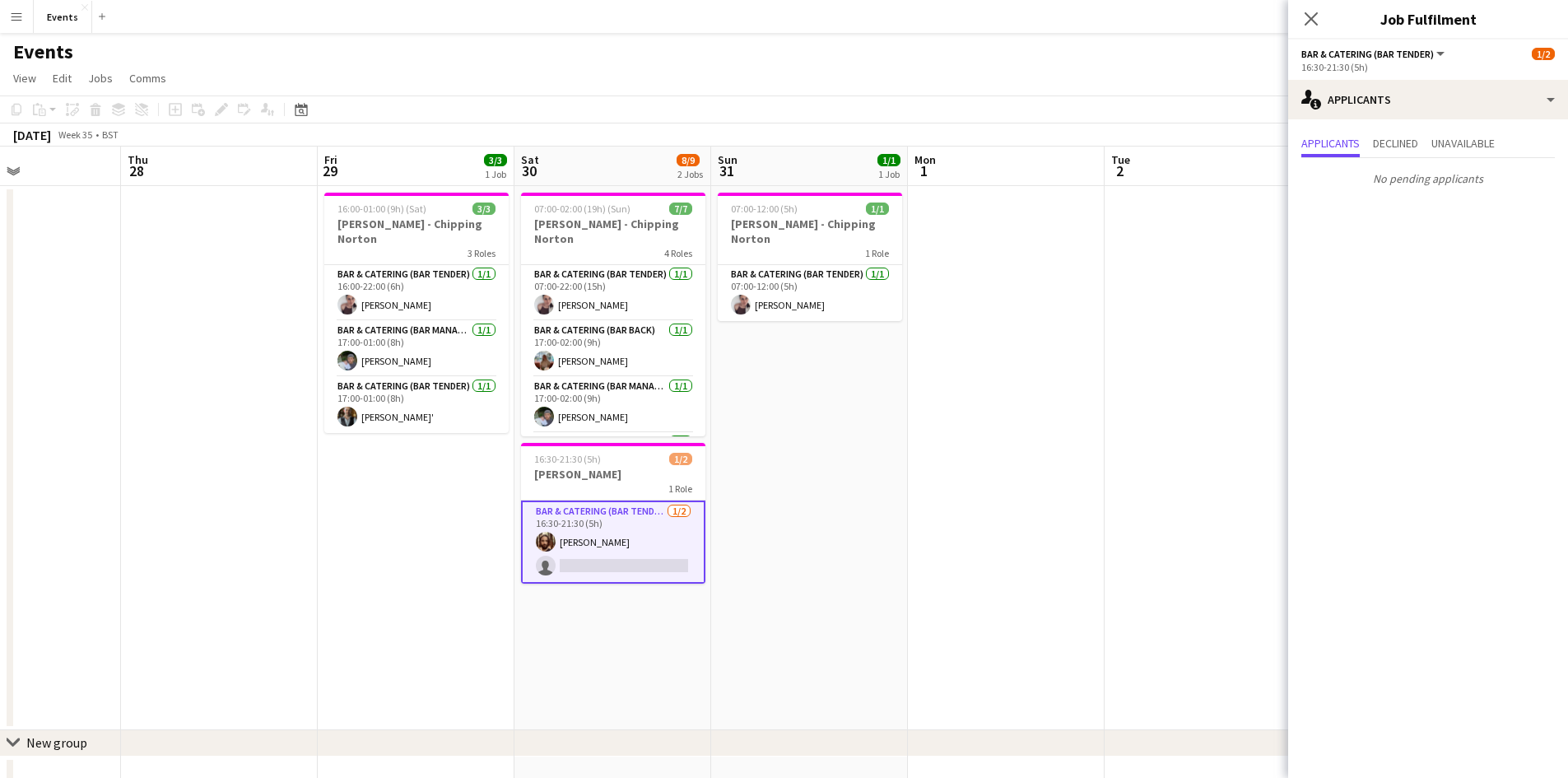
drag, startPoint x: 929, startPoint y: 442, endPoint x: 336, endPoint y: 389, distance: 595.4
click at [336, 389] on app-calendar-viewport "Mon 25 Tue 26 Wed 27 Thu 28 Fri 29 3/3 1 Job Sat 30 8/9 2 Jobs Sun 31 1/1 1 Job…" at bounding box center [784, 476] width 1568 height 659
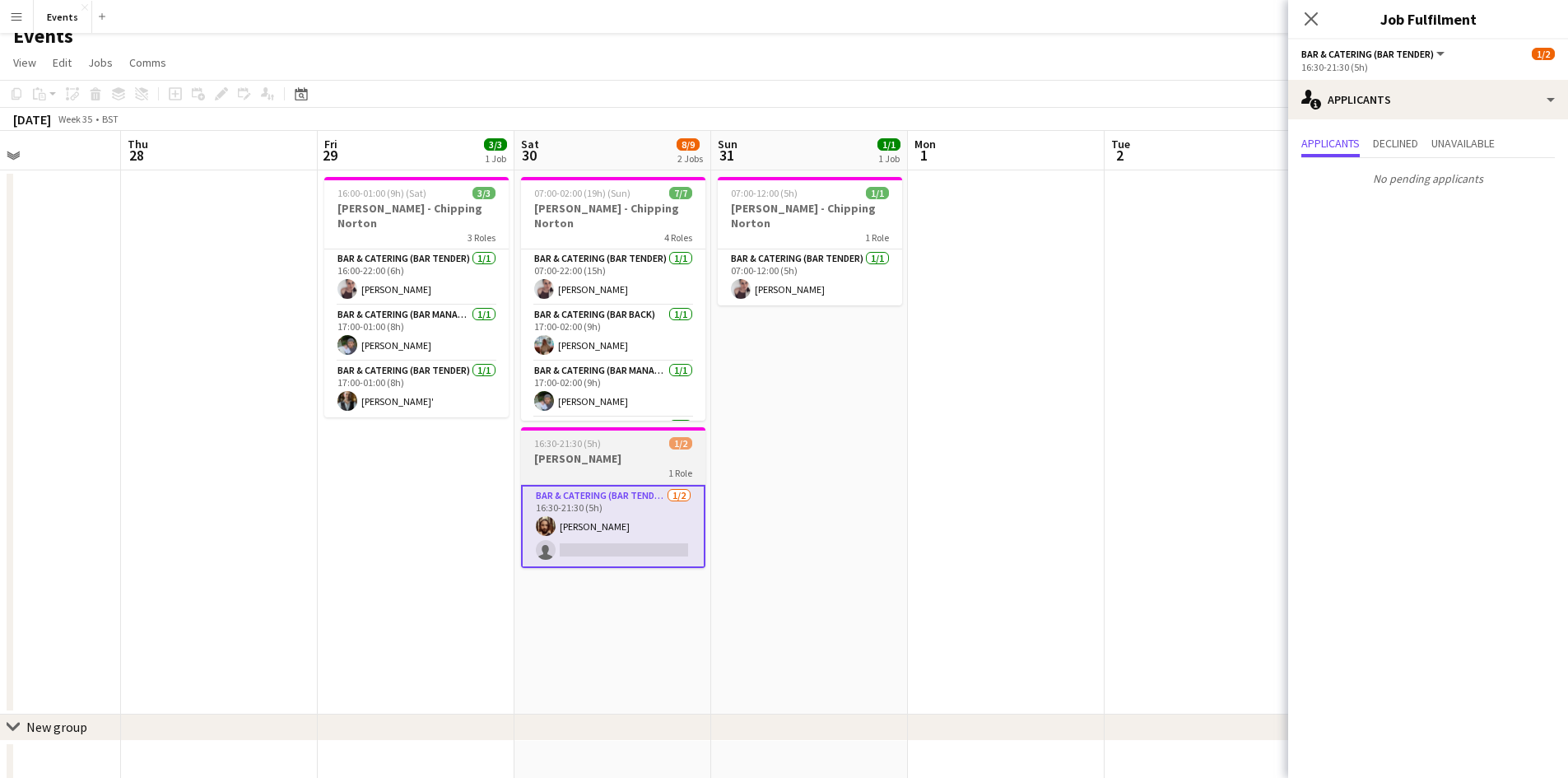
scroll to position [54, 0]
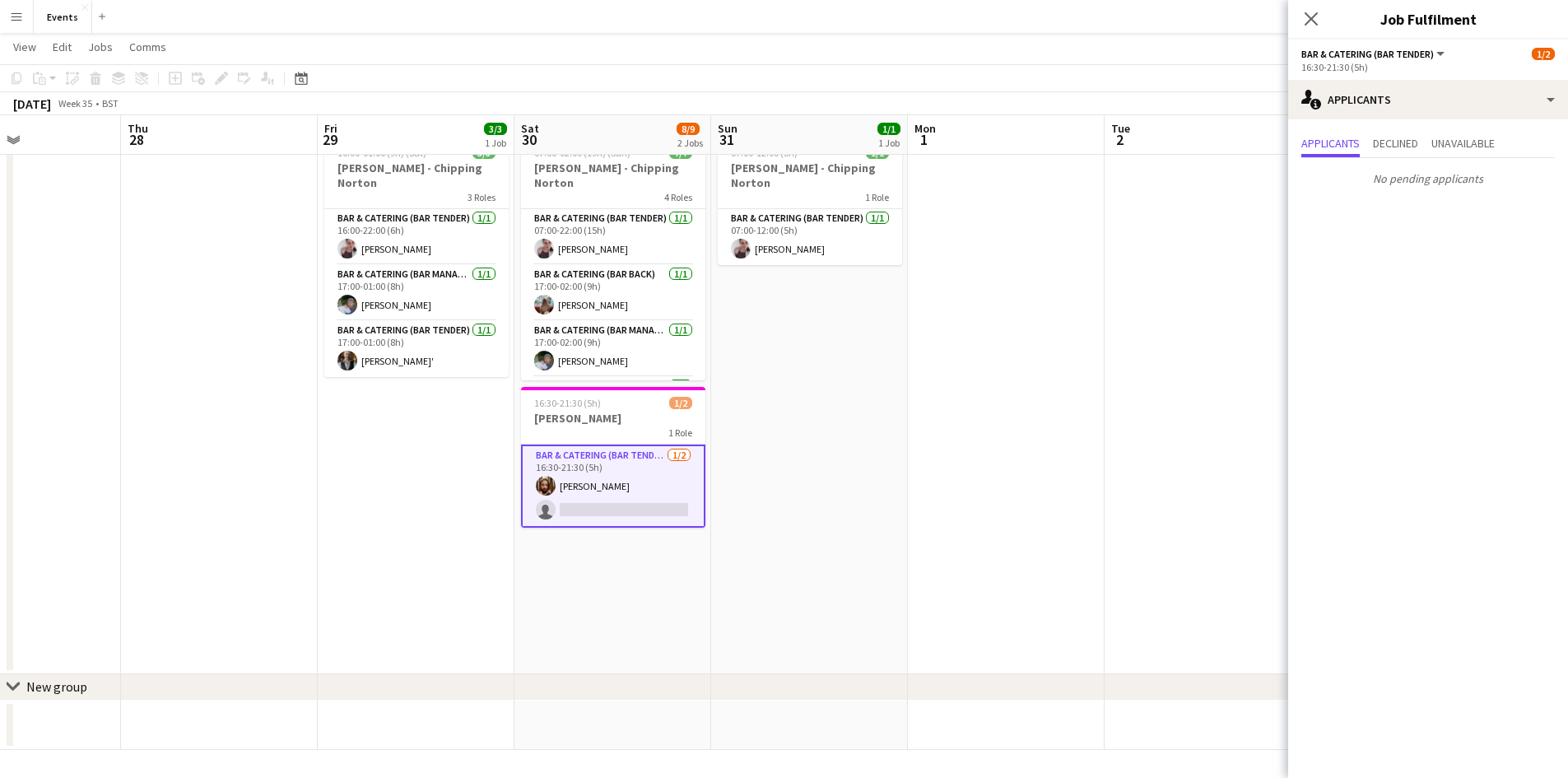
click at [602, 454] on app-card-role "Bar & Catering (Bar Tender) [DATE] 16:30-21:30 (5h) [PERSON_NAME] single-neutra…" at bounding box center [614, 486] width 184 height 84
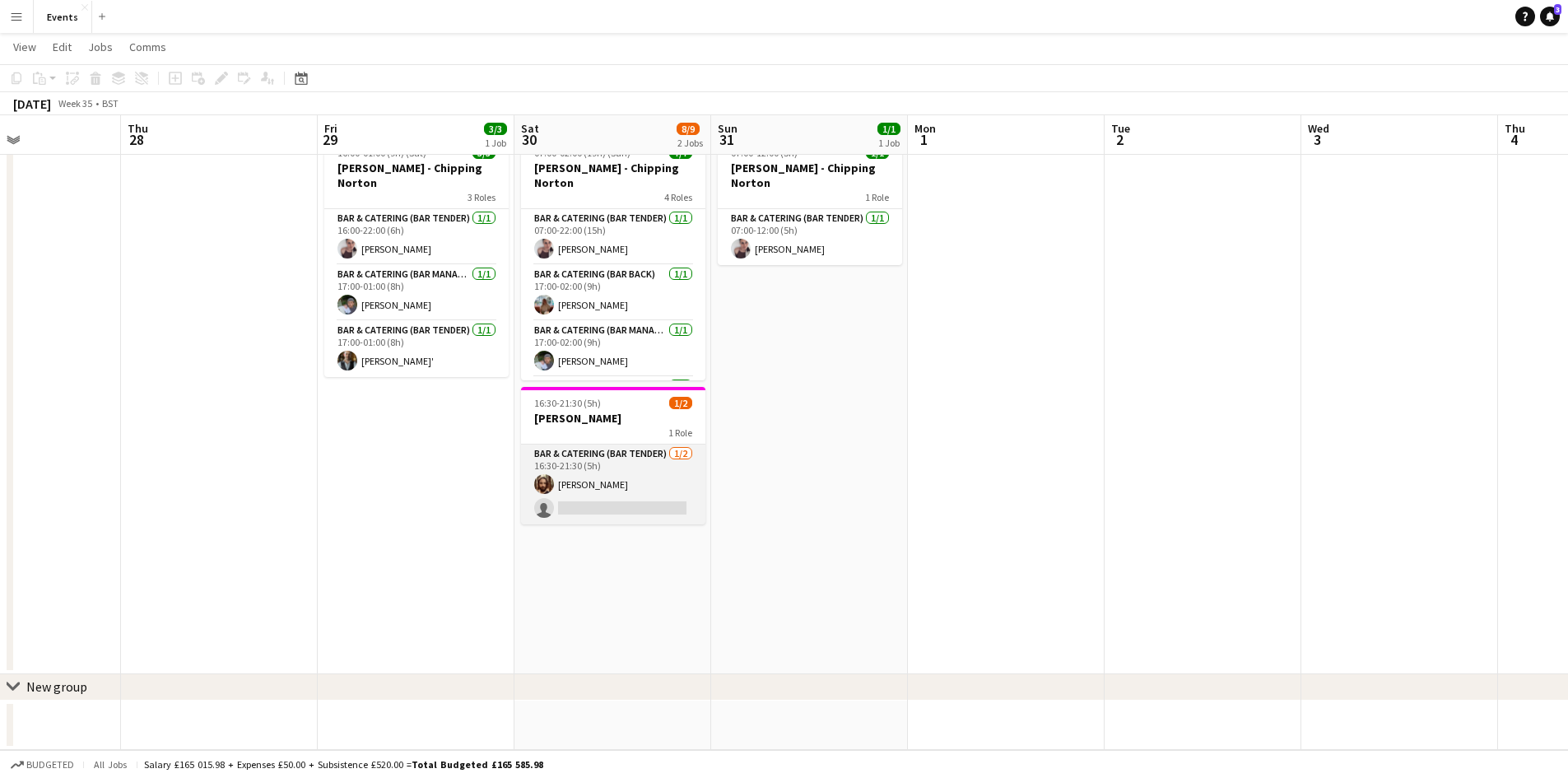
click at [602, 454] on app-card-role "Bar & Catering (Bar Tender) [DATE] 16:30-21:30 (5h) [PERSON_NAME] single-neutra…" at bounding box center [614, 484] width 184 height 80
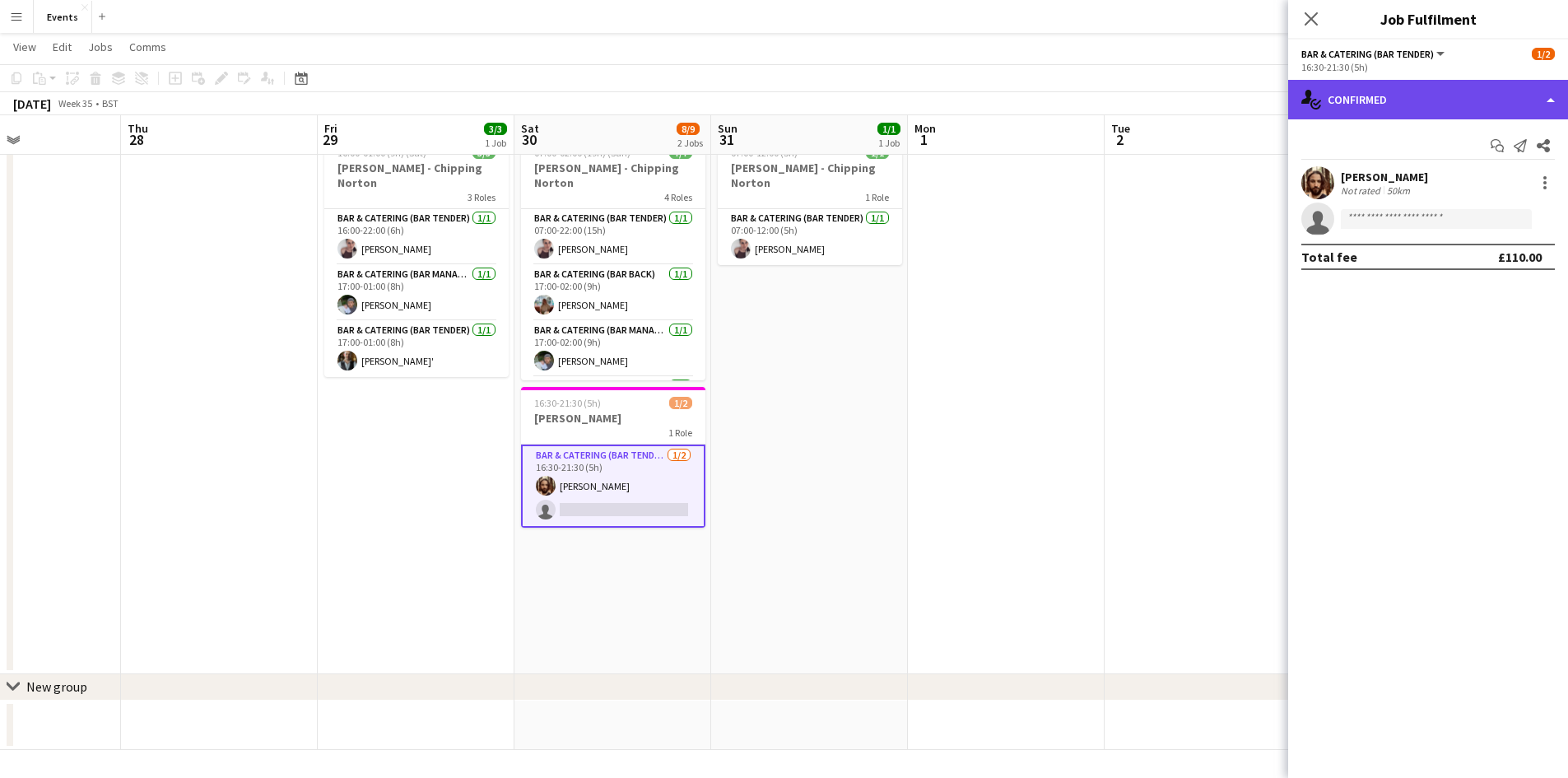
click at [1442, 97] on div "single-neutral-actions-check-2 Confirmed" at bounding box center [1427, 100] width 280 height 40
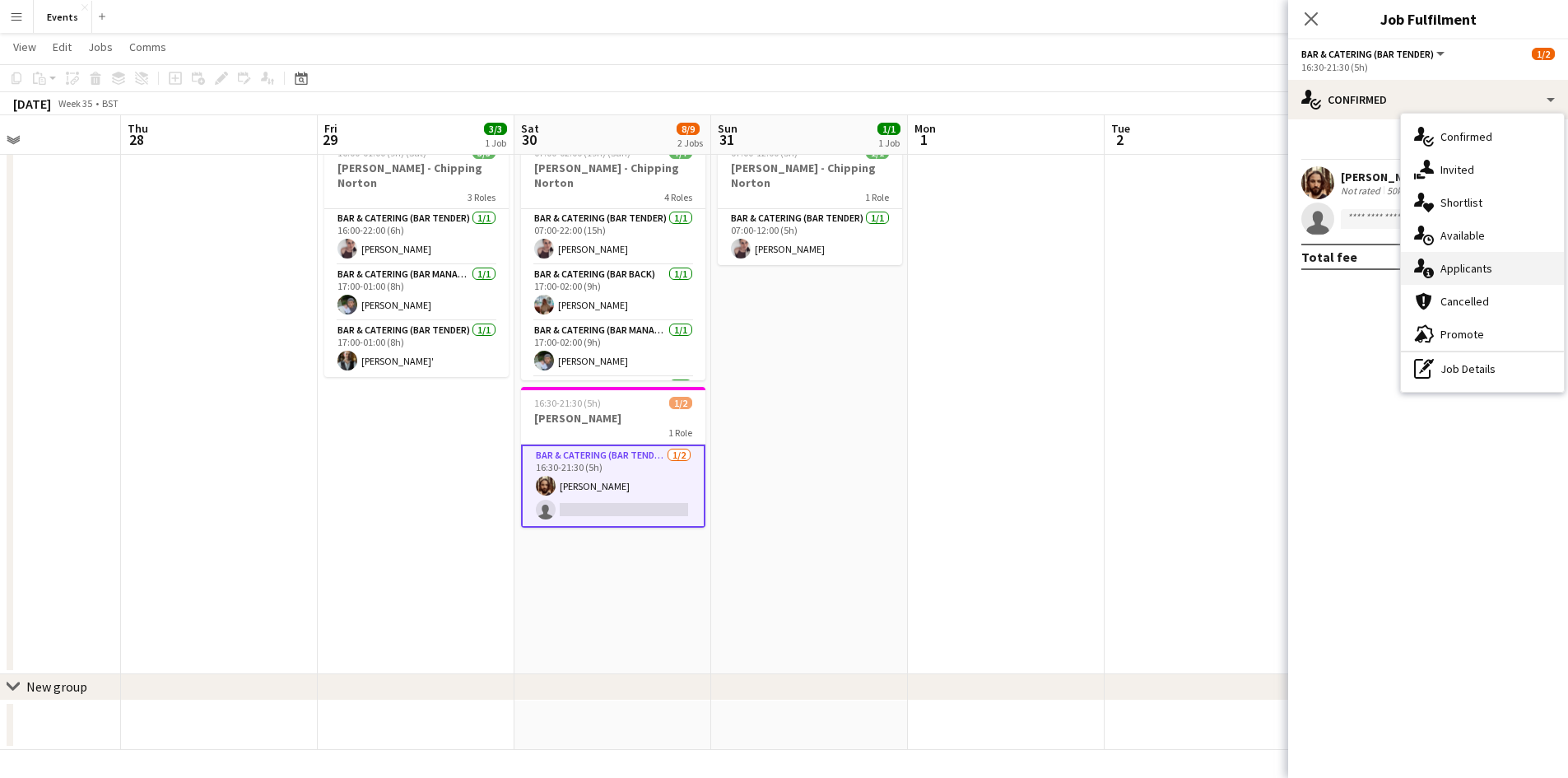
click at [1457, 270] on div "single-neutral-actions-information Applicants" at bounding box center [1483, 268] width 163 height 33
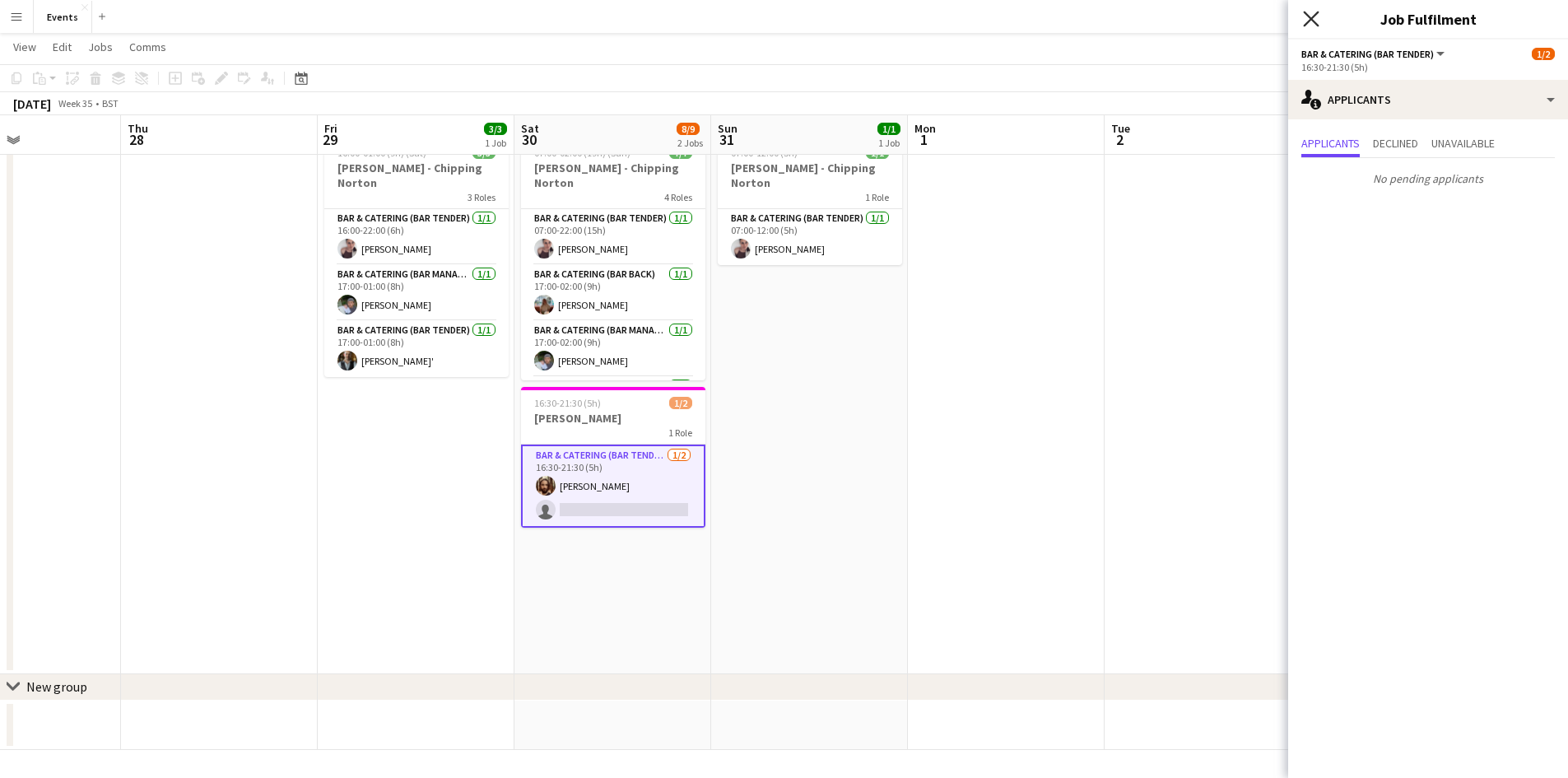
click at [1310, 23] on icon "Close pop-in" at bounding box center [1311, 18] width 15 height 15
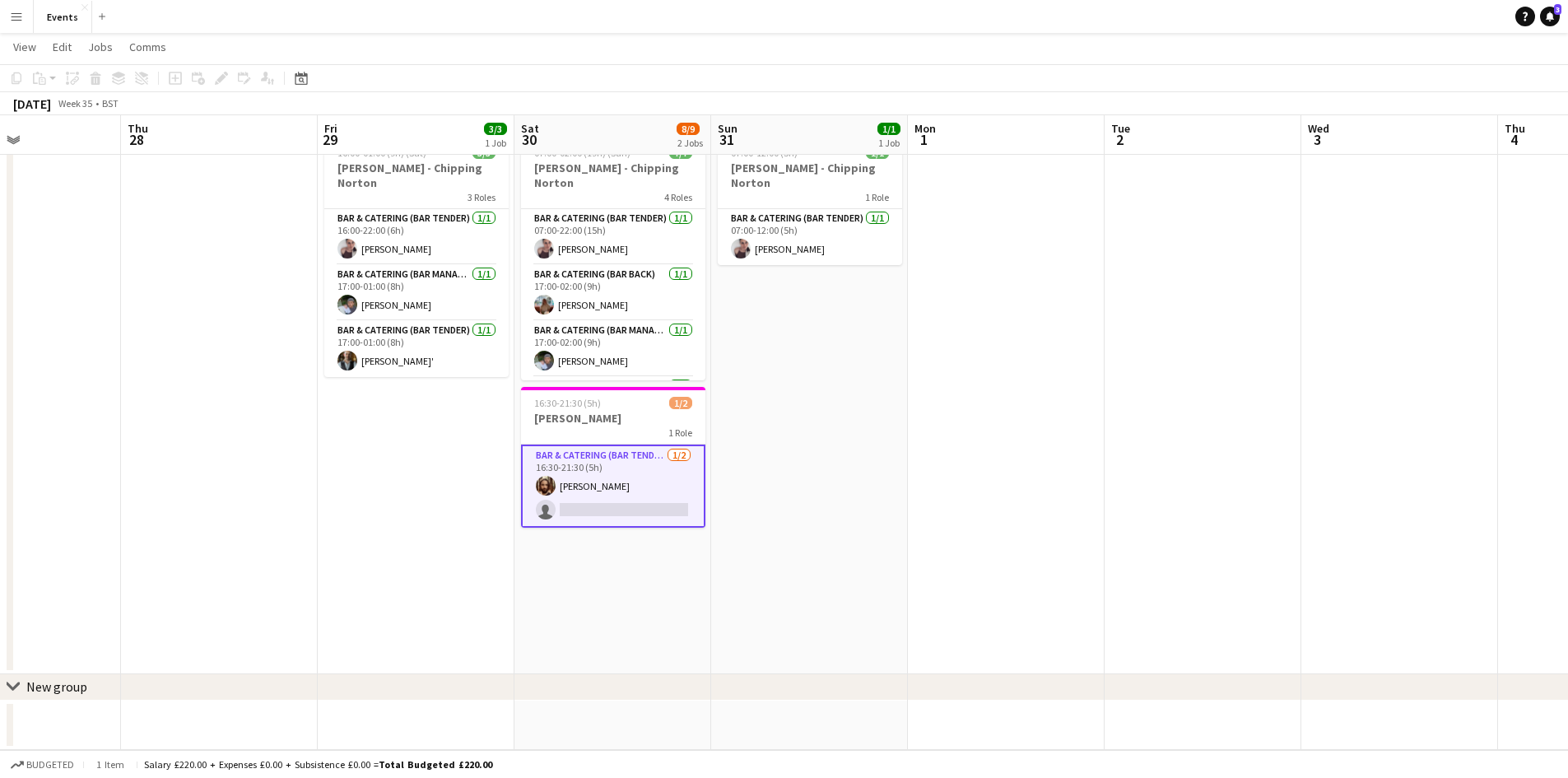
click at [570, 458] on app-card-role "Bar & Catering (Bar Tender) [DATE] 16:30-21:30 (5h) [PERSON_NAME] single-neutra…" at bounding box center [614, 486] width 184 height 84
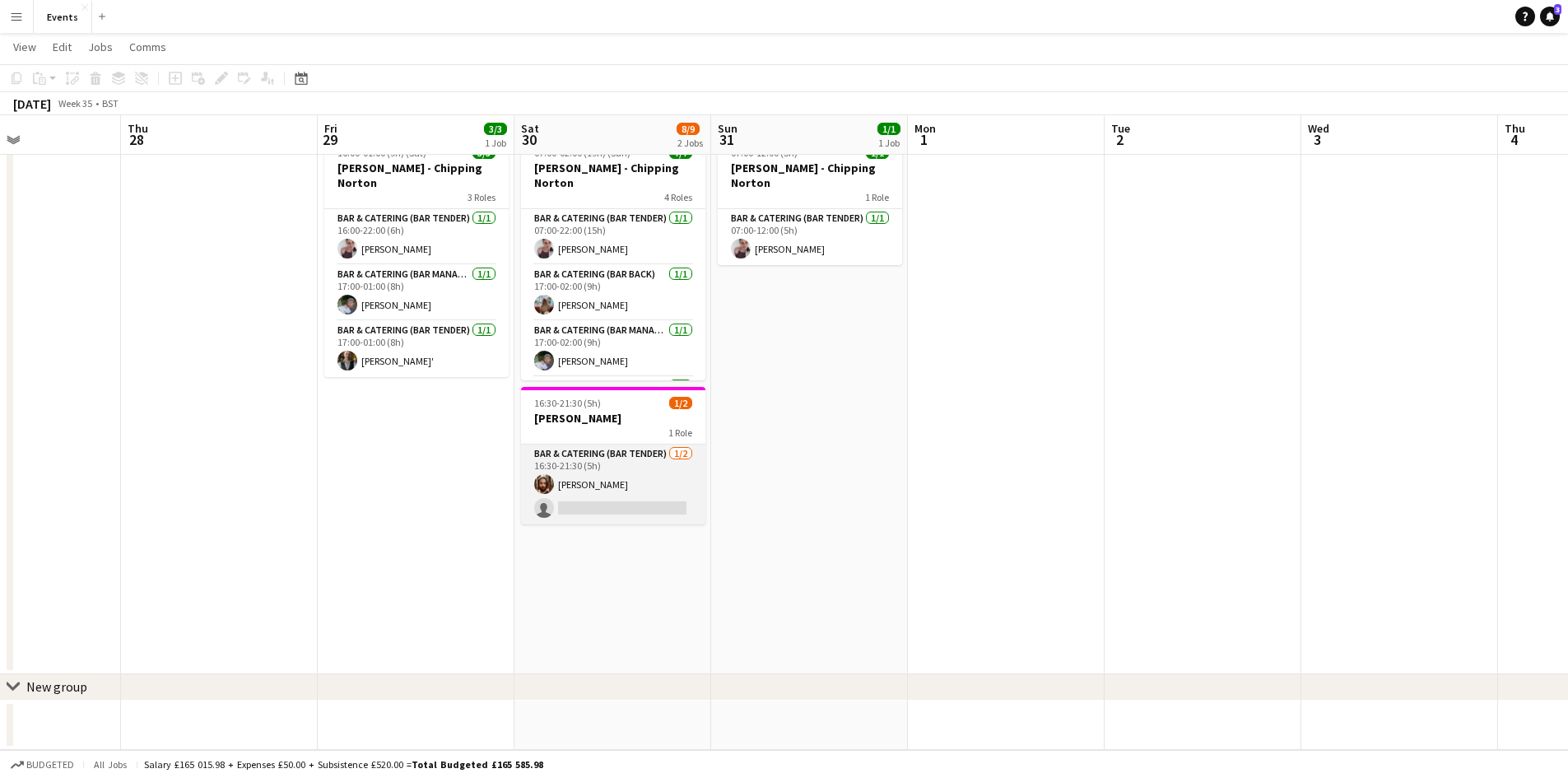
click at [570, 458] on app-card-role "Bar & Catering (Bar Tender) [DATE] 16:30-21:30 (5h) [PERSON_NAME] single-neutra…" at bounding box center [614, 484] width 184 height 80
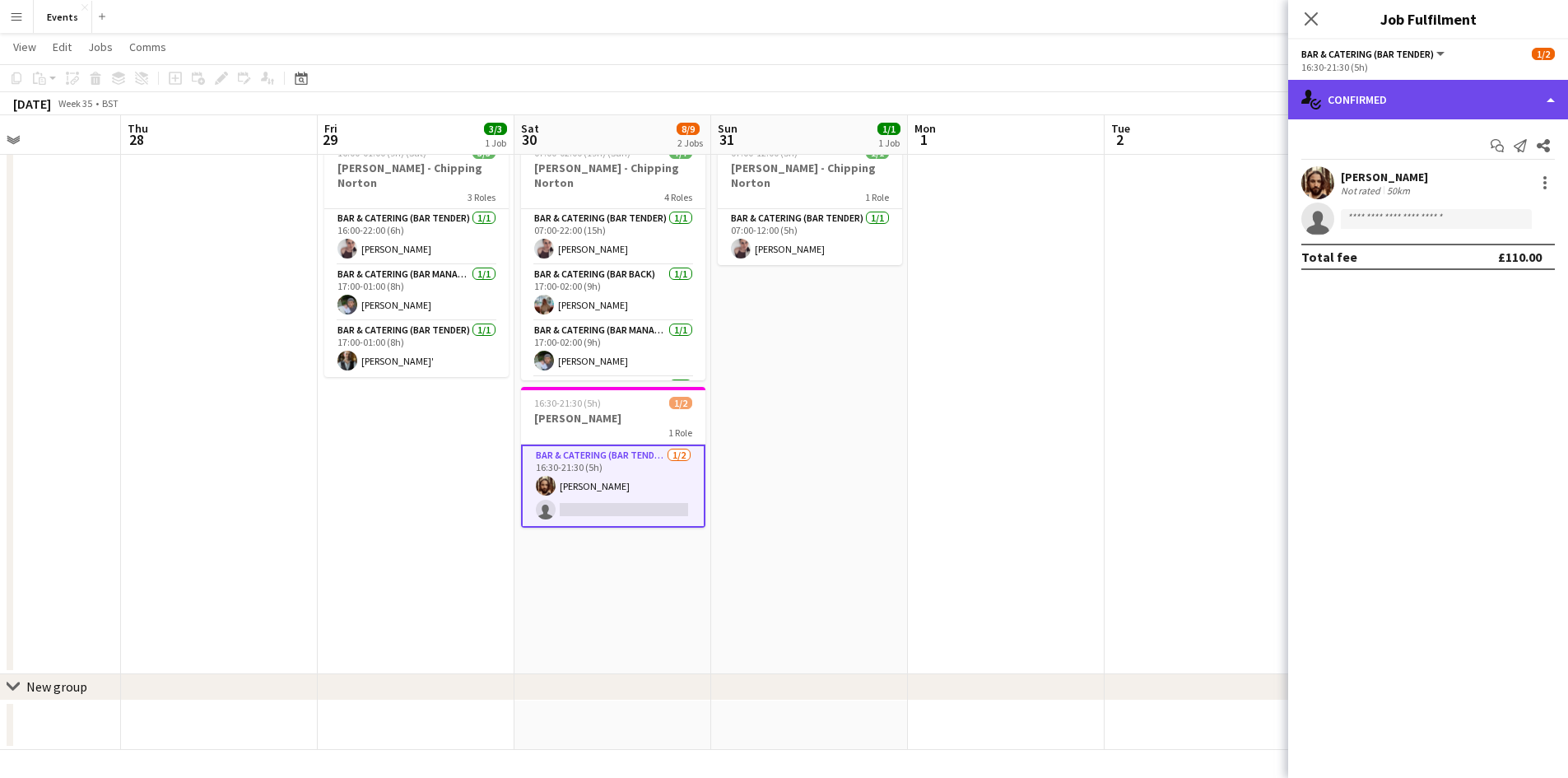
click at [1354, 102] on div "single-neutral-actions-check-2 Confirmed" at bounding box center [1427, 100] width 280 height 40
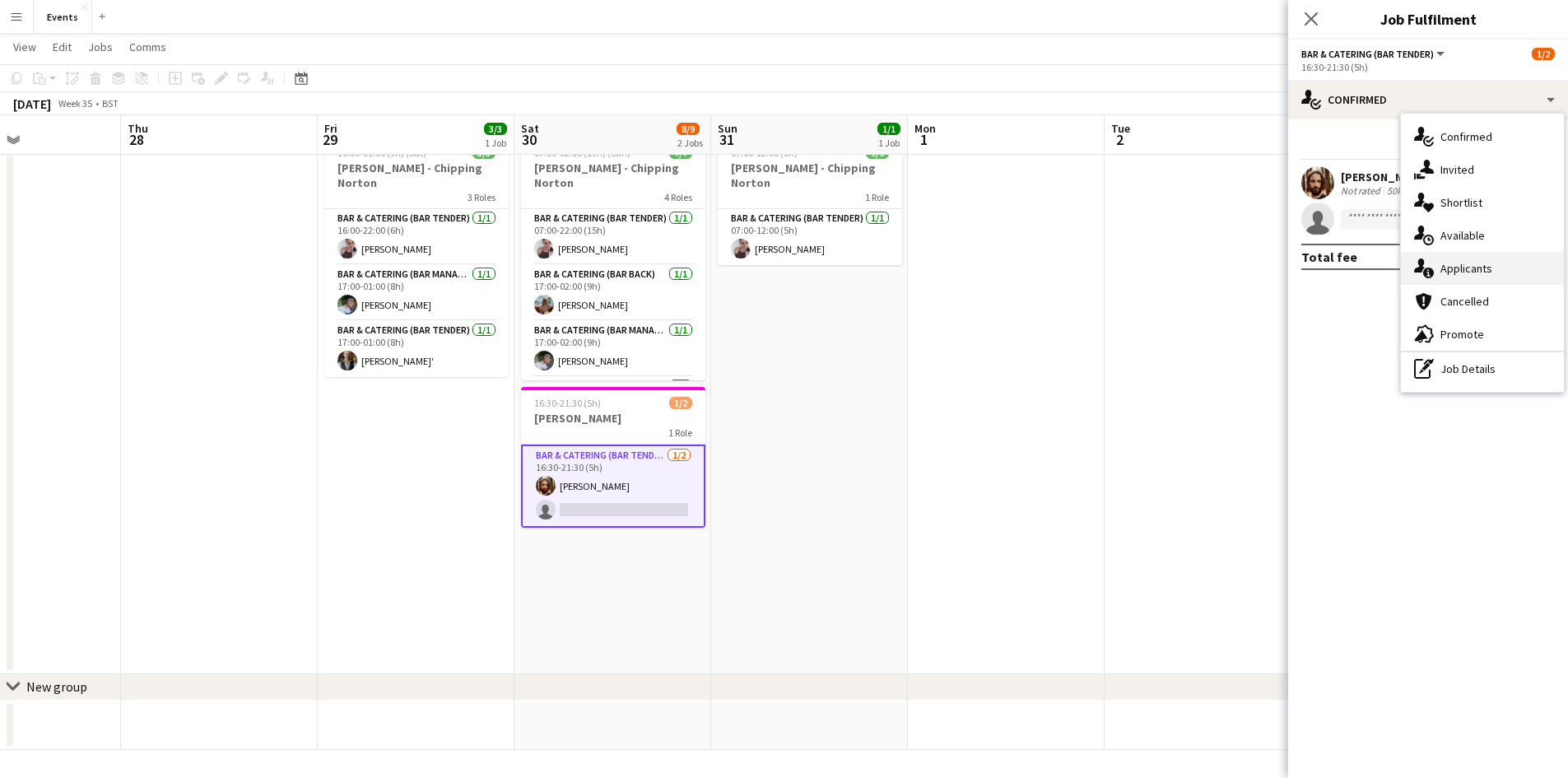
click at [1437, 274] on div "single-neutral-actions-information Applicants" at bounding box center [1483, 268] width 163 height 33
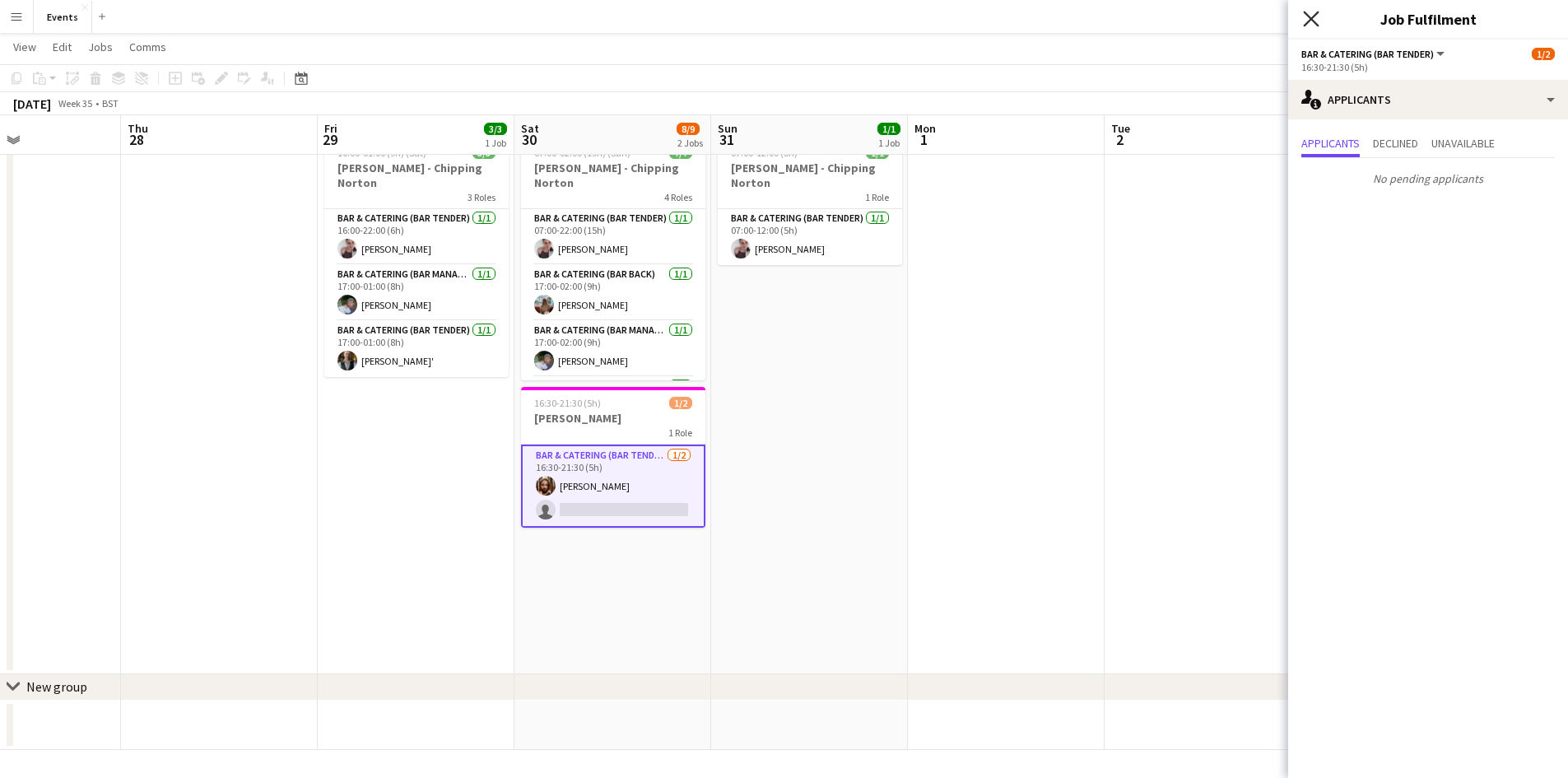
click at [1314, 21] on icon "Close pop-in" at bounding box center [1311, 18] width 15 height 15
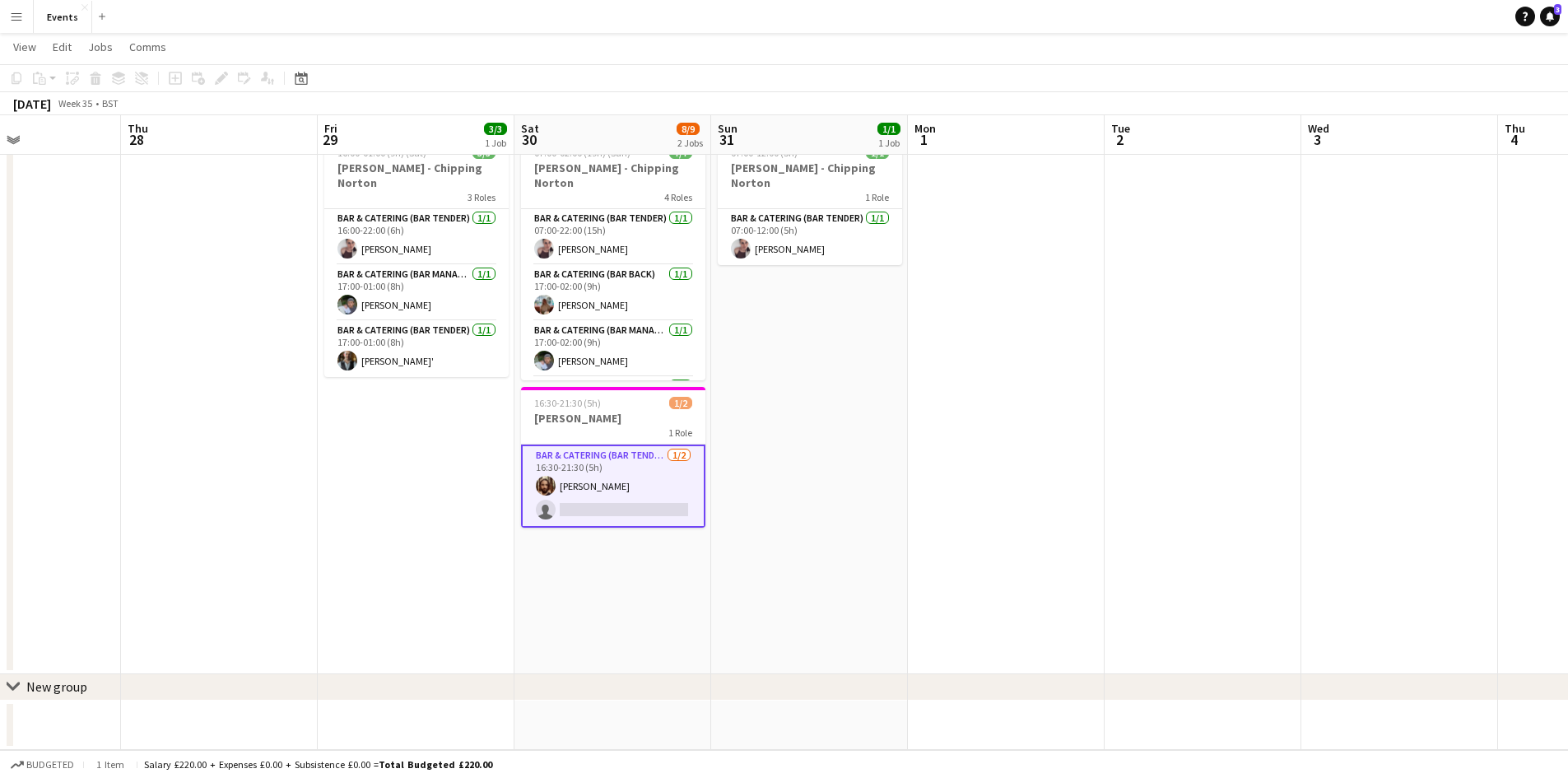
click at [585, 468] on app-card-role "Bar & Catering (Bar Tender) [DATE] 16:30-21:30 (5h) [PERSON_NAME] single-neutra…" at bounding box center [614, 486] width 184 height 84
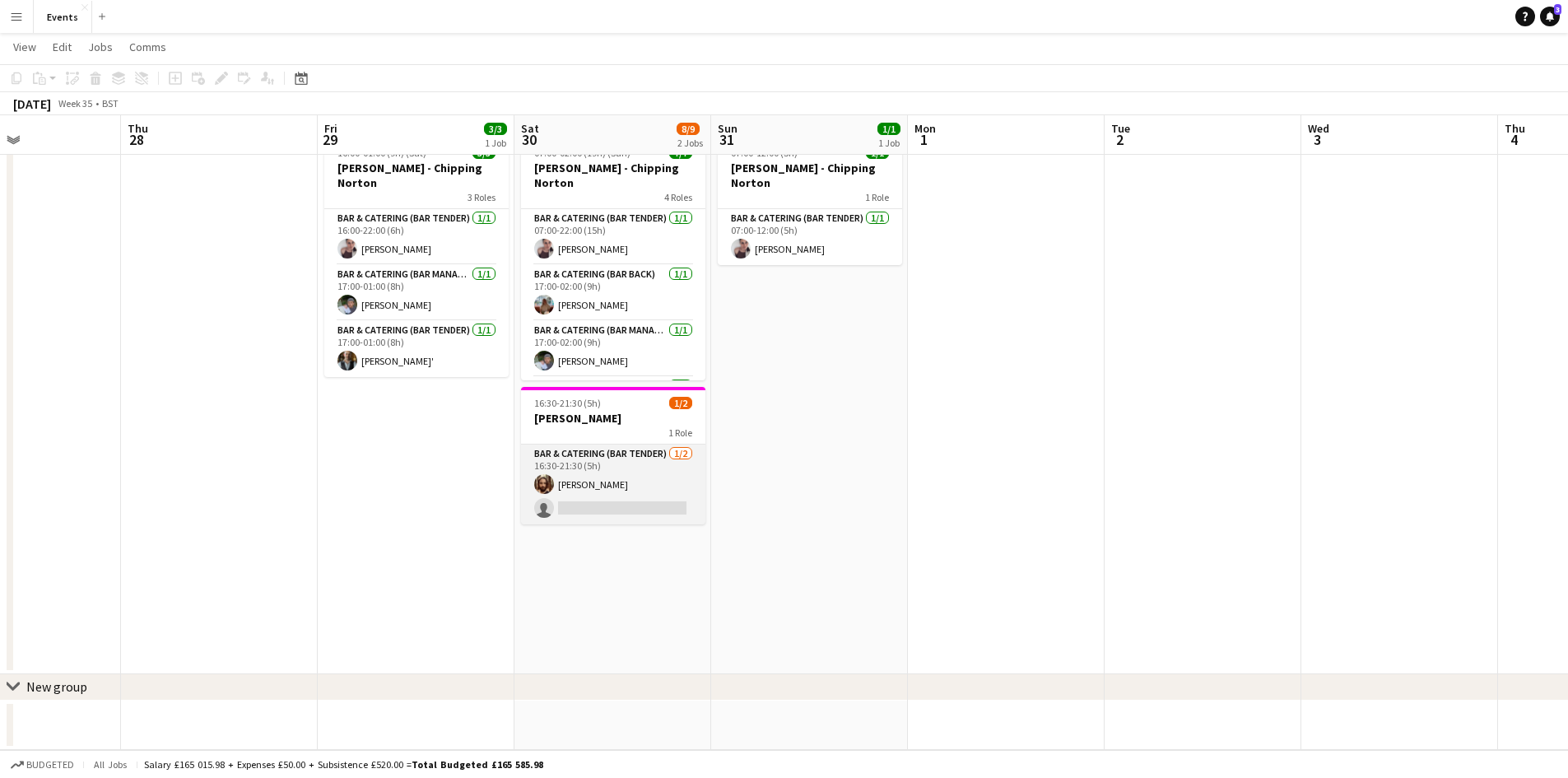
click at [585, 468] on app-card-role "Bar & Catering (Bar Tender) [DATE] 16:30-21:30 (5h) [PERSON_NAME] single-neutra…" at bounding box center [614, 484] width 184 height 80
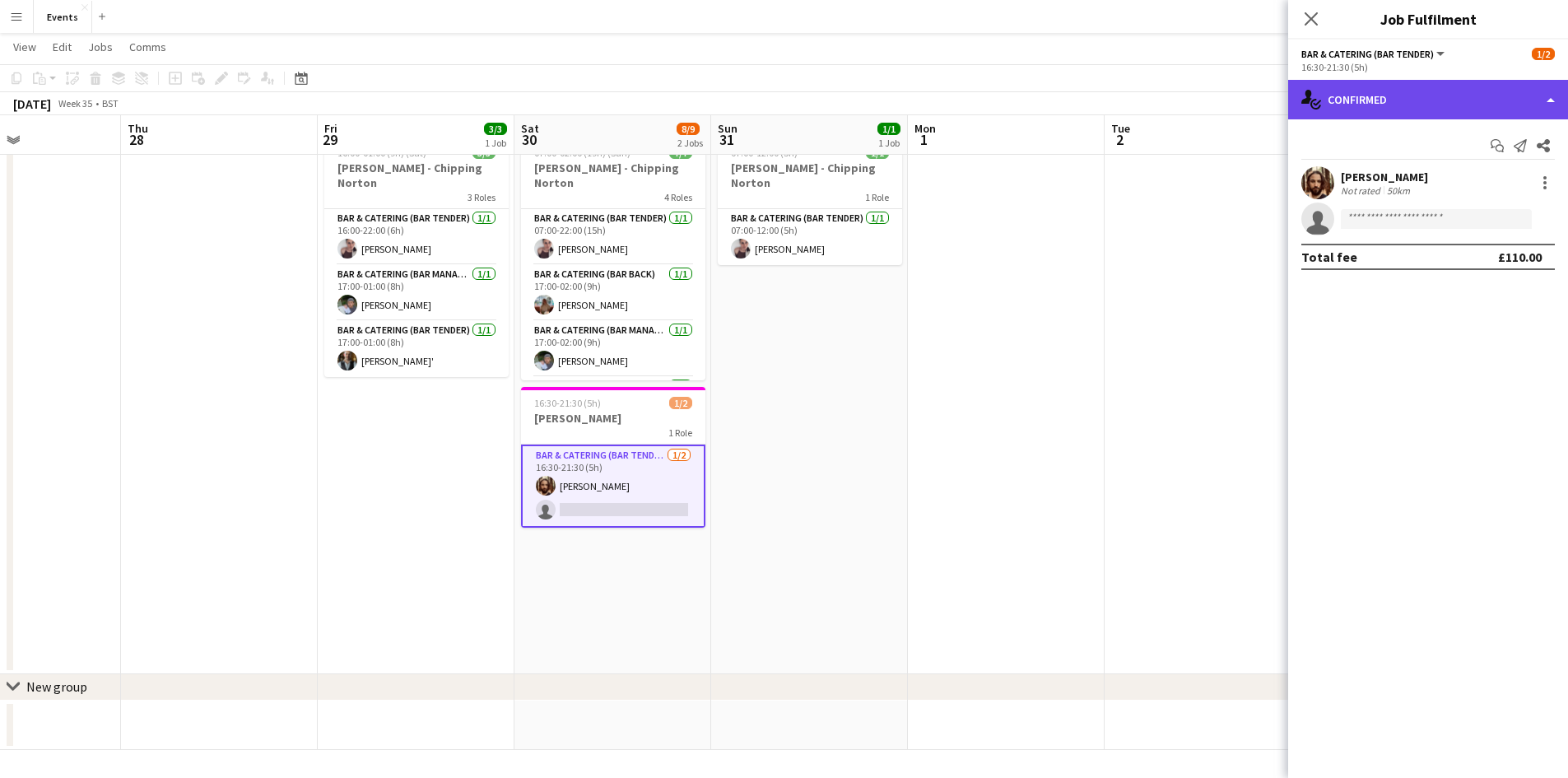
click at [1411, 100] on div "single-neutral-actions-check-2 Confirmed" at bounding box center [1427, 100] width 280 height 40
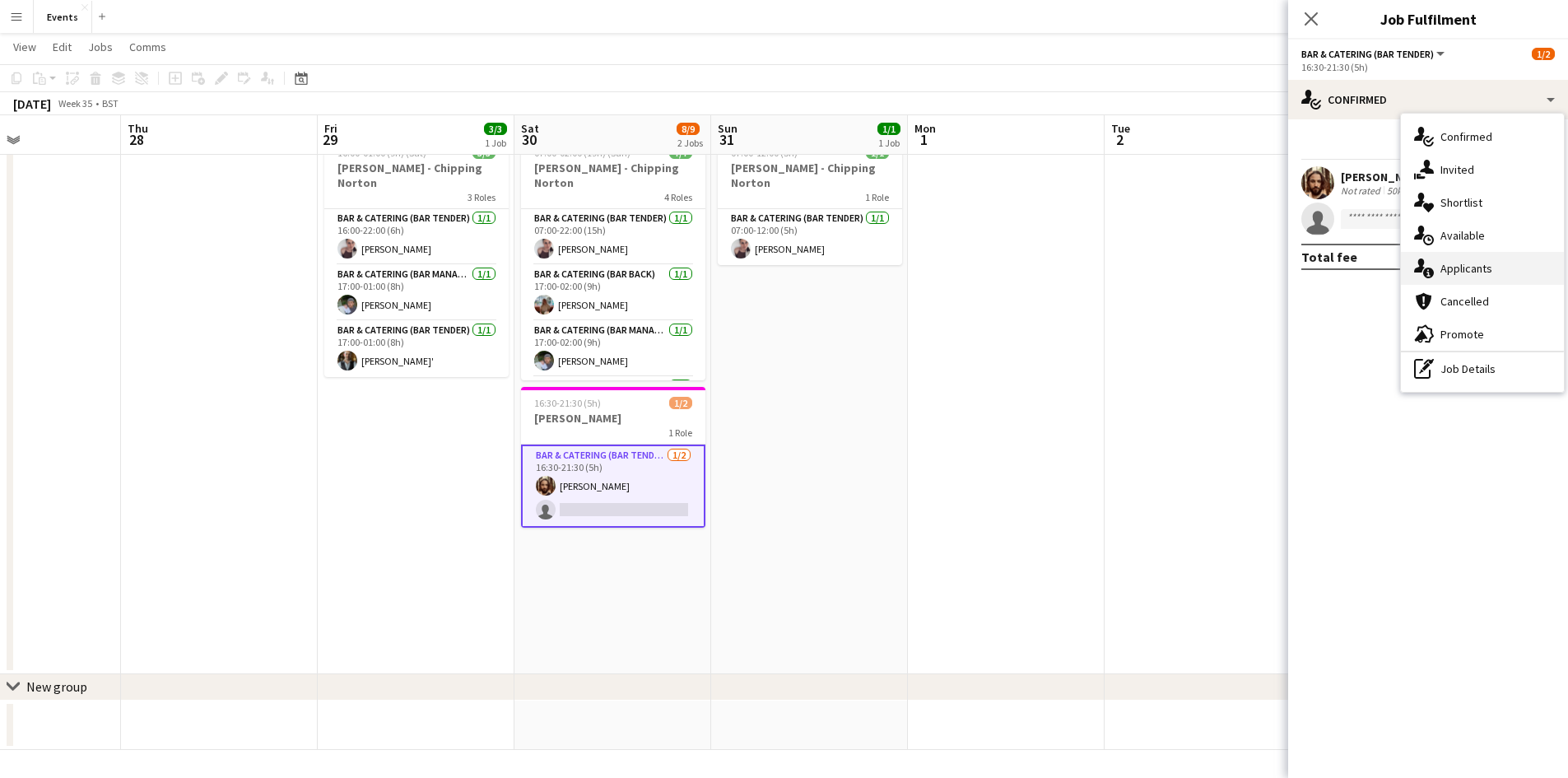
click at [1443, 266] on div "single-neutral-actions-information Applicants" at bounding box center [1483, 268] width 163 height 33
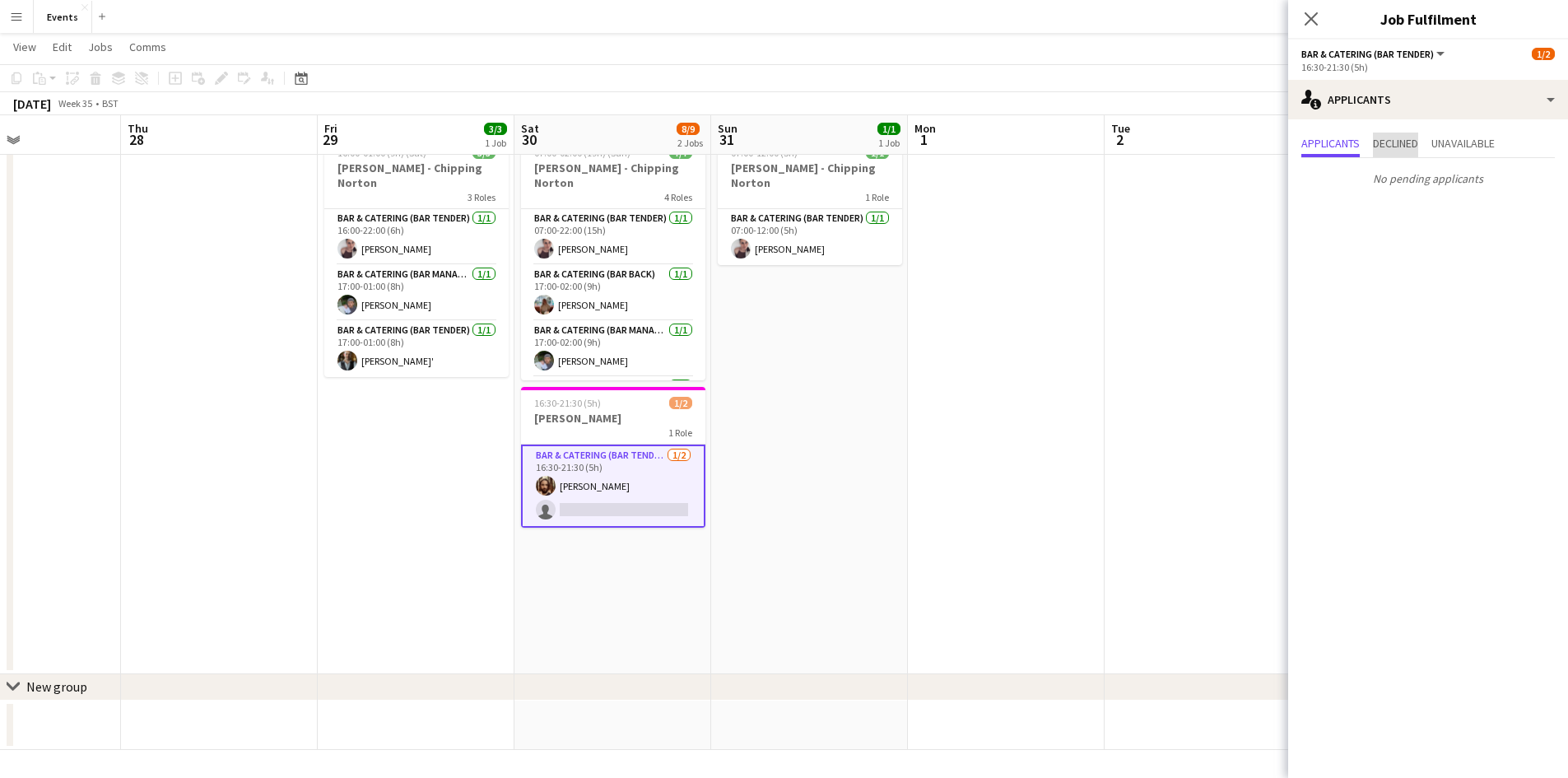
click at [1411, 144] on span "Declined" at bounding box center [1396, 143] width 46 height 11
click at [1457, 144] on span "Unavailable" at bounding box center [1463, 143] width 64 height 11
click at [1313, 26] on icon "Close pop-in" at bounding box center [1311, 18] width 15 height 15
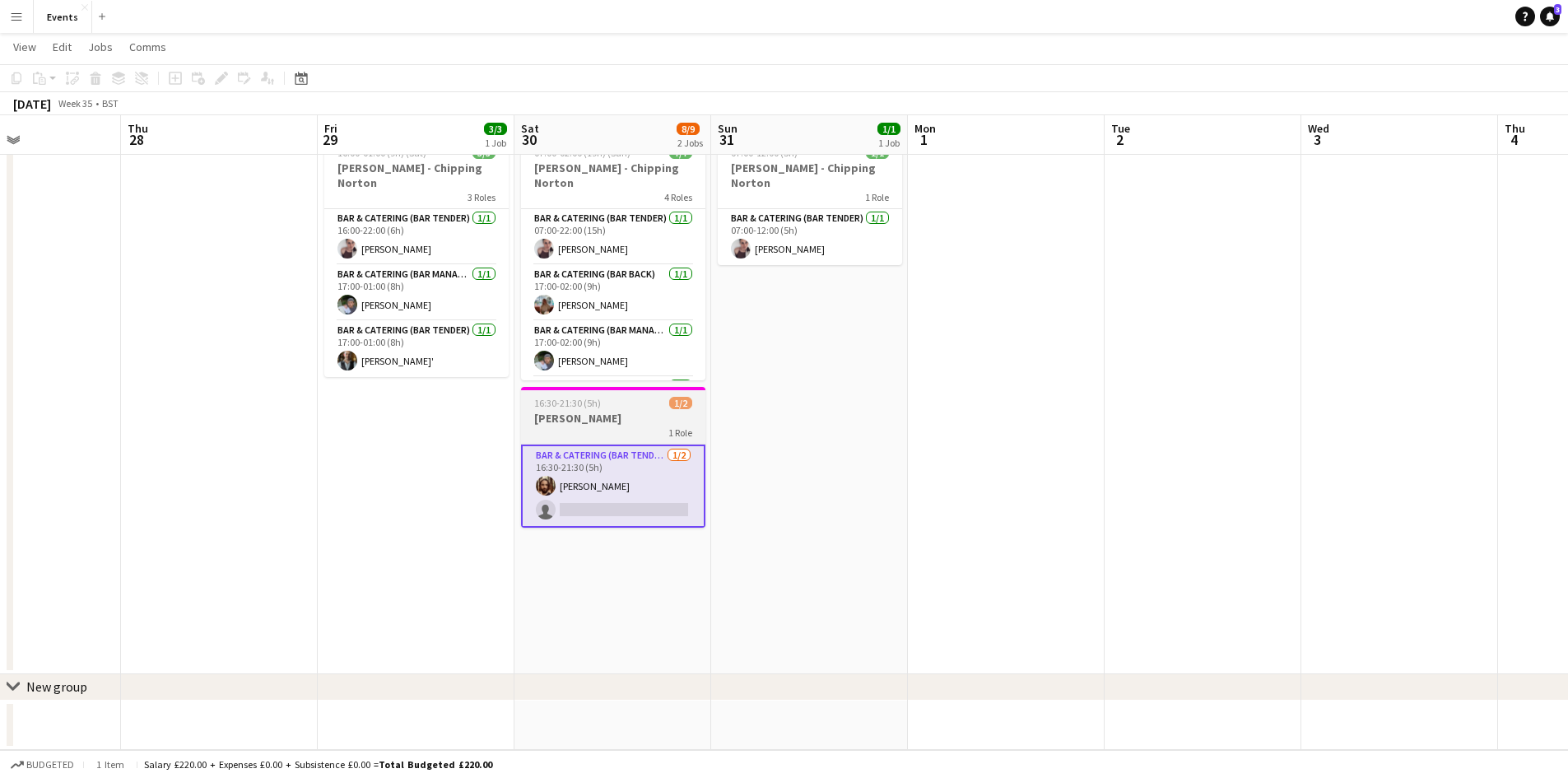
click at [650, 425] on h3 "[PERSON_NAME]" at bounding box center [614, 418] width 184 height 15
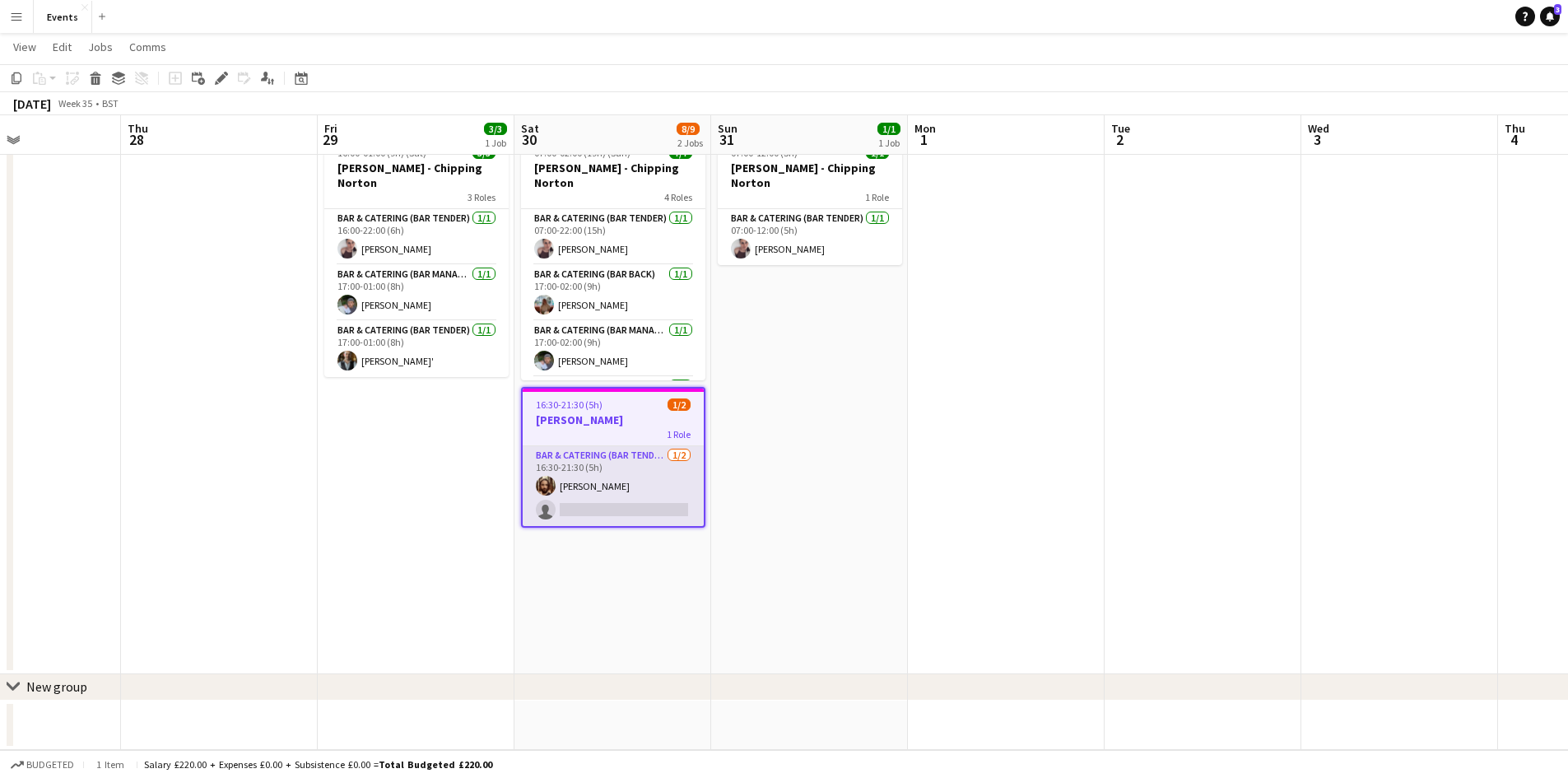
click at [597, 475] on app-card-role "Bar & Catering (Bar Tender) [DATE] 16:30-21:30 (5h) [PERSON_NAME] single-neutra…" at bounding box center [613, 486] width 181 height 80
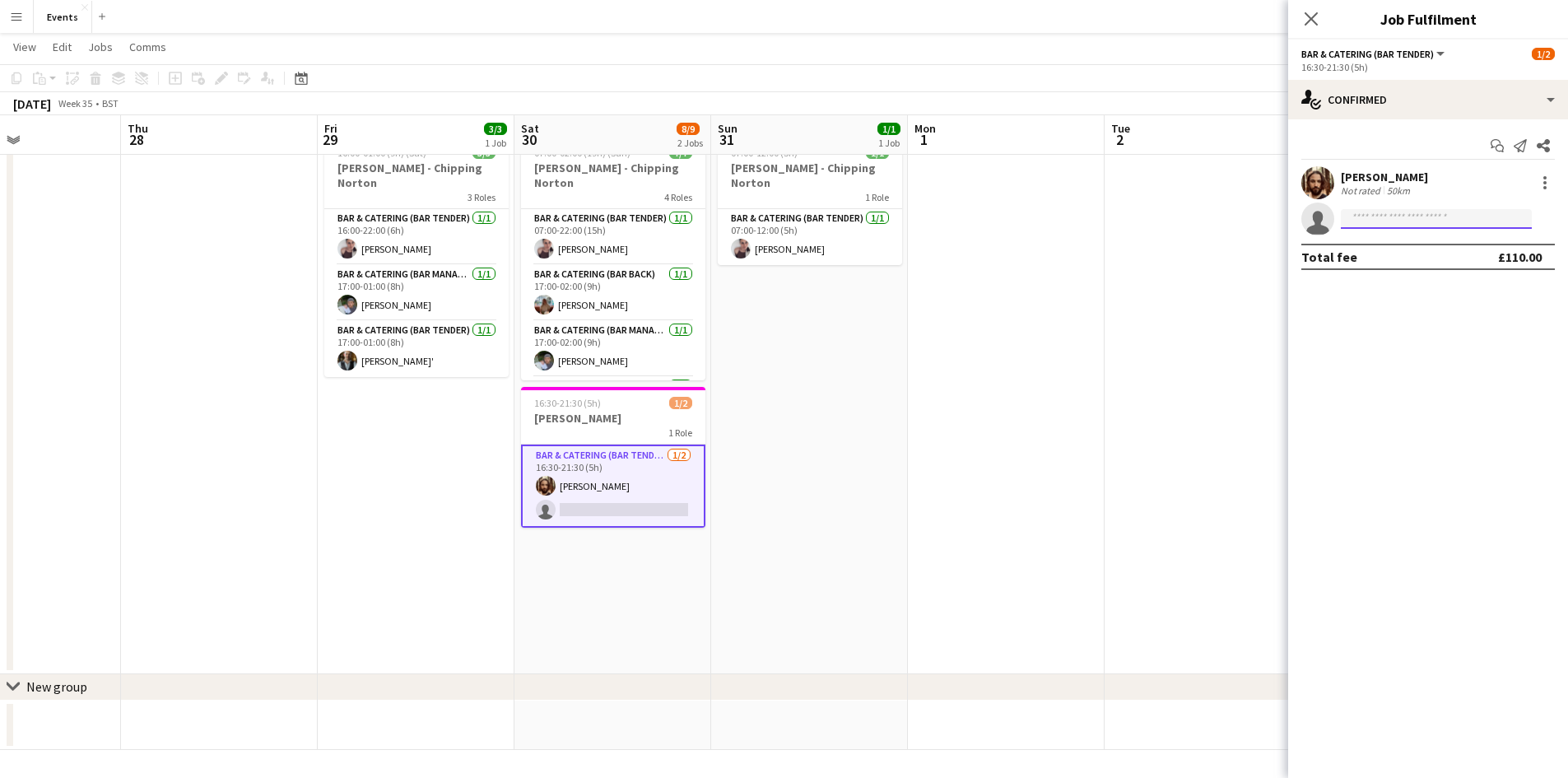
click at [1389, 215] on input at bounding box center [1436, 218] width 191 height 20
type input "***"
click at [1395, 256] on span "[PERSON_NAME][EMAIL_ADDRESS][DOMAIN_NAME]" at bounding box center [1436, 256] width 164 height 13
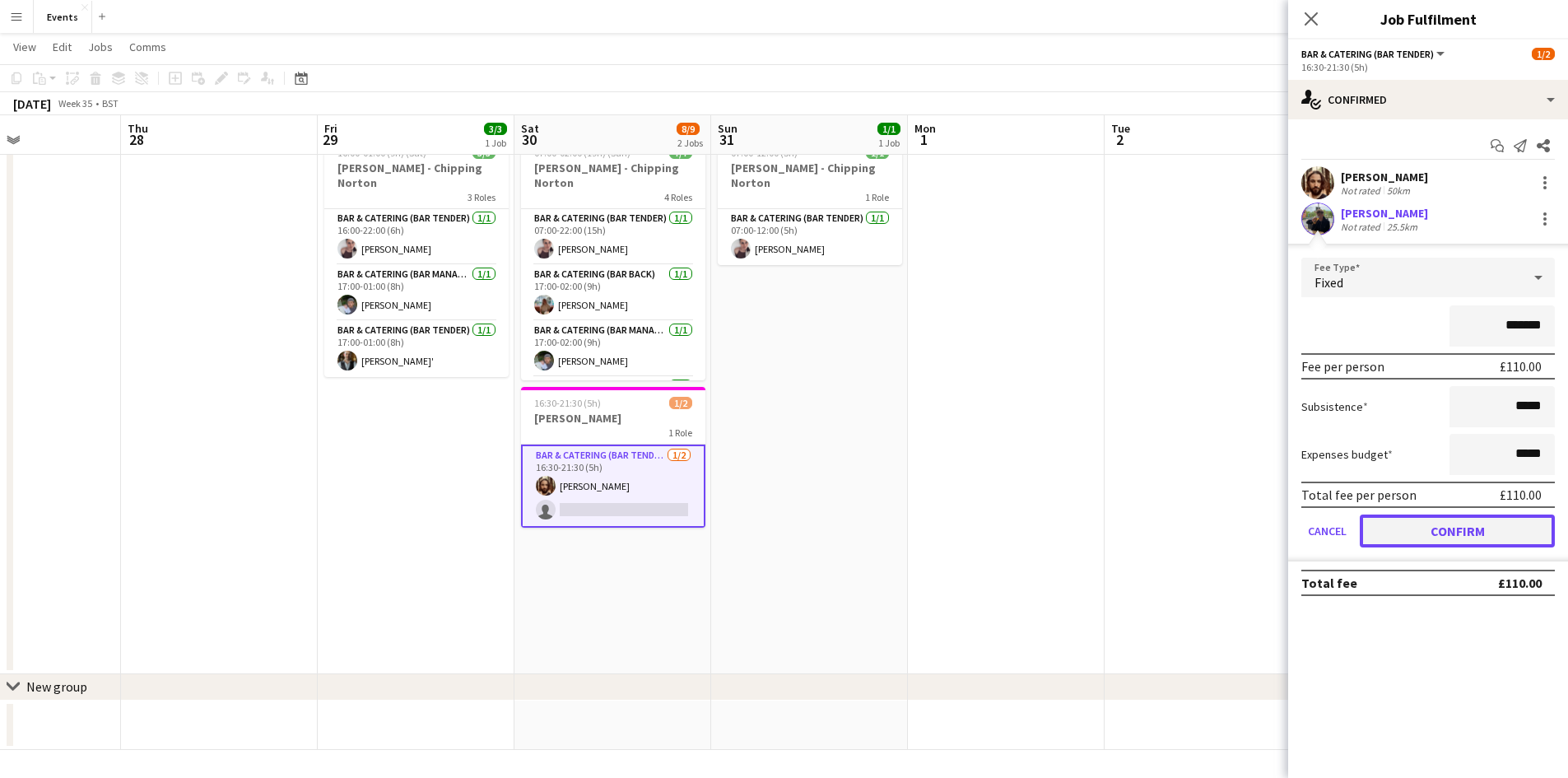
click at [1510, 535] on button "Confirm" at bounding box center [1457, 531] width 195 height 33
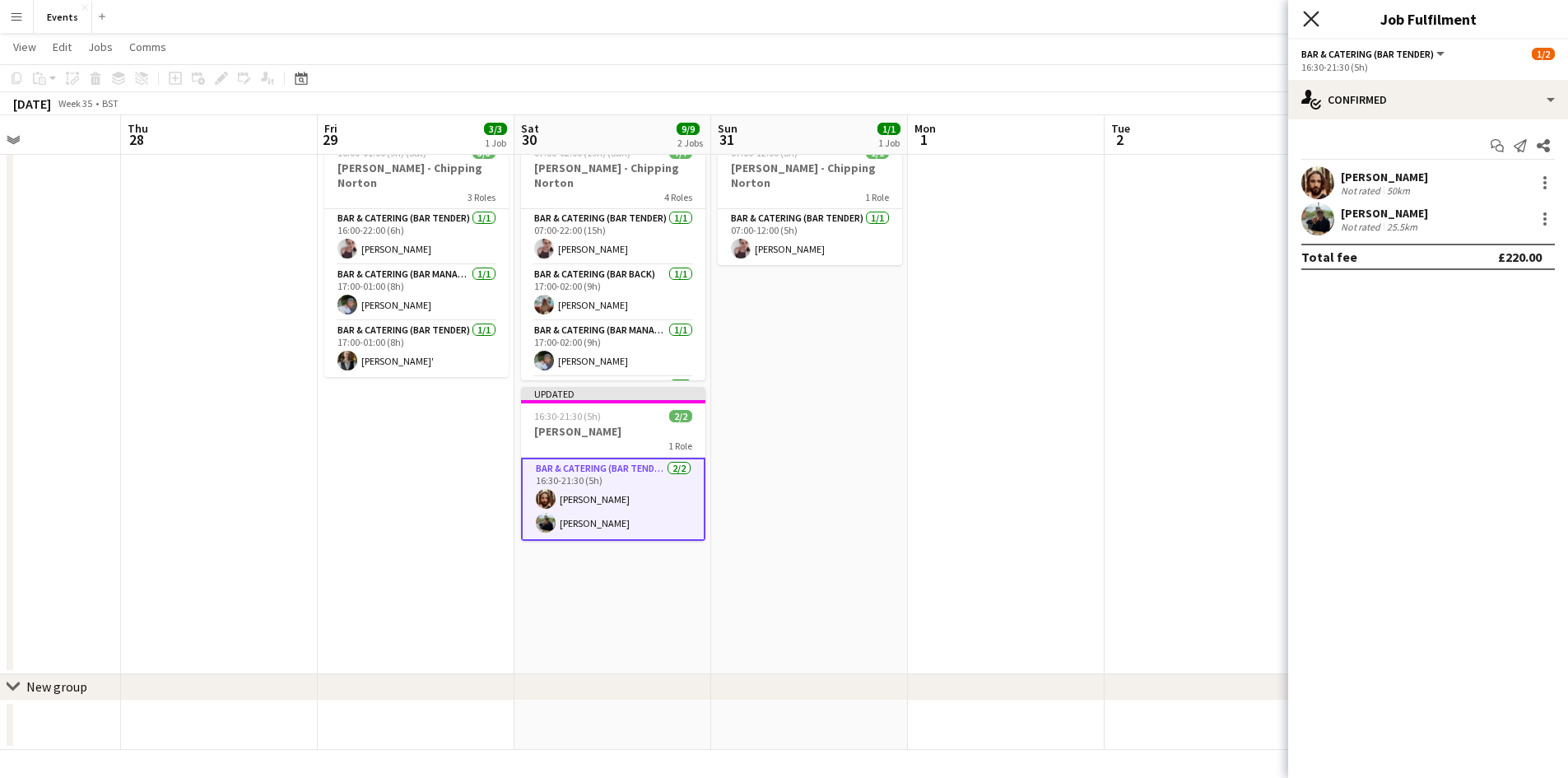
click at [1313, 20] on icon at bounding box center [1311, 18] width 15 height 15
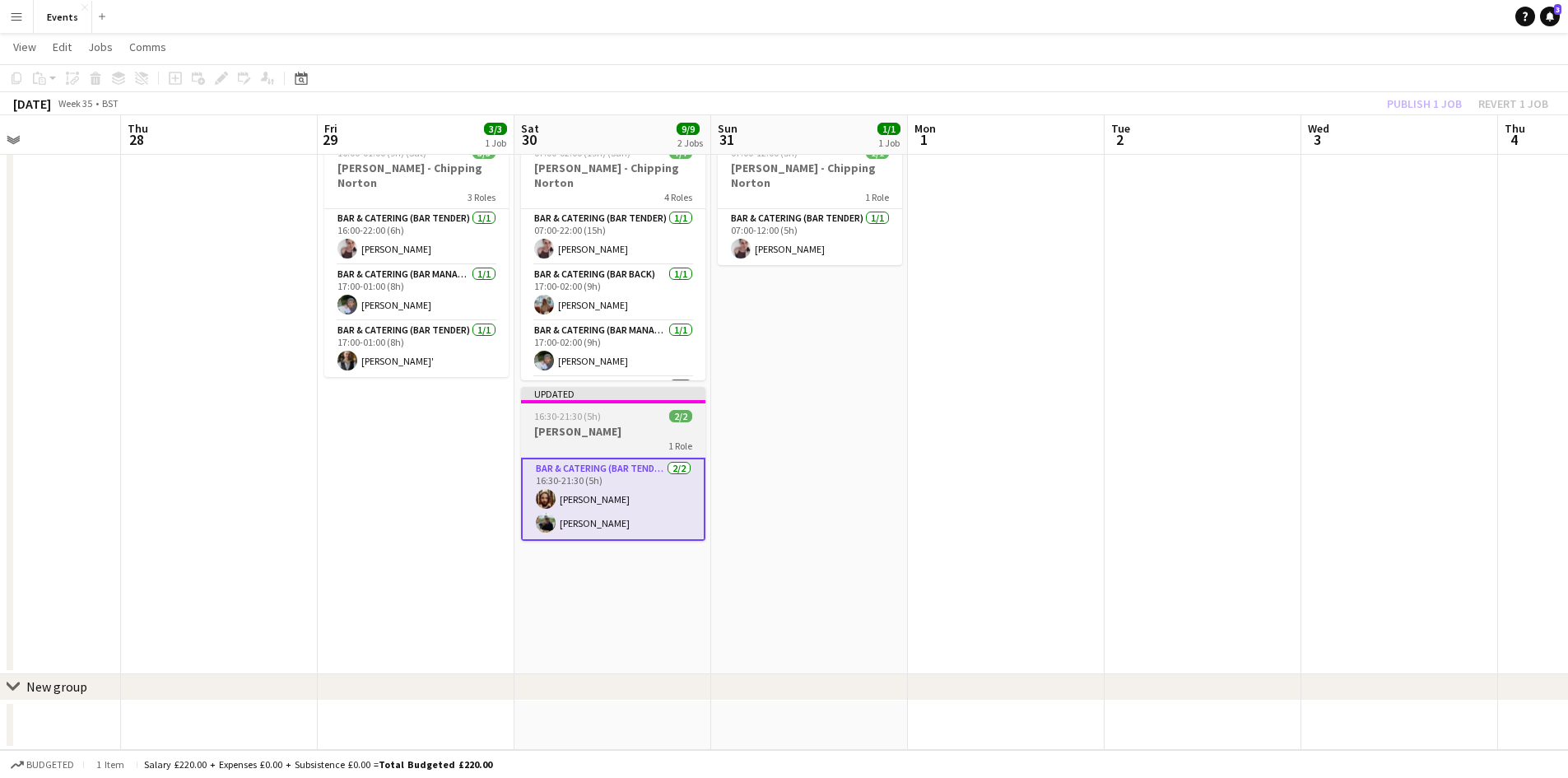
click at [543, 432] on h3 "[PERSON_NAME]" at bounding box center [614, 431] width 184 height 15
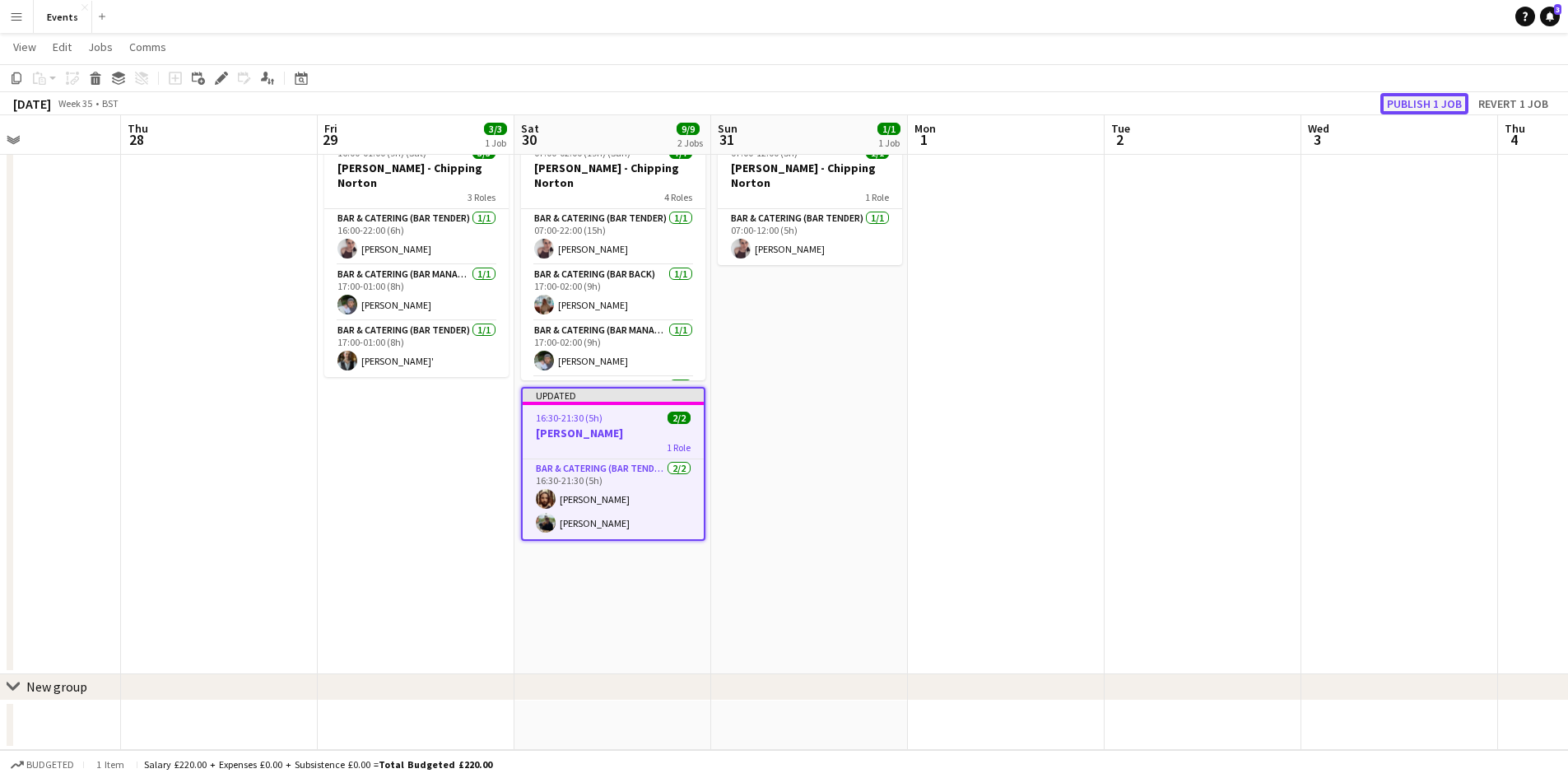
click at [1425, 104] on button "Publish 1 job" at bounding box center [1424, 104] width 88 height 22
